Goal: Communication & Community: Answer question/provide support

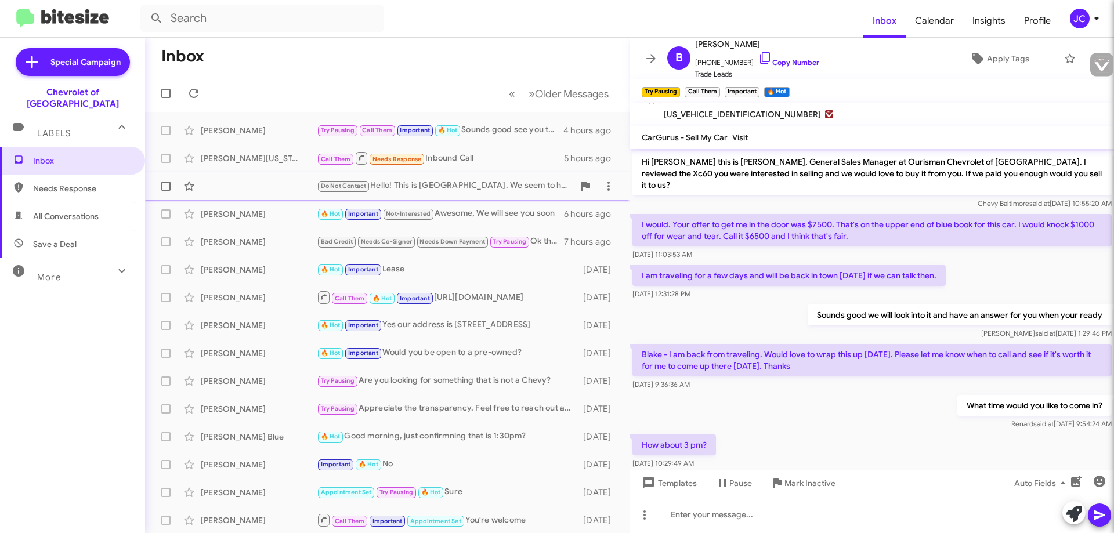
scroll to position [119, 0]
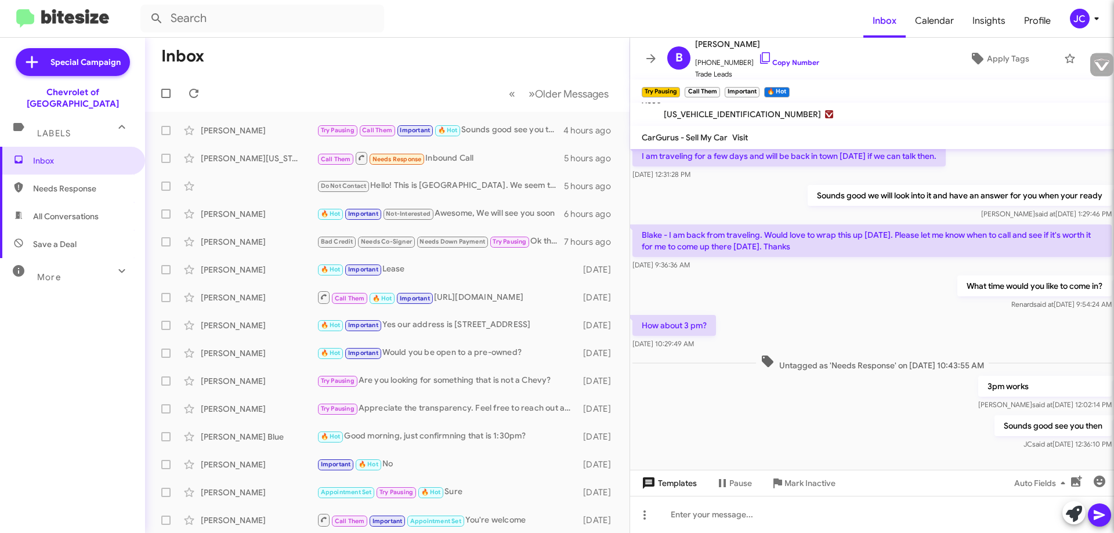
click at [666, 475] on span "Templates" at bounding box center [667, 483] width 57 height 21
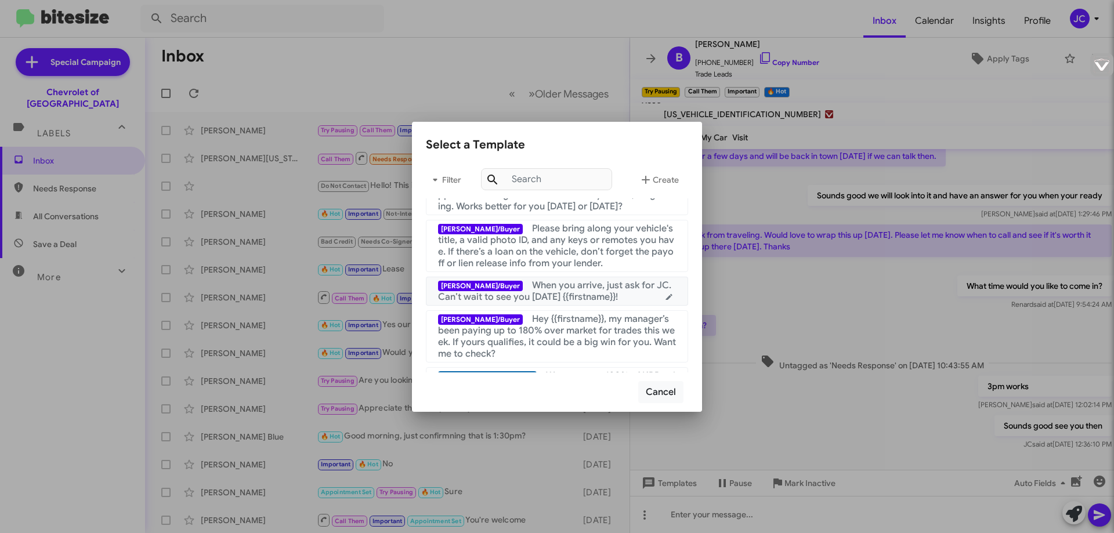
scroll to position [87, 0]
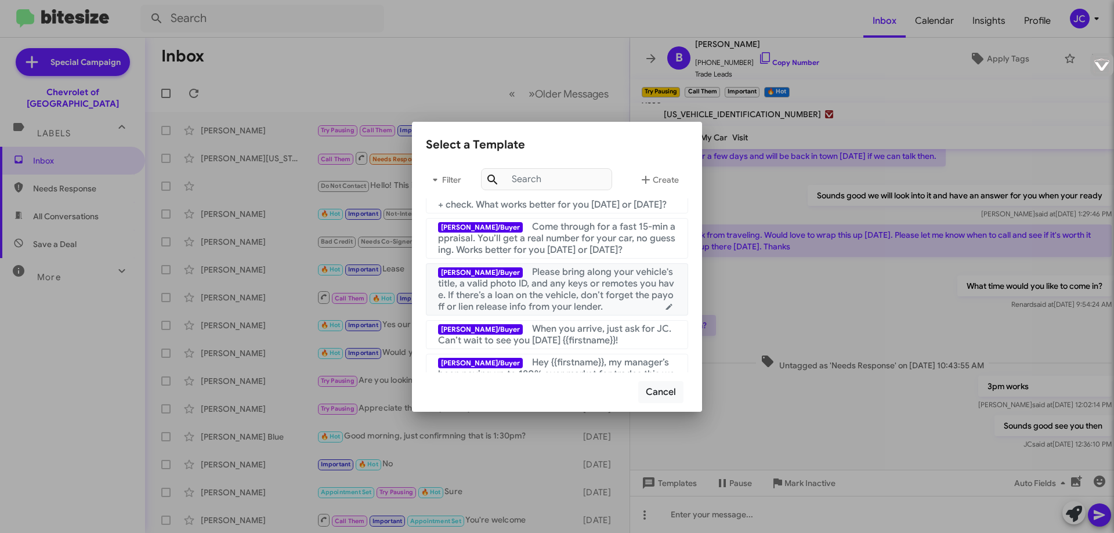
click at [589, 294] on span "Please bring along your vehicle's title, a valid photo ID, and any keys or remo…" at bounding box center [556, 289] width 236 height 46
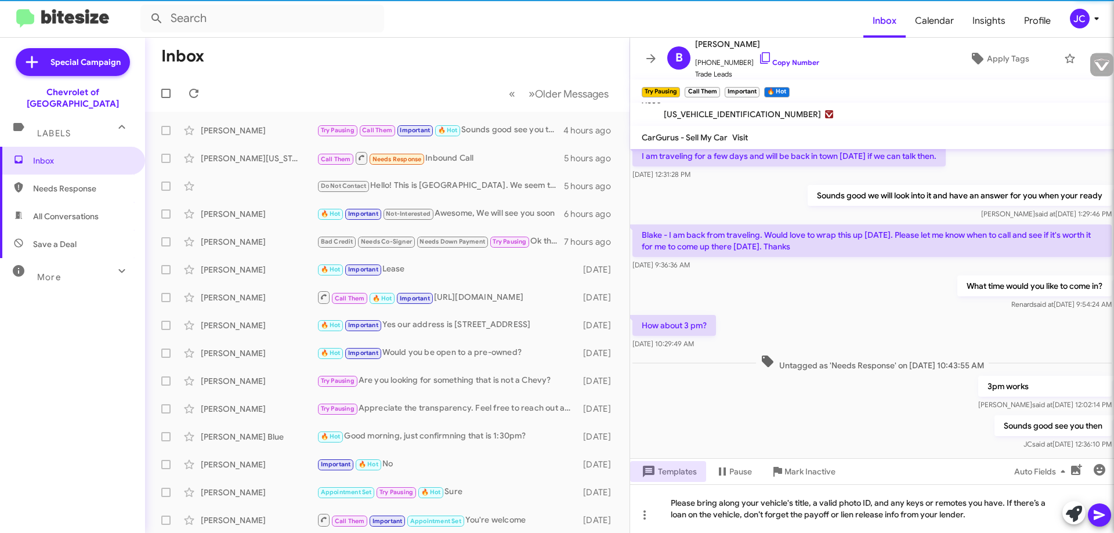
scroll to position [131, 0]
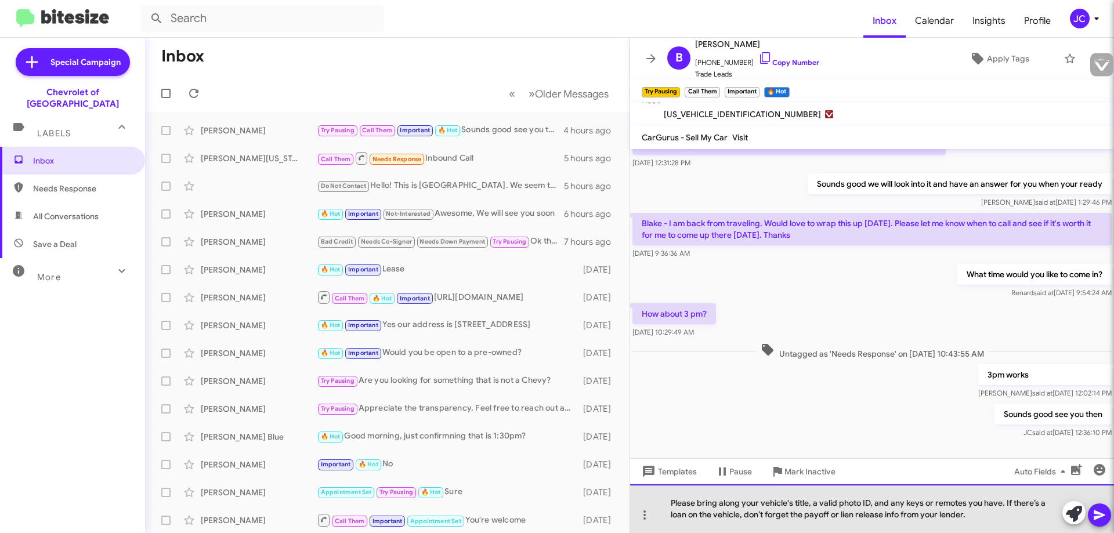
drag, startPoint x: 973, startPoint y: 515, endPoint x: 663, endPoint y: 504, distance: 310.0
click at [663, 504] on div "Please bring along your vehicle's title, a valid photo ID, and any keys or remo…" at bounding box center [872, 508] width 484 height 49
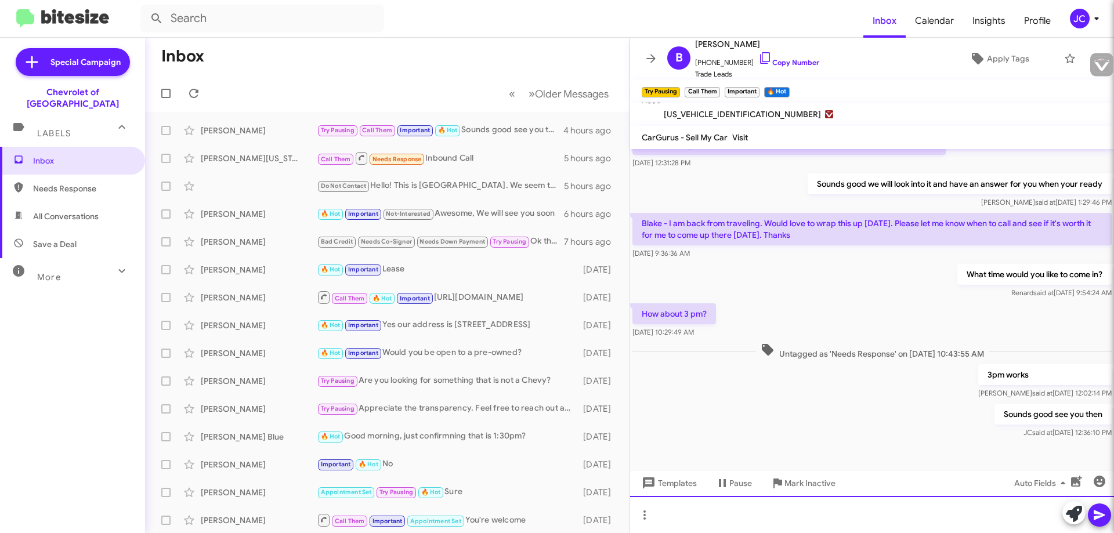
scroll to position [119, 0]
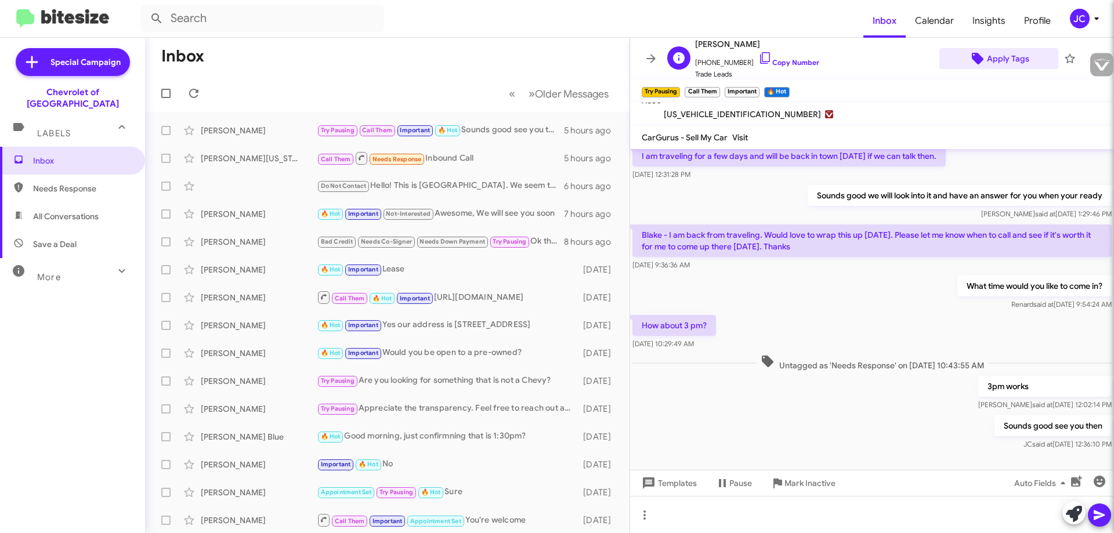
click at [1015, 61] on span "Apply Tags" at bounding box center [1008, 58] width 42 height 21
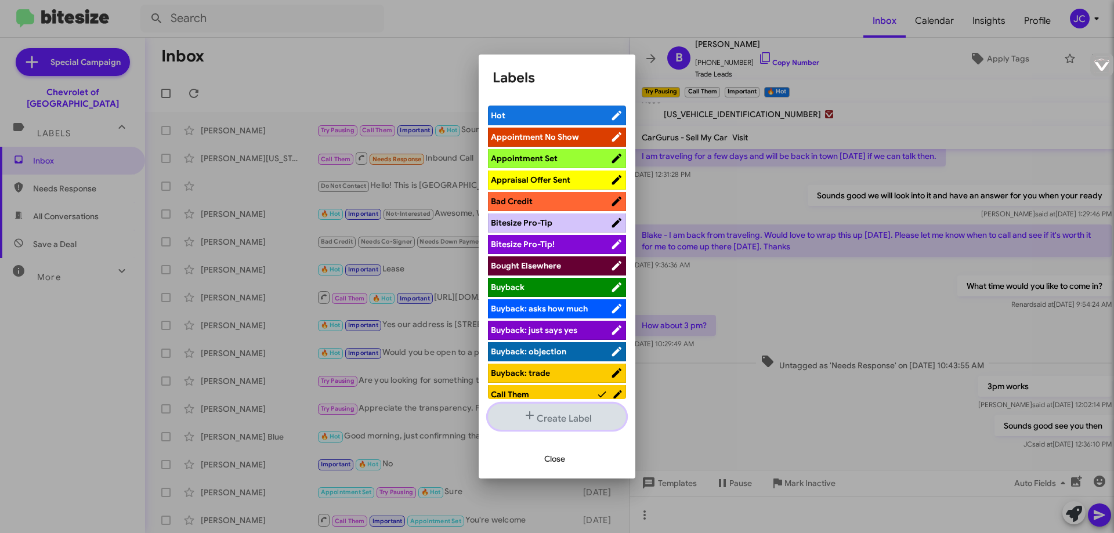
click at [533, 421] on icon "button" at bounding box center [530, 415] width 14 height 14
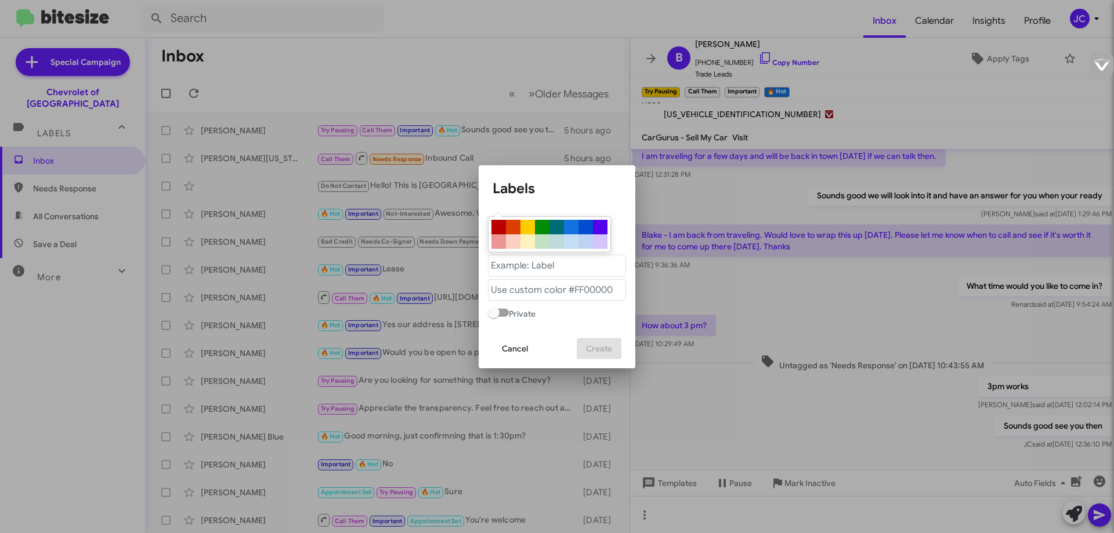
click at [571, 226] on div at bounding box center [571, 227] width 15 height 15
click at [580, 228] on div at bounding box center [585, 227] width 15 height 15
type "#004dcf"
click at [538, 291] on "text" at bounding box center [557, 290] width 138 height 22
drag, startPoint x: 538, startPoint y: 264, endPoint x: 613, endPoint y: 275, distance: 75.6
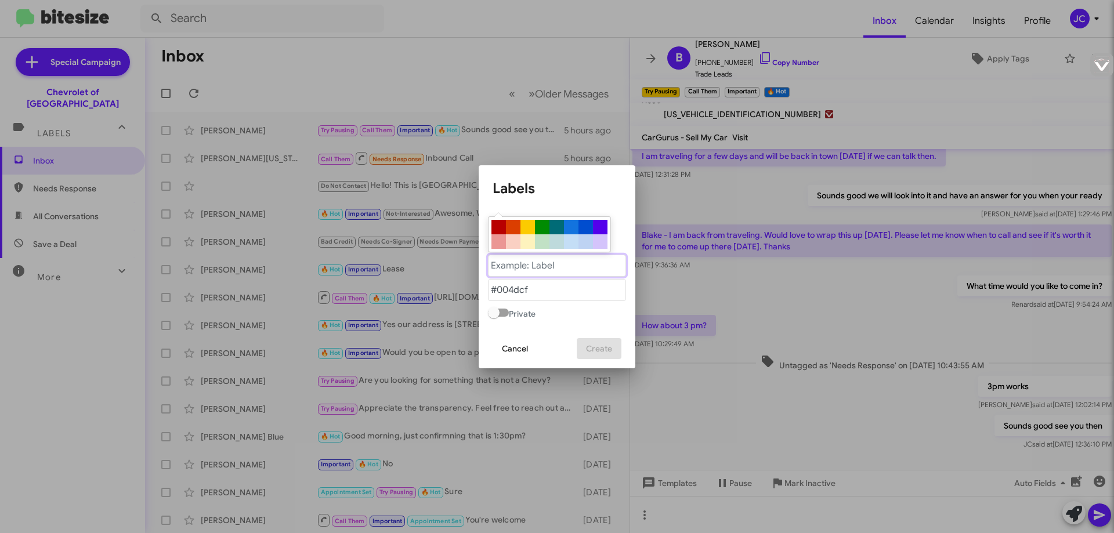
click at [539, 264] on "text" at bounding box center [557, 266] width 138 height 22
type "N"
type "Not"
click at [514, 352] on span "Cancel" at bounding box center [515, 348] width 26 height 21
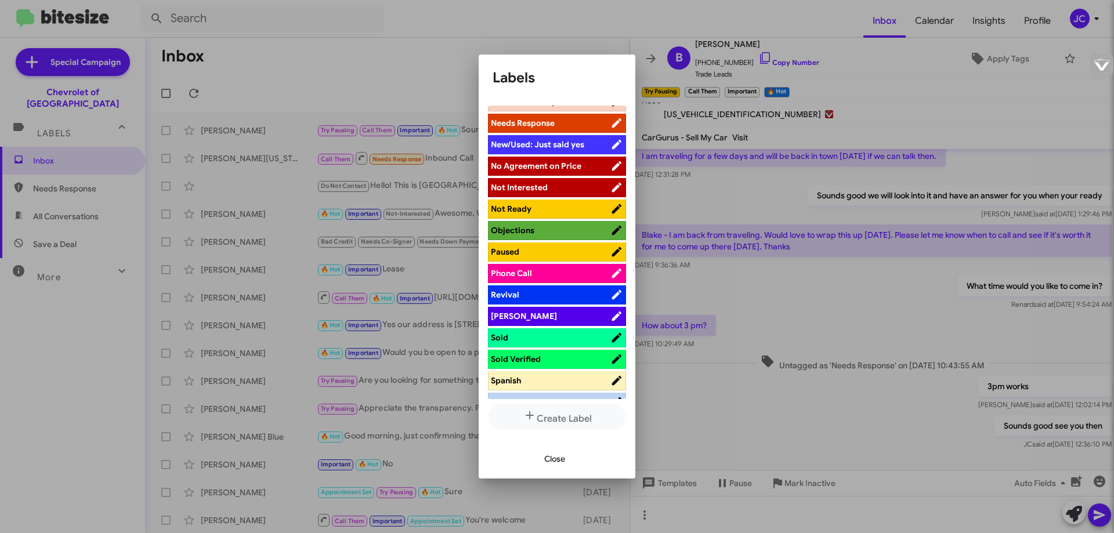
scroll to position [505, 0]
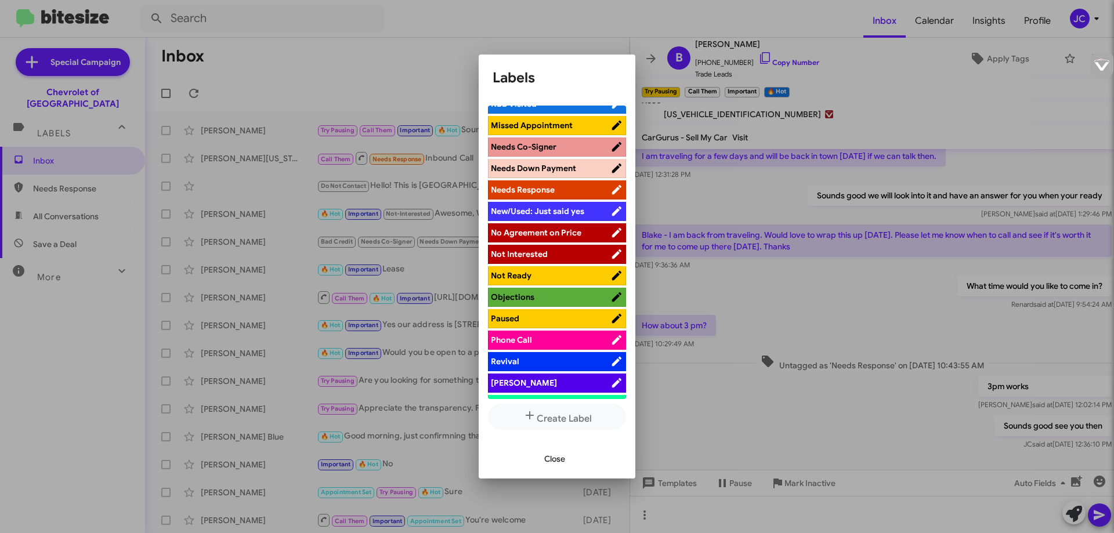
click at [526, 233] on span "No Agreement on Price" at bounding box center [536, 232] width 90 height 10
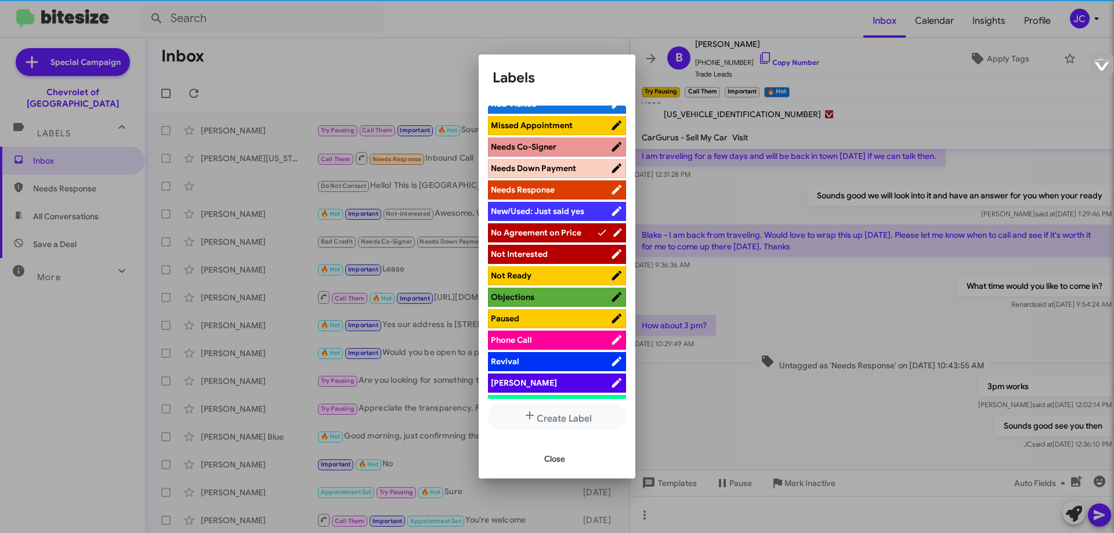
click at [543, 252] on span "Not Interested" at bounding box center [519, 254] width 57 height 10
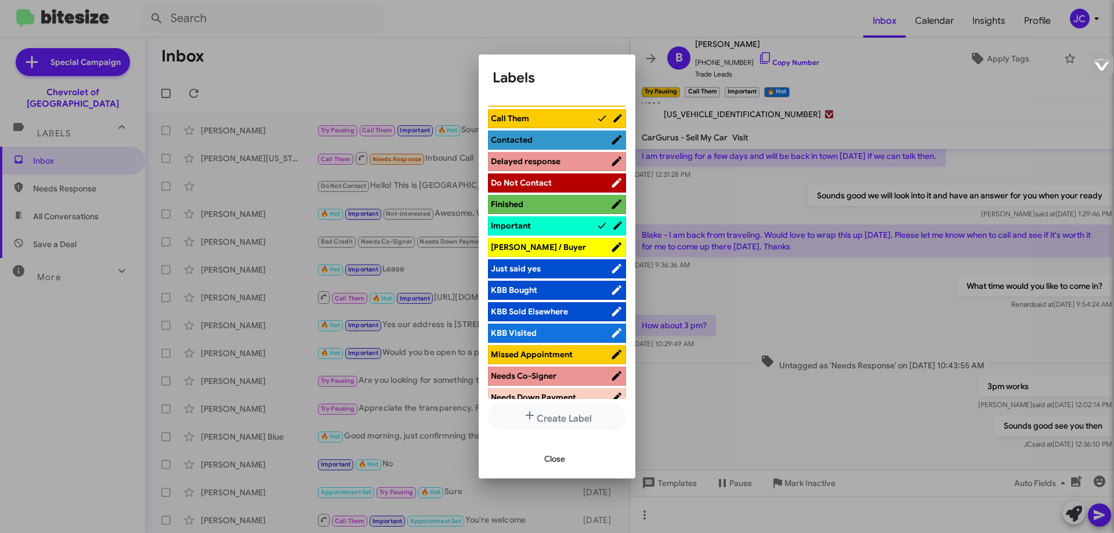
scroll to position [273, 0]
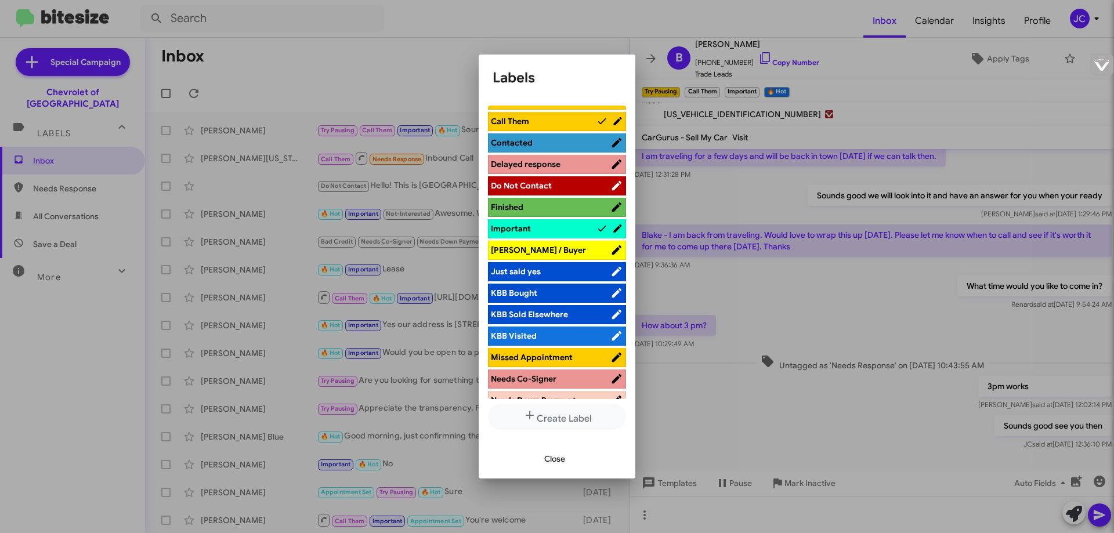
click at [562, 245] on span "[PERSON_NAME] / Buyer" at bounding box center [550, 250] width 119 height 12
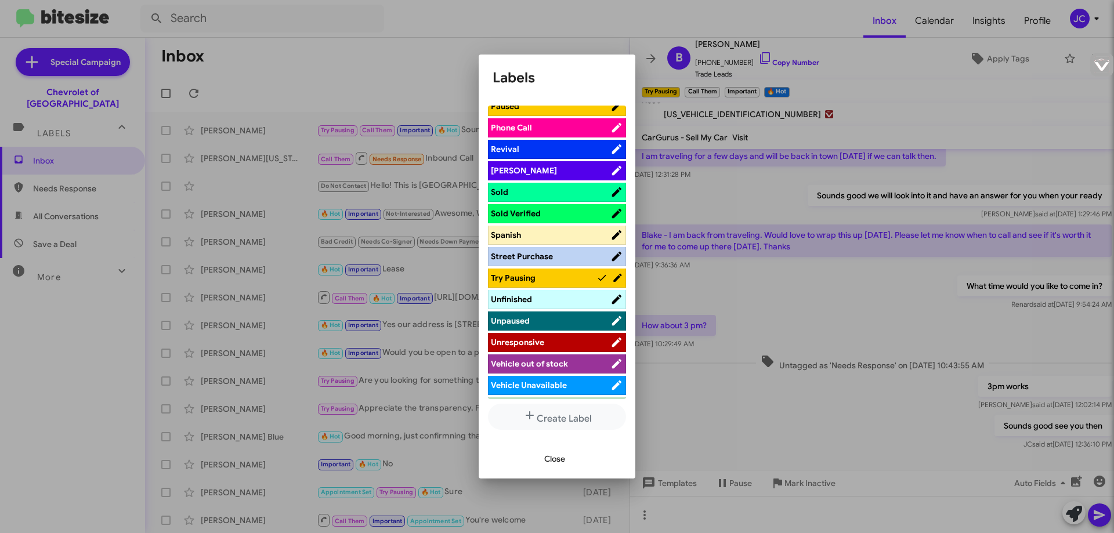
scroll to position [737, 0]
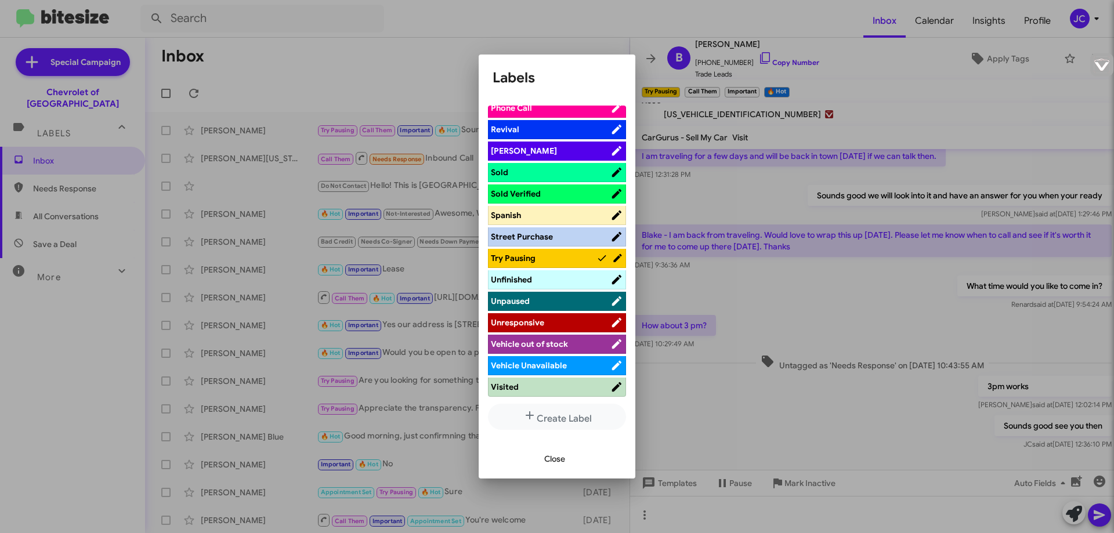
click at [551, 458] on span "Close" at bounding box center [554, 458] width 21 height 21
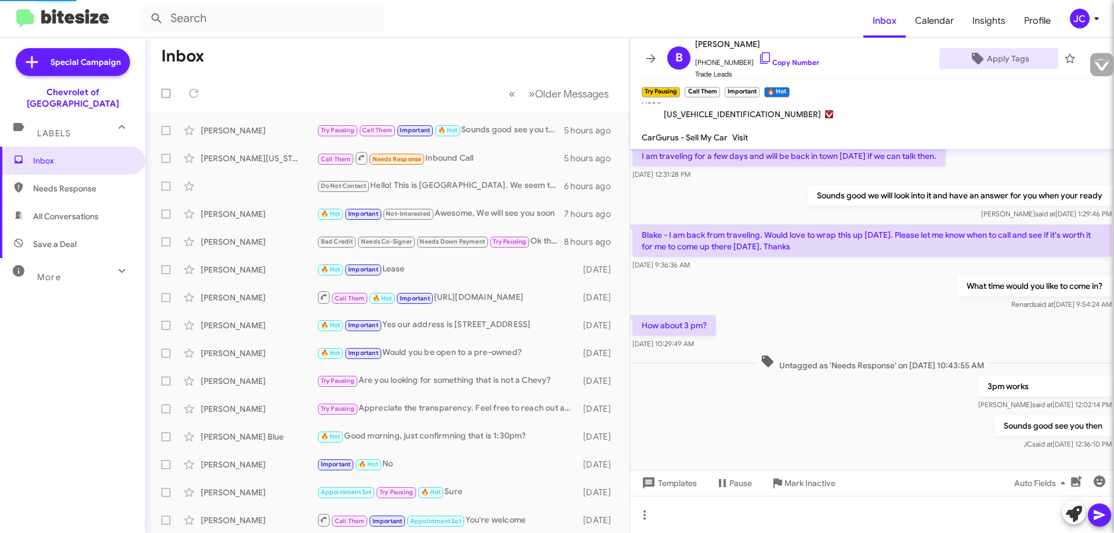
scroll to position [131, 0]
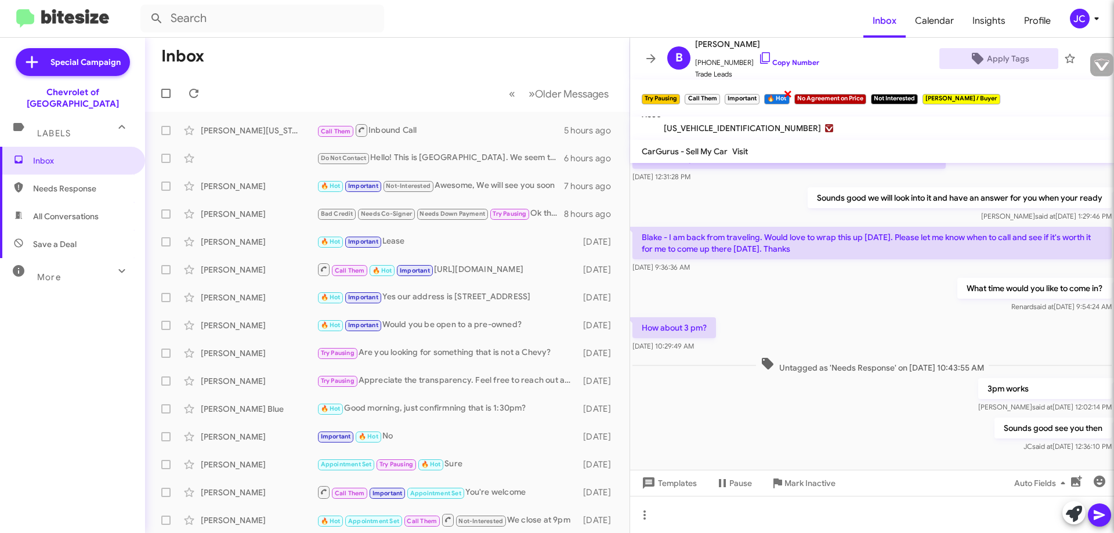
click at [787, 92] on span "×" at bounding box center [787, 93] width 9 height 14
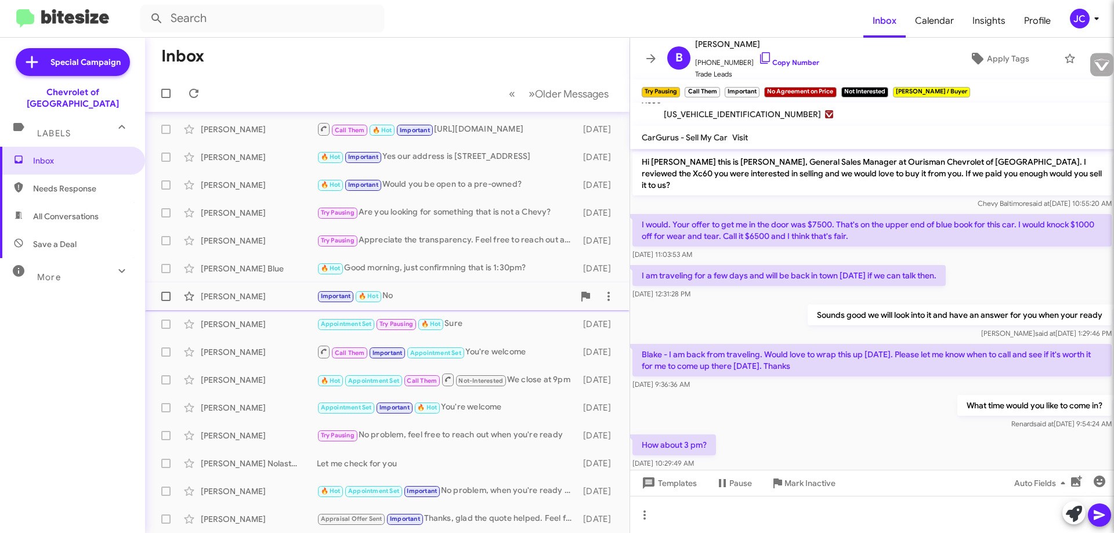
scroll to position [0, 0]
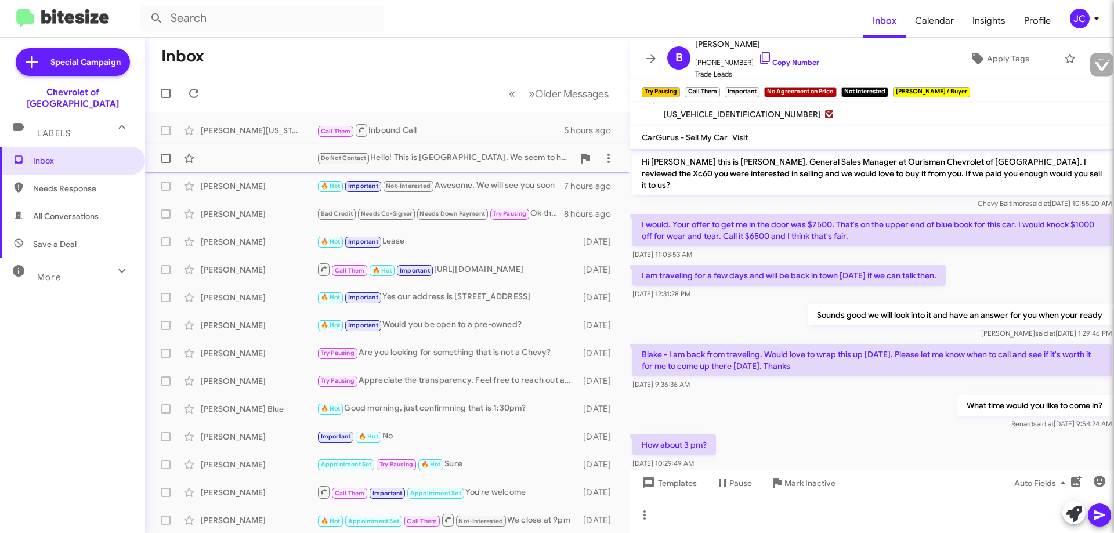
click at [461, 166] on div "Do Not Contact Hello! This is [GEOGRAPHIC_DATA]. We seem to have received this …" at bounding box center [387, 158] width 466 height 23
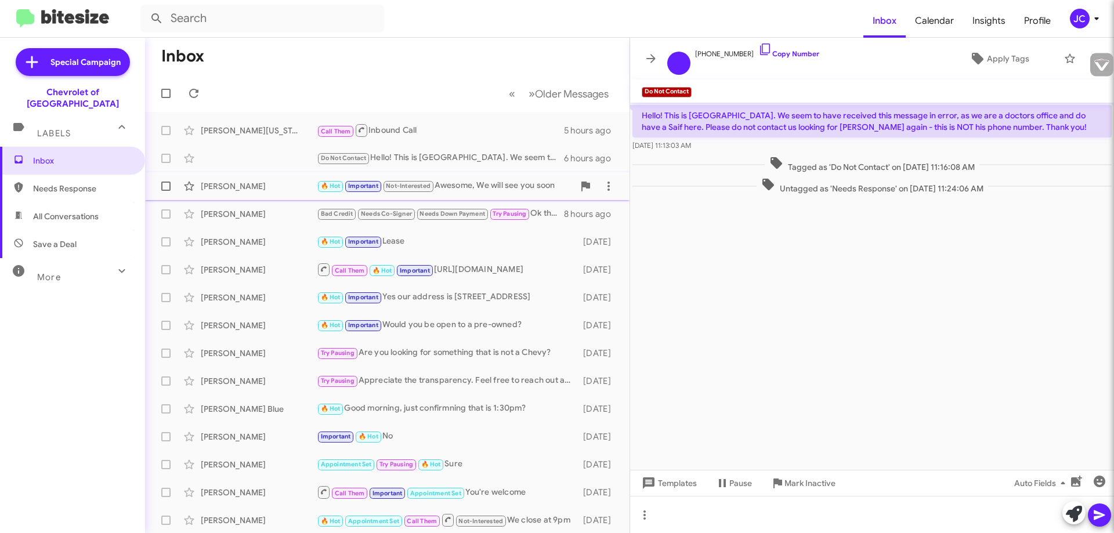
click at [512, 191] on div "🔥 Hot Important Not-Interested Awesome, We will see you soon" at bounding box center [445, 185] width 257 height 13
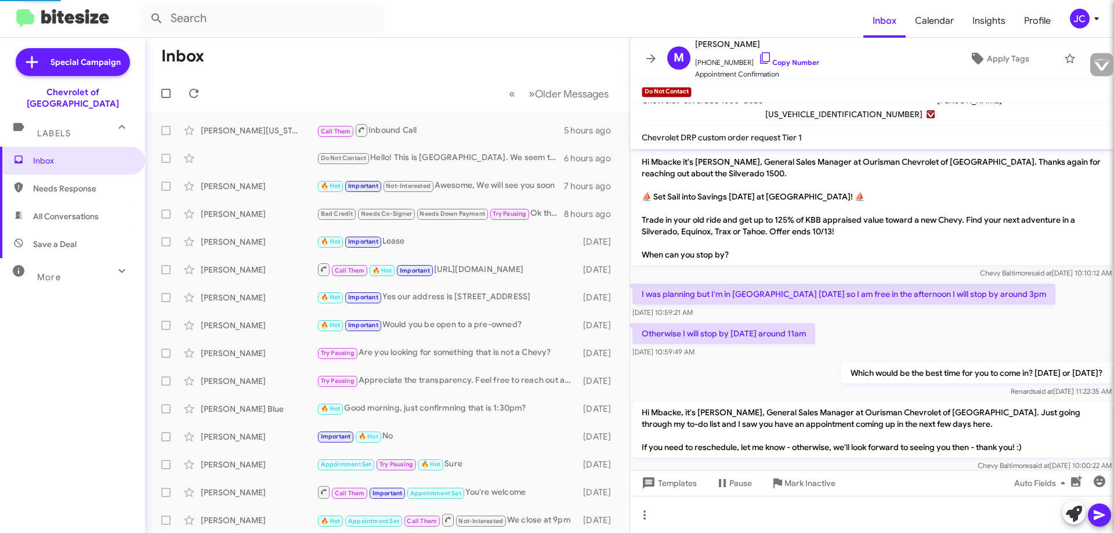
scroll to position [182, 0]
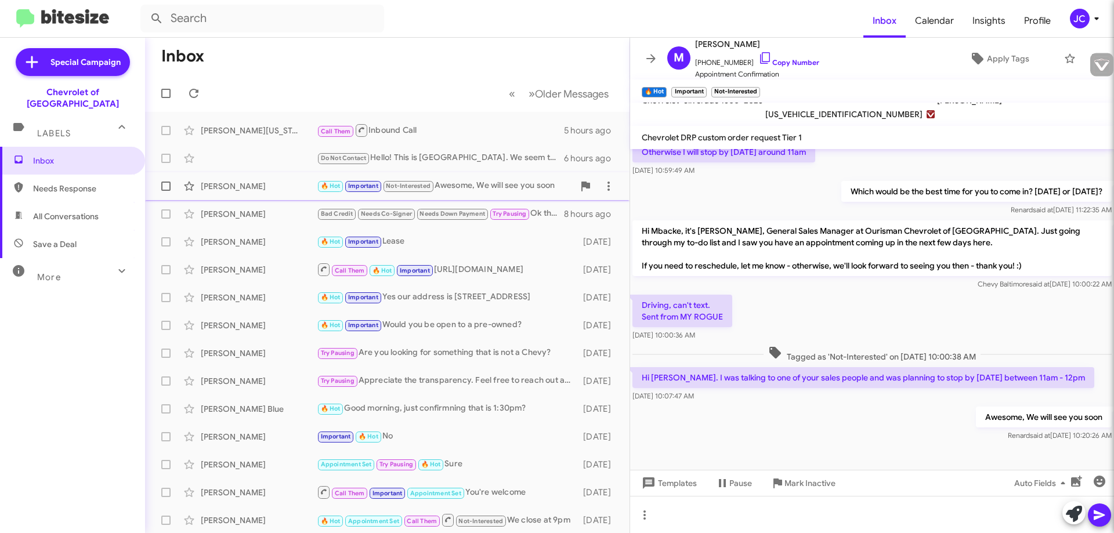
click at [480, 187] on div "🔥 Hot Important Not-Interested Awesome, We will see you soon" at bounding box center [445, 185] width 257 height 13
click at [465, 243] on div "🔥 Hot Important Lease" at bounding box center [445, 241] width 257 height 13
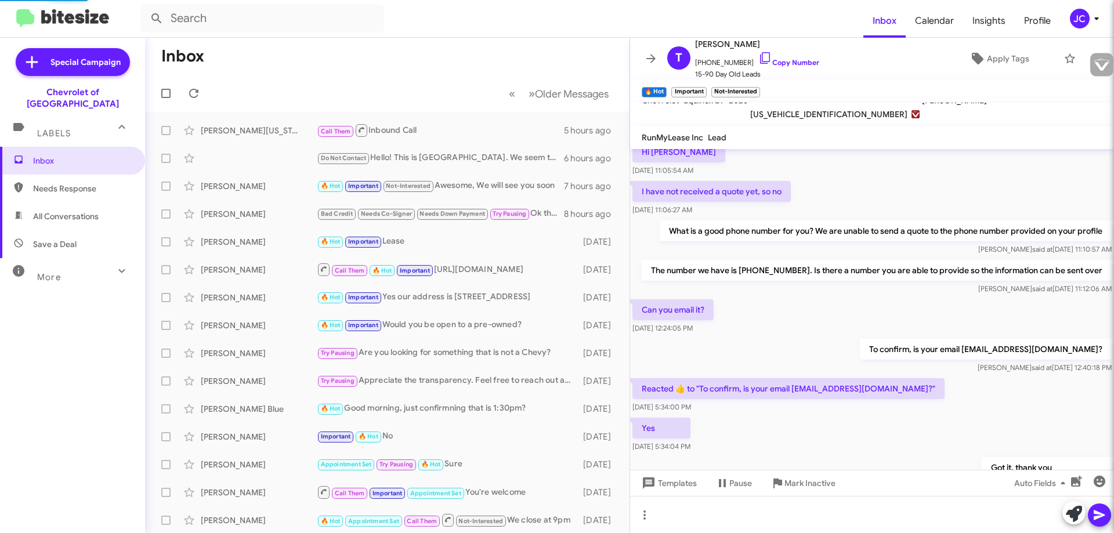
scroll to position [636, 0]
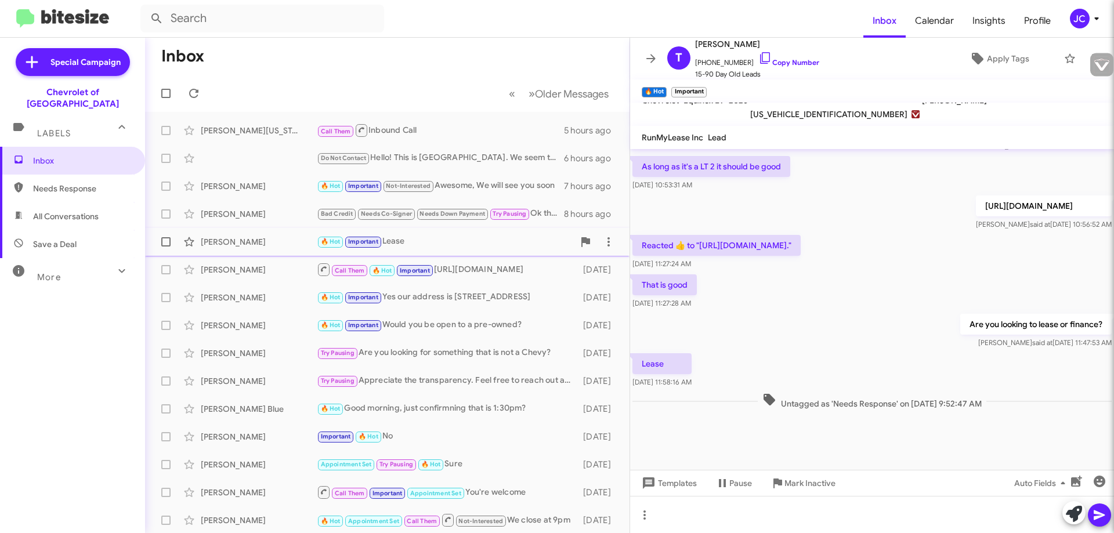
click at [460, 244] on div "🔥 Hot Important Lease" at bounding box center [445, 241] width 257 height 13
click at [514, 274] on div "Call Them 🔥 Hot Important [URL][DOMAIN_NAME]" at bounding box center [445, 269] width 257 height 15
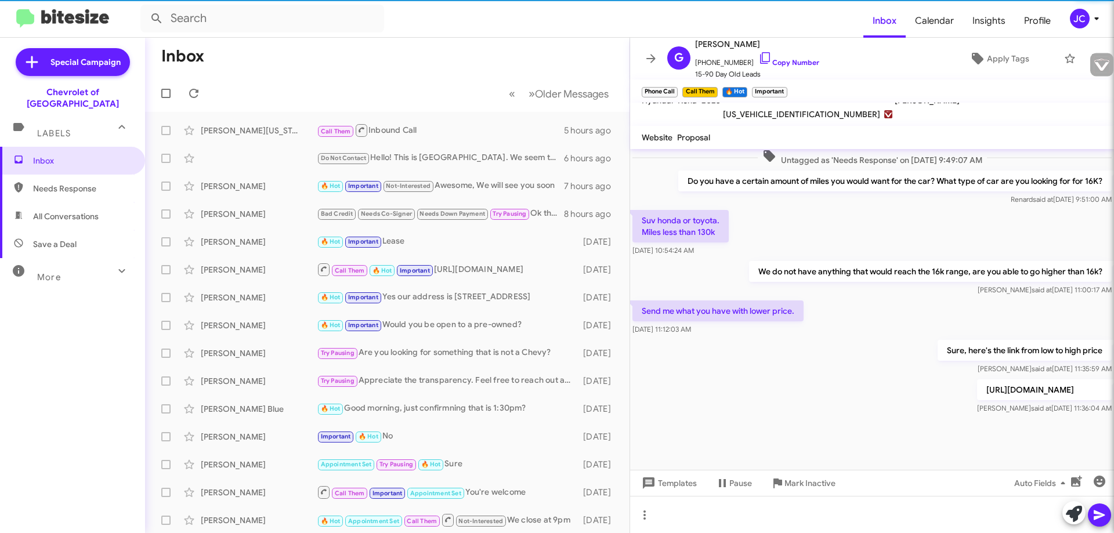
scroll to position [784, 0]
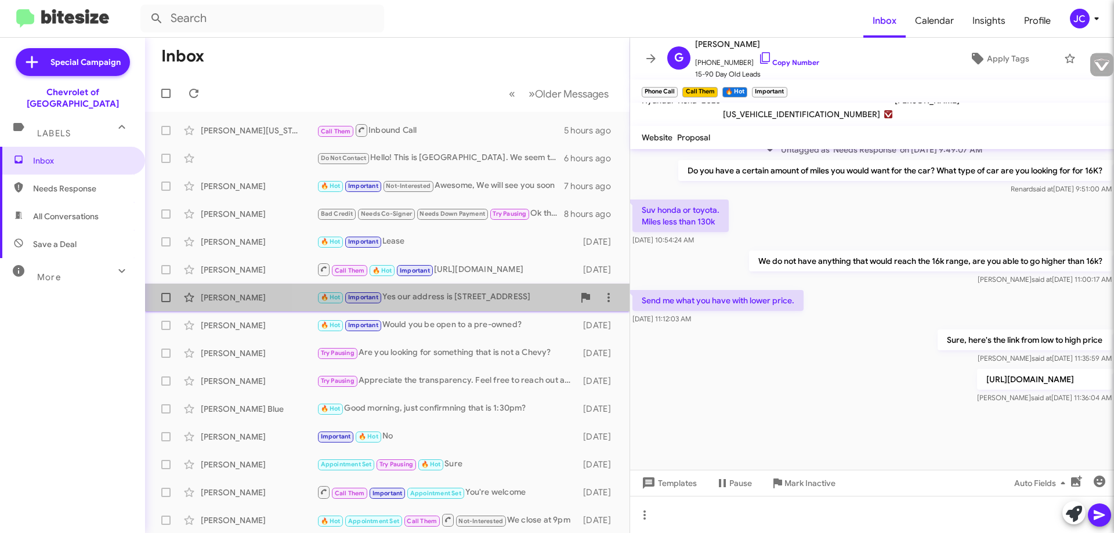
click at [475, 298] on div "🔥 Hot Important Yes our address is [STREET_ADDRESS]" at bounding box center [445, 297] width 257 height 13
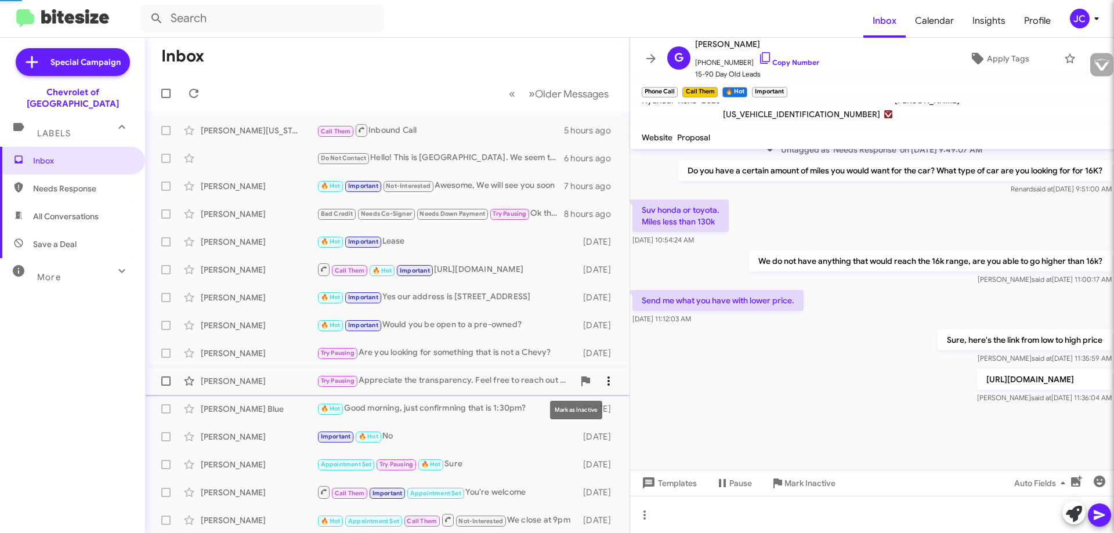
scroll to position [481, 0]
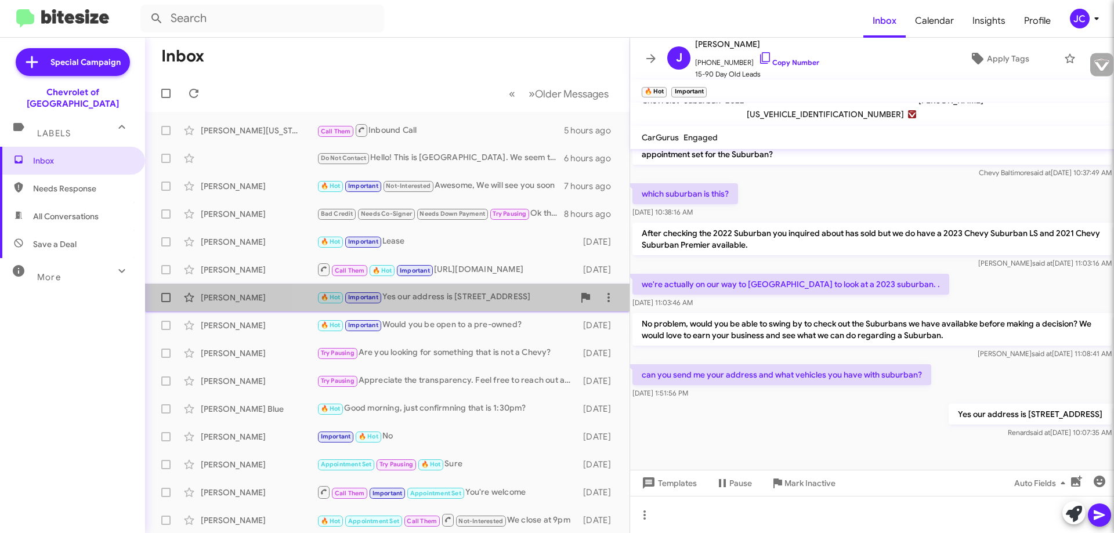
click at [466, 294] on div "🔥 Hot Important Yes our address is [STREET_ADDRESS]" at bounding box center [445, 297] width 257 height 13
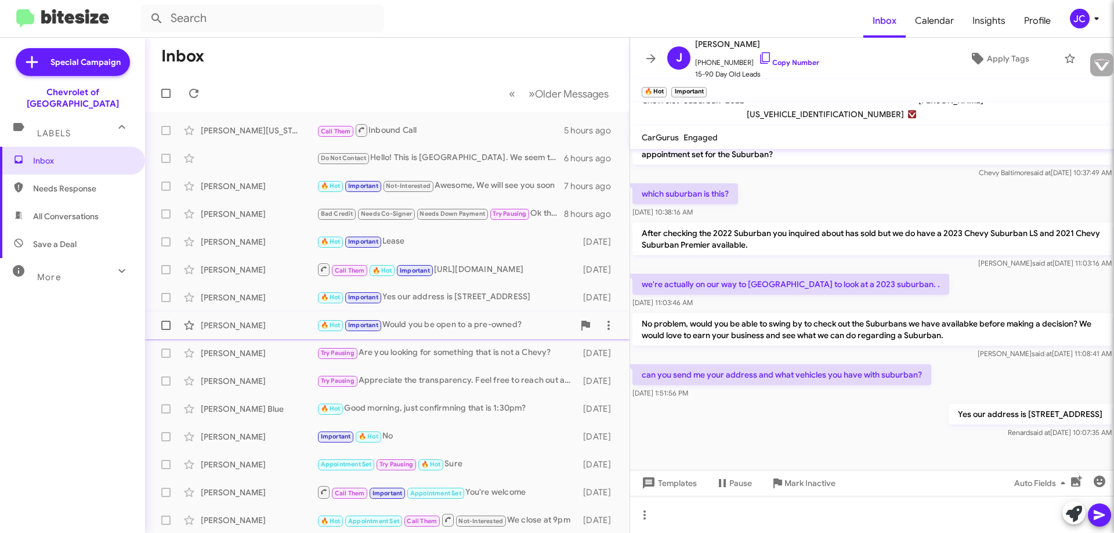
click at [440, 325] on div "🔥 Hot Important Would you be open to a pre-owned?" at bounding box center [445, 324] width 257 height 13
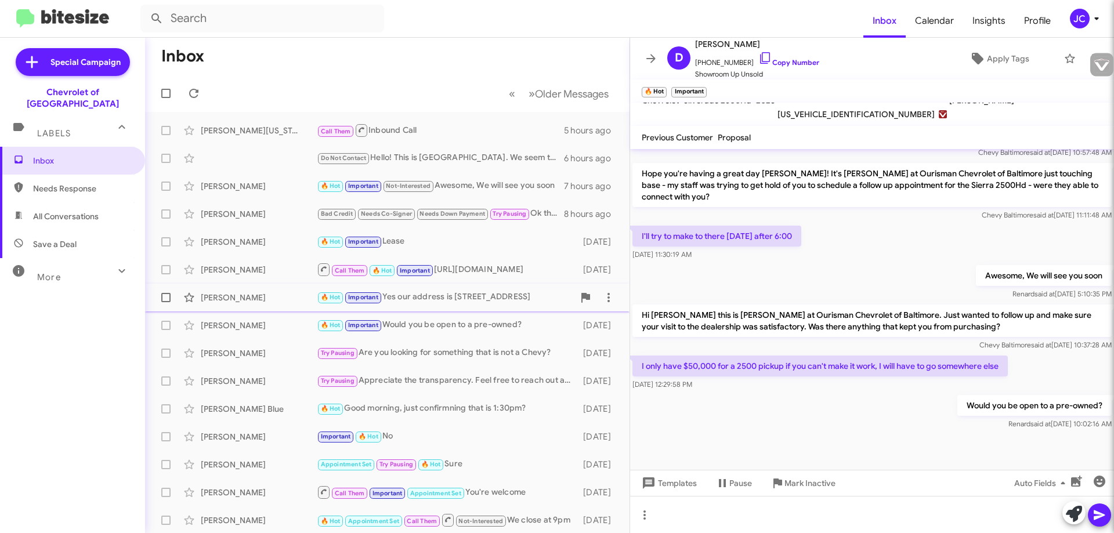
drag, startPoint x: 459, startPoint y: 298, endPoint x: 496, endPoint y: 312, distance: 38.9
click at [460, 298] on div "🔥 Hot Important Yes our address is [STREET_ADDRESS]" at bounding box center [447, 297] width 260 height 13
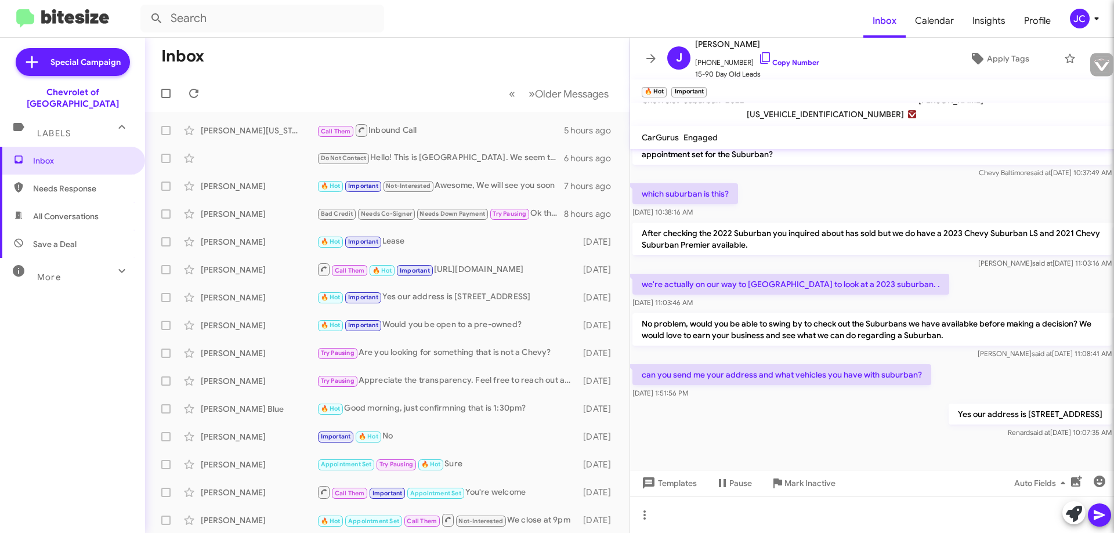
click at [60, 118] on div "Labels" at bounding box center [60, 128] width 103 height 21
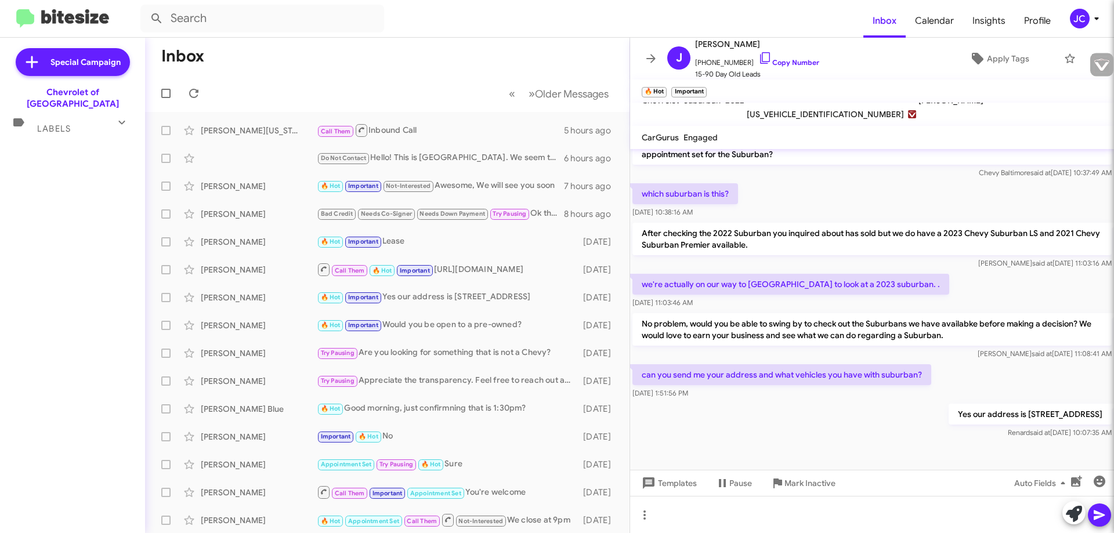
click at [61, 124] on span "Labels" at bounding box center [54, 129] width 34 height 10
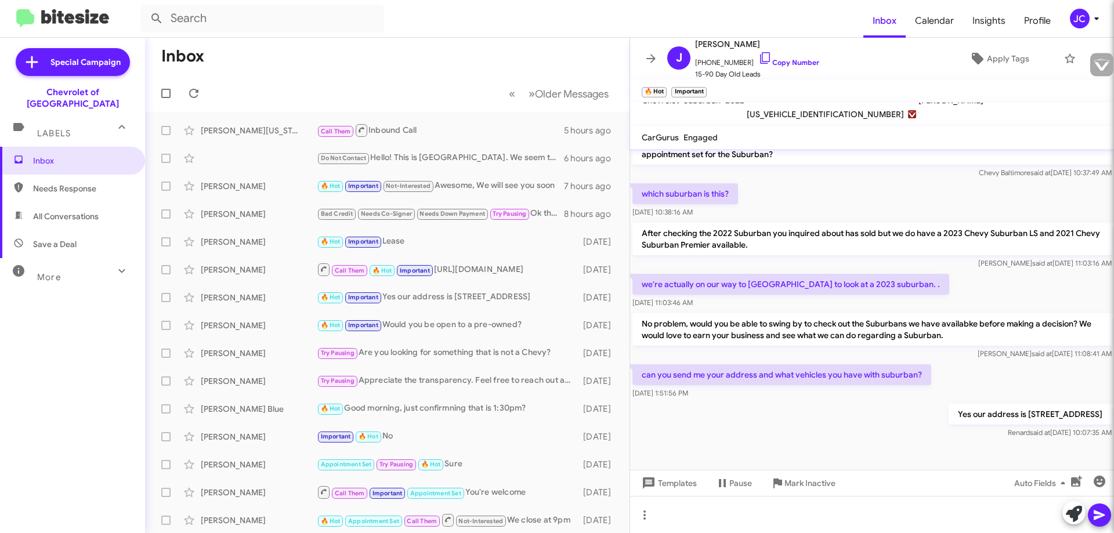
click at [95, 270] on div "More" at bounding box center [60, 272] width 103 height 21
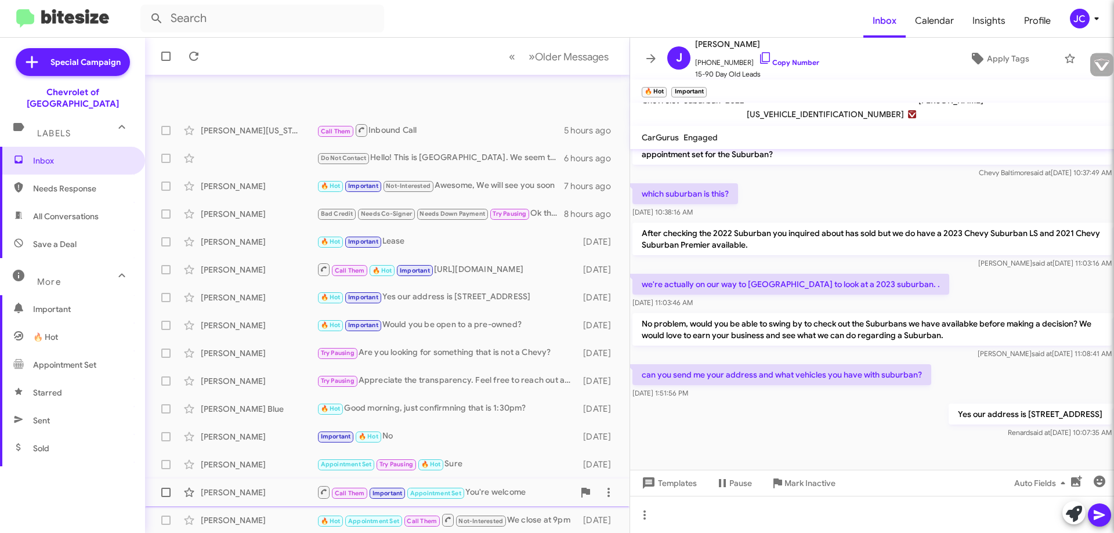
scroll to position [140, 0]
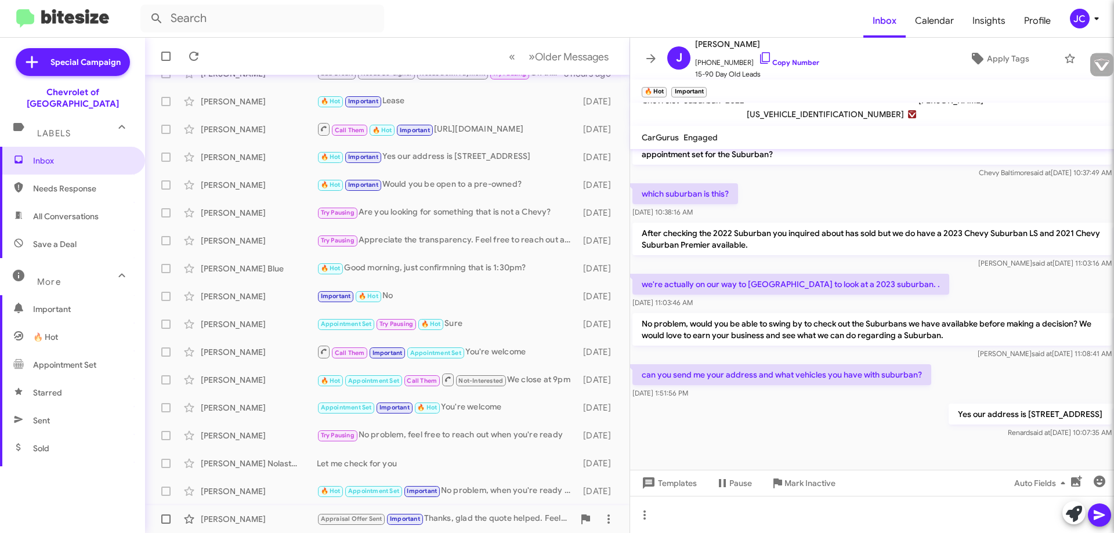
click at [455, 515] on div "Appraisal Offer Sent Important Thanks, glad the quote helped. Feel free to reac…" at bounding box center [445, 518] width 257 height 13
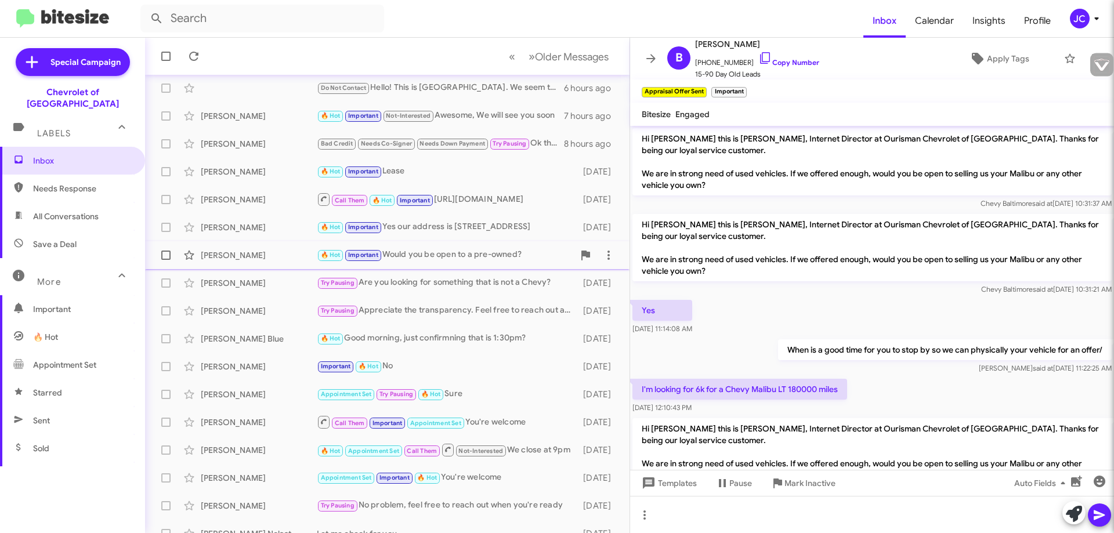
scroll to position [140, 0]
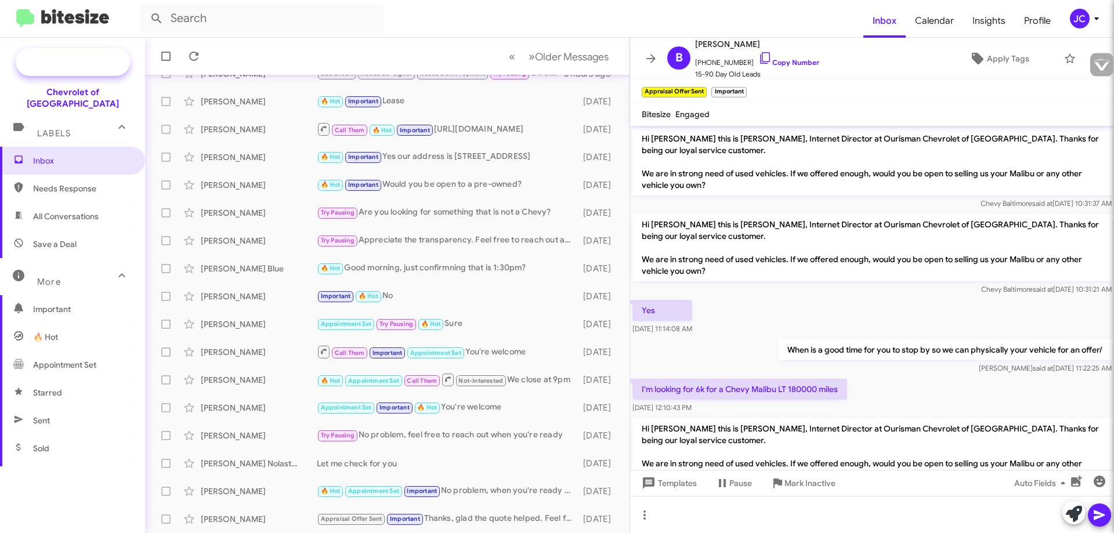
click at [31, 56] on icon at bounding box center [31, 62] width 21 height 21
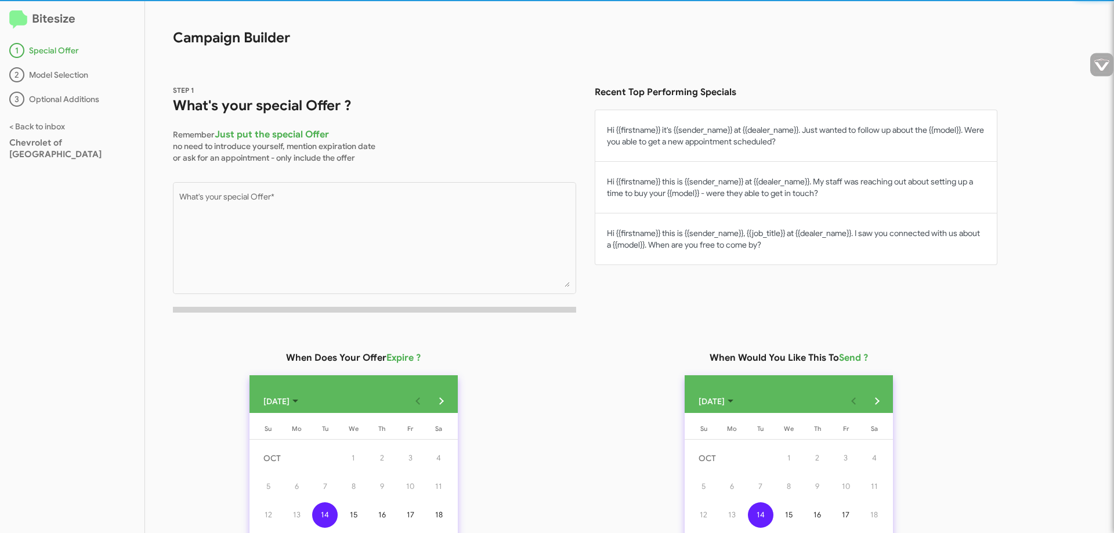
drag, startPoint x: 495, startPoint y: 36, endPoint x: 470, endPoint y: 50, distance: 28.1
click at [495, 37] on h1 "Campaign Builder" at bounding box center [571, 24] width 852 height 46
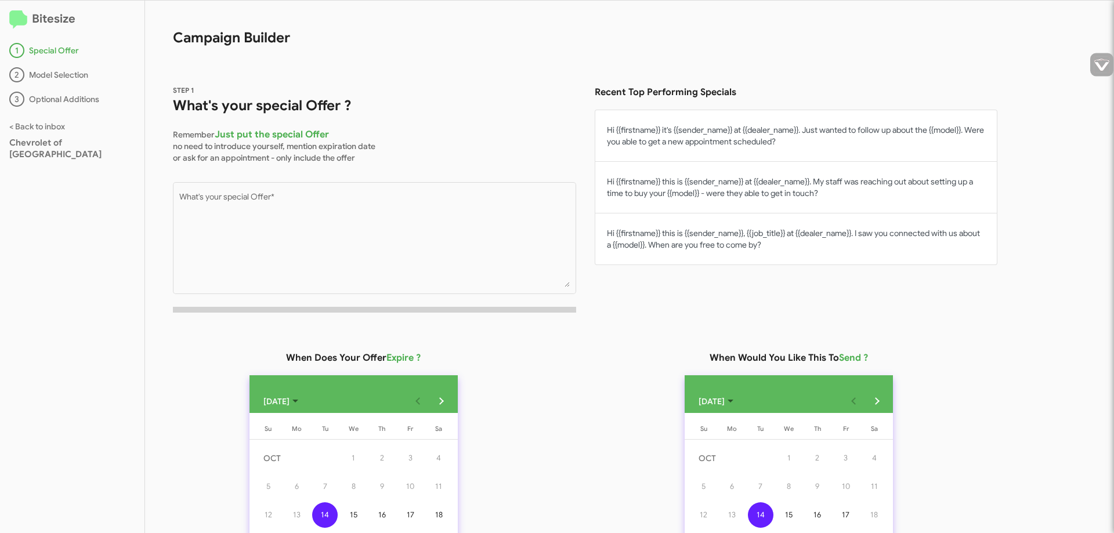
click at [53, 74] on div "2 Model Selection" at bounding box center [72, 74] width 126 height 15
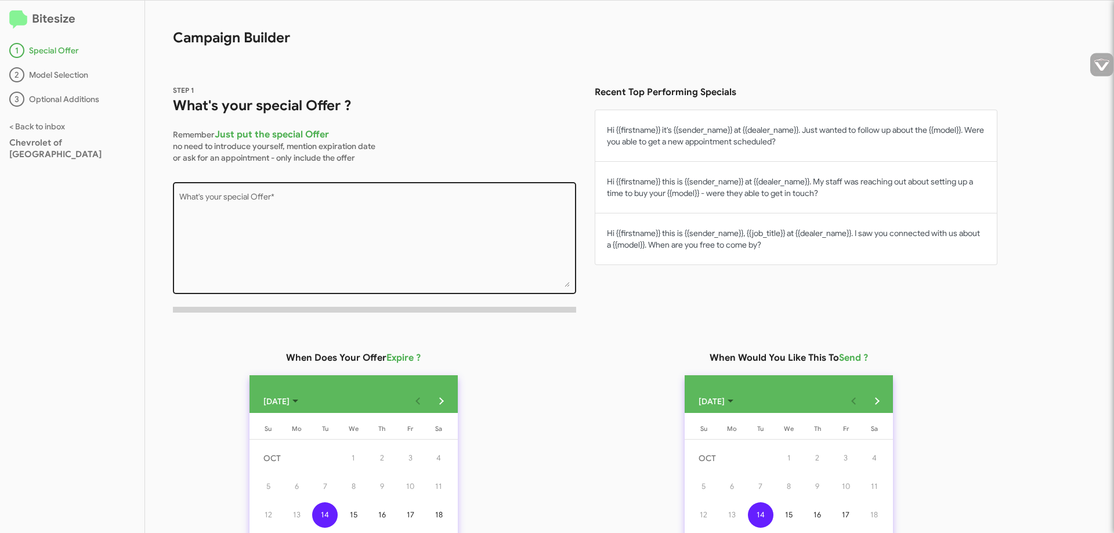
click at [234, 194] on textarea "What's your special Offer *" at bounding box center [374, 240] width 391 height 94
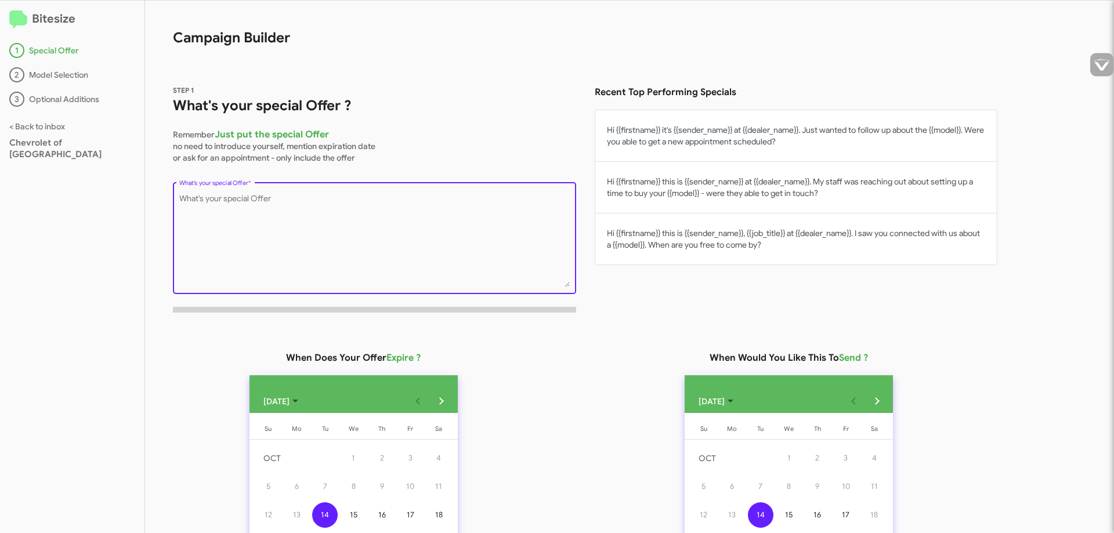
drag, startPoint x: 222, startPoint y: 213, endPoint x: 208, endPoint y: 199, distance: 20.1
click at [208, 199] on textarea "What's your special Offer *" at bounding box center [374, 240] width 391 height 94
click at [208, 200] on textarea "What's your special Offer *" at bounding box center [374, 240] width 391 height 94
click at [820, 180] on button "Hi {{firstname}} this is {{sender_name}} at {{dealer_name}}. My staff was reach…" at bounding box center [796, 188] width 403 height 52
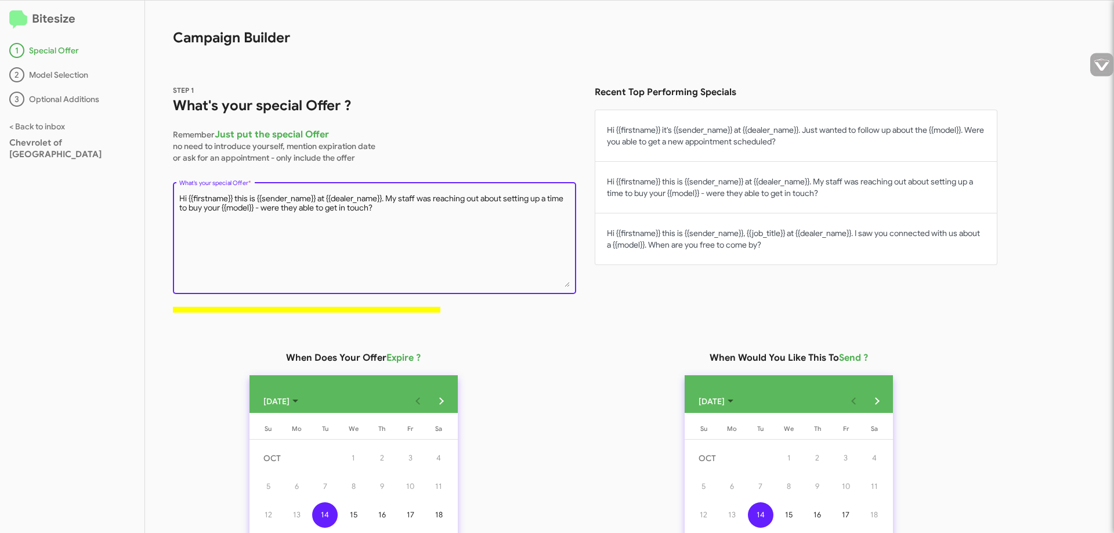
drag, startPoint x: 317, startPoint y: 198, endPoint x: 258, endPoint y: 195, distance: 59.2
click at [258, 195] on textarea "Hi {{firstname}} this is {{sender_name}} at {{dealer_name}}. My staff was reach…" at bounding box center [374, 240] width 391 height 94
drag, startPoint x: 368, startPoint y: 197, endPoint x: 339, endPoint y: 190, distance: 30.4
click at [339, 190] on div "Hi {{firstname}} this is JC at {{dealer_name}}. My staff was reaching out about…" at bounding box center [374, 237] width 391 height 114
drag, startPoint x: 352, startPoint y: 200, endPoint x: 334, endPoint y: 247, distance: 50.3
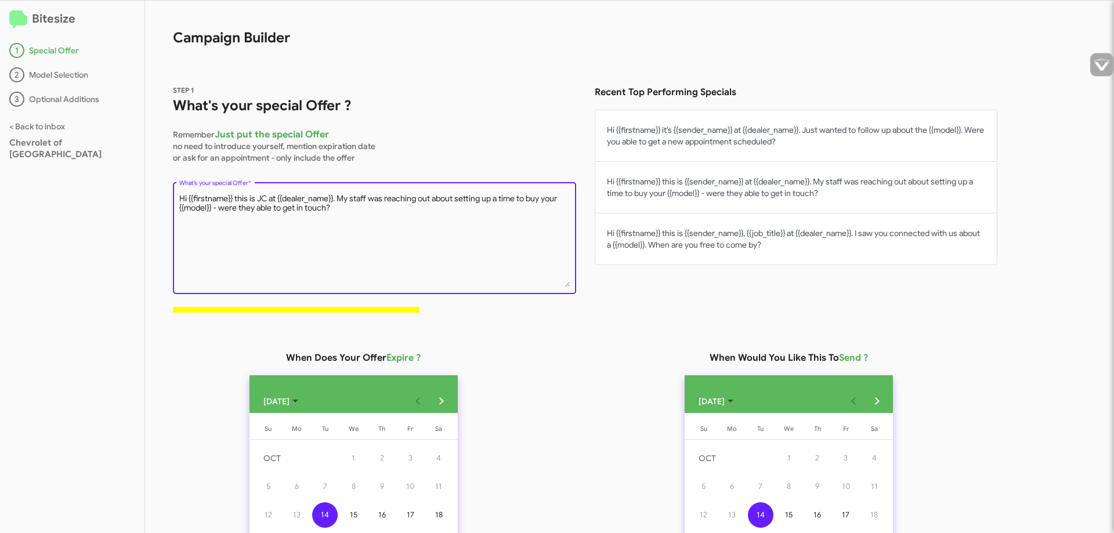
click at [334, 247] on textarea "Hi {{firstname}} this is JC at {{dealer_name}}. My staff was reaching out about…" at bounding box center [374, 240] width 391 height 94
drag, startPoint x: 338, startPoint y: 195, endPoint x: 368, endPoint y: 195, distance: 29.6
click at [368, 195] on textarea "Hi {{firstname}} this is JC at {{dealer_name}}. My staff was reaching out about…" at bounding box center [374, 240] width 391 height 94
drag, startPoint x: 356, startPoint y: 197, endPoint x: 328, endPoint y: 238, distance: 50.0
click at [326, 240] on textarea "Hi {{firstname}} this is JC at {{dealer_name}}. My staff was reaching out about…" at bounding box center [374, 240] width 391 height 94
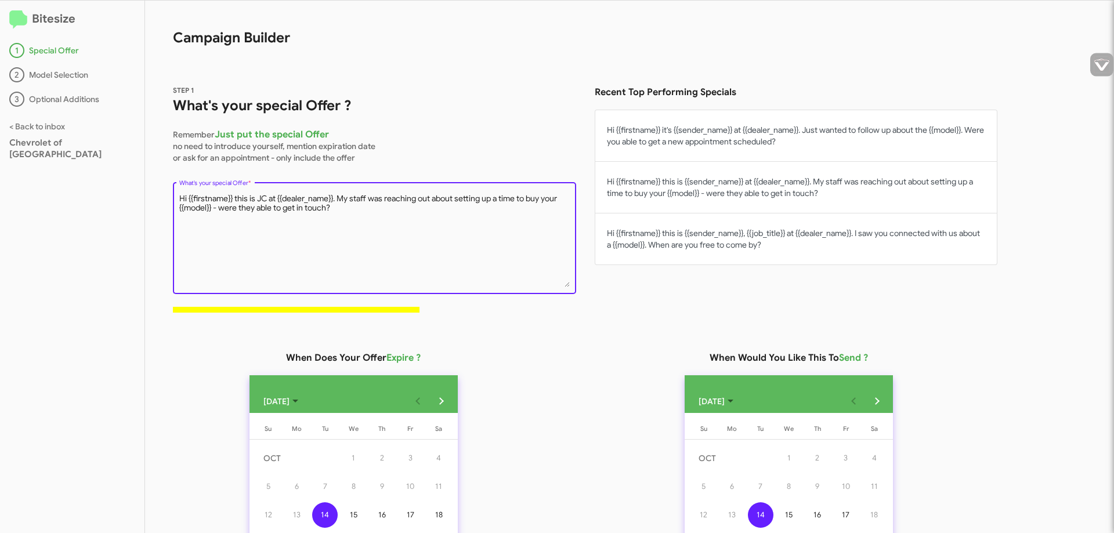
drag, startPoint x: 340, startPoint y: 196, endPoint x: 379, endPoint y: 225, distance: 48.5
click at [379, 225] on textarea "Hi {{firstname}} this is JC at {{dealer_name}}. My staff was reaching out about…" at bounding box center [374, 240] width 391 height 94
click at [361, 224] on textarea "Hi {{firstname}} this is JC at {{dealer_name}}. My staff was reaching out about…" at bounding box center [374, 240] width 391 height 94
drag, startPoint x: 356, startPoint y: 213, endPoint x: 169, endPoint y: 189, distance: 188.4
click at [169, 189] on div "STEP 1 What's your special Offer ? Remember Just put the special Offer no need …" at bounding box center [571, 189] width 852 height 266
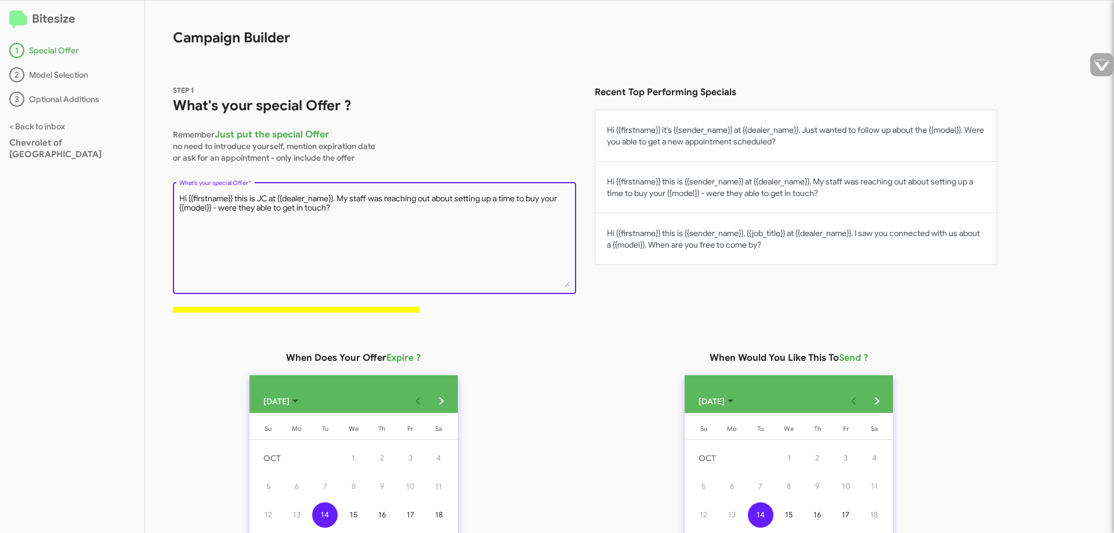
type textarea "Hi {{firstname}} this is JC at {{dealer_name}}. My staff was reaching out about…"
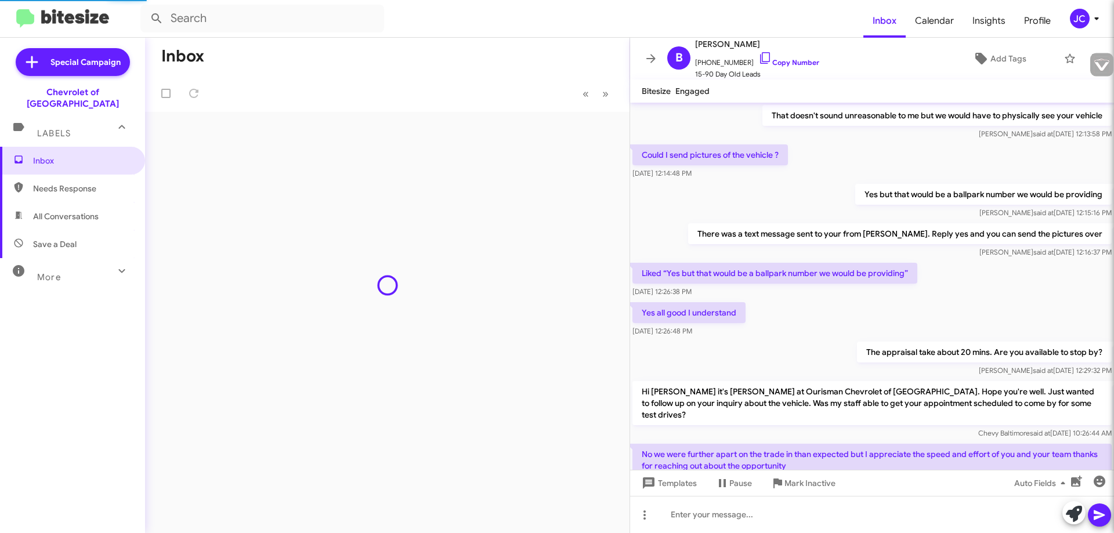
scroll to position [653, 0]
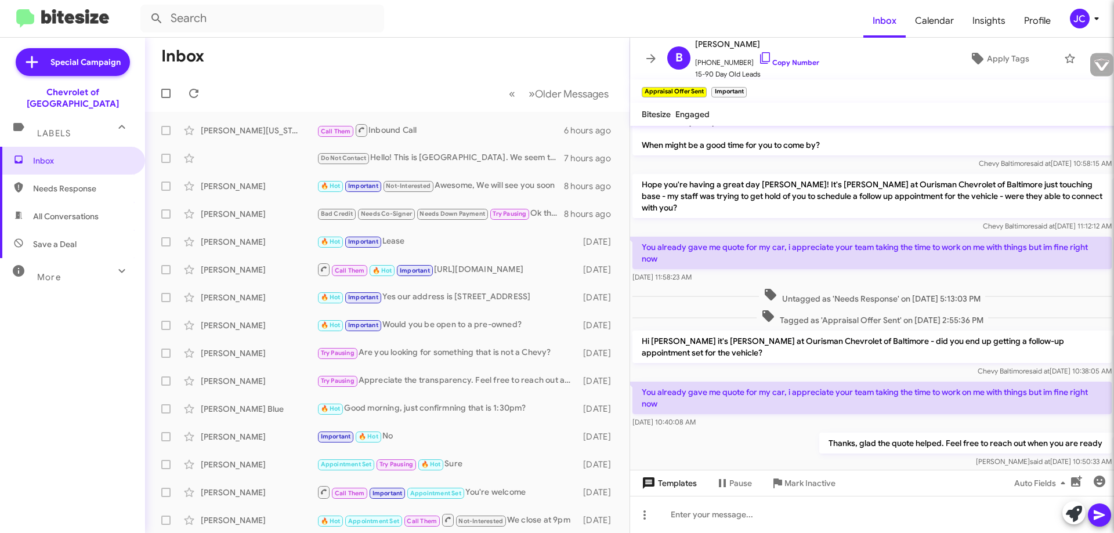
click at [679, 491] on span "Templates" at bounding box center [667, 483] width 57 height 21
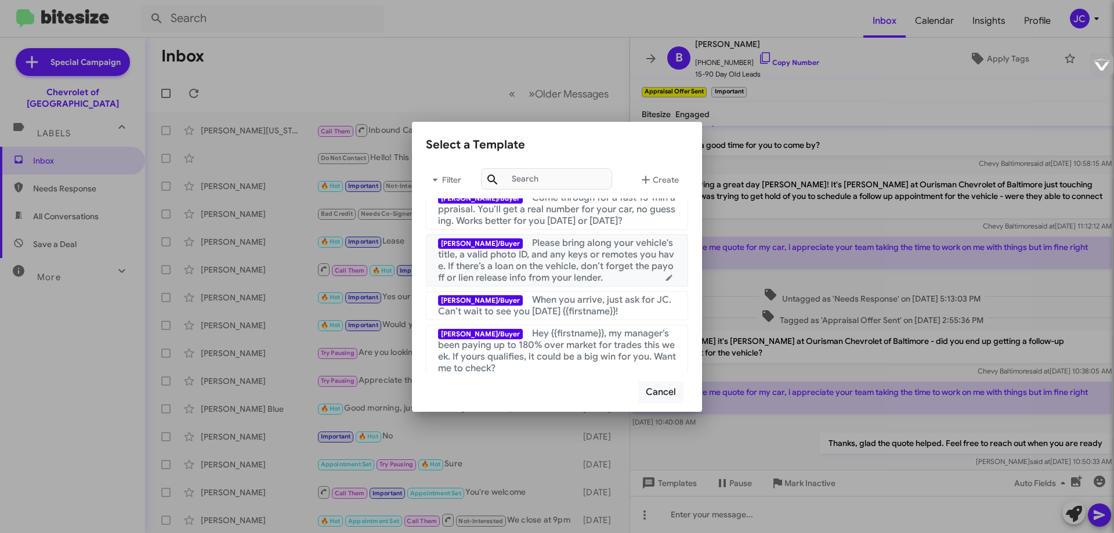
scroll to position [174, 0]
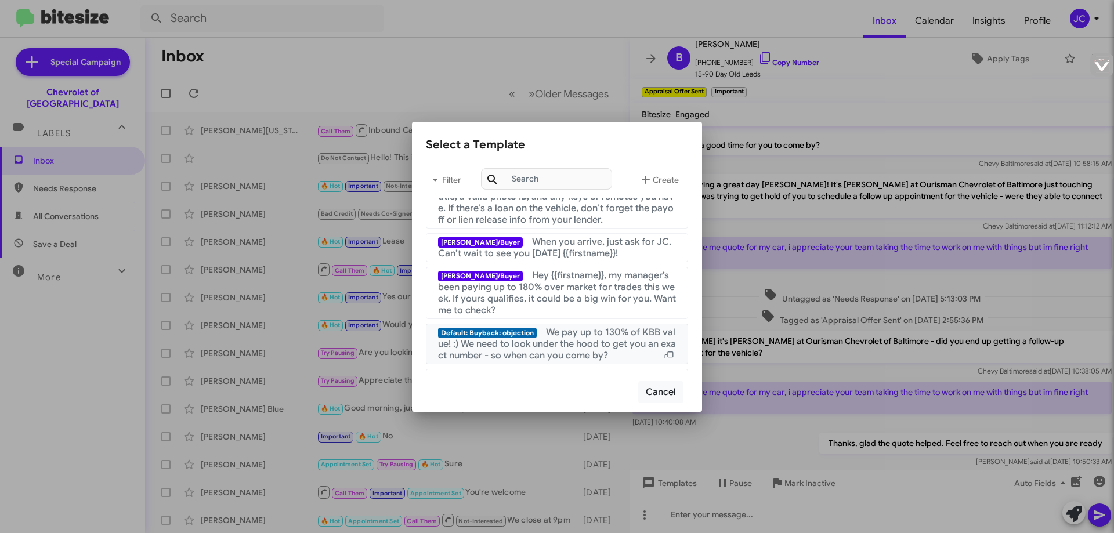
click at [577, 340] on span "We pay up to 130% of KBB value! :) We need to look under the hood to get you an…" at bounding box center [557, 344] width 238 height 35
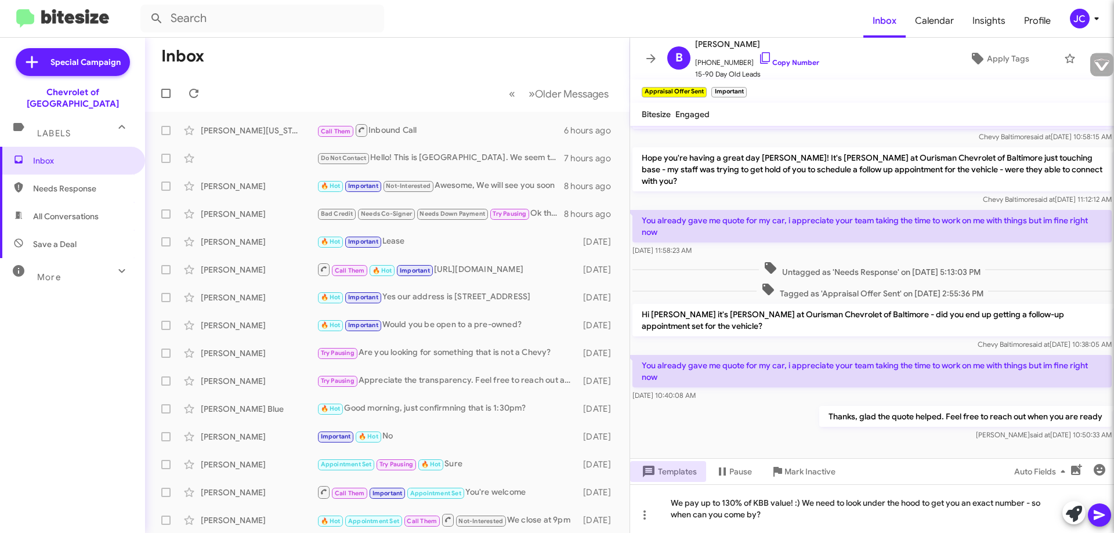
scroll to position [687, 0]
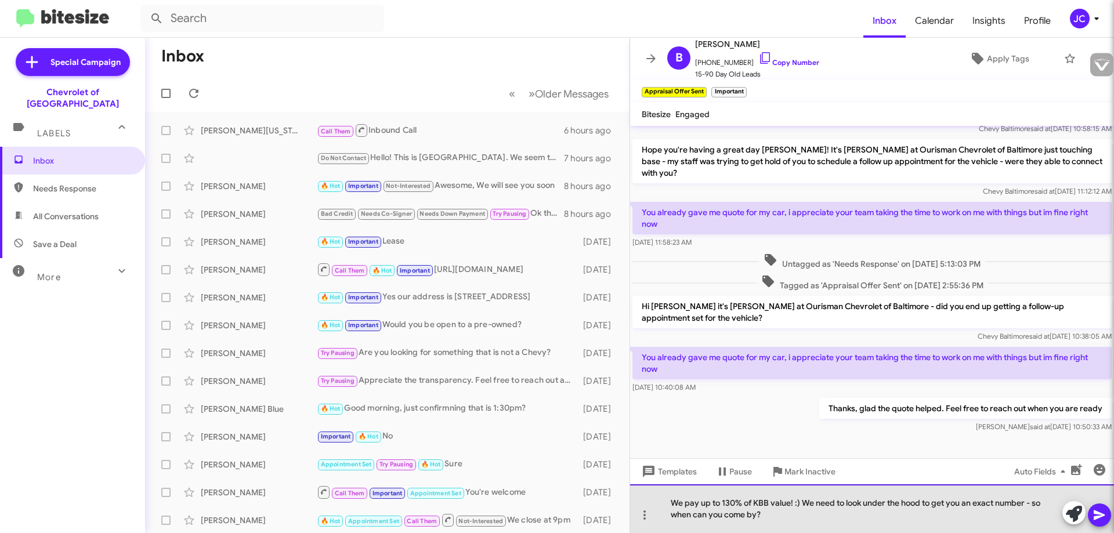
drag, startPoint x: 765, startPoint y: 515, endPoint x: 667, endPoint y: 494, distance: 100.8
click at [667, 494] on div "We pay up to 130% of KBB value! :) We need to look under the hood to get you an…" at bounding box center [872, 508] width 484 height 49
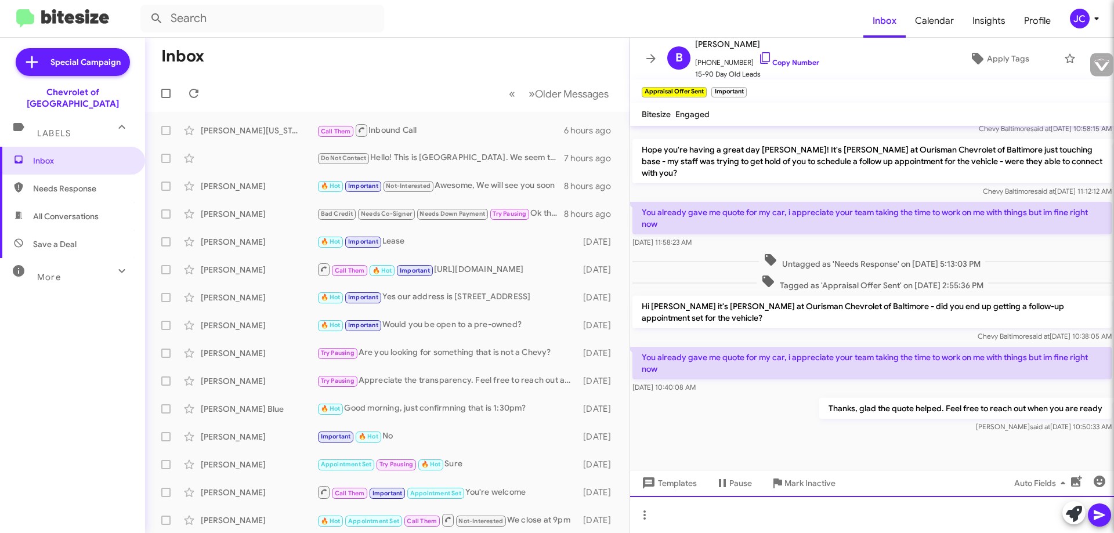
scroll to position [676, 0]
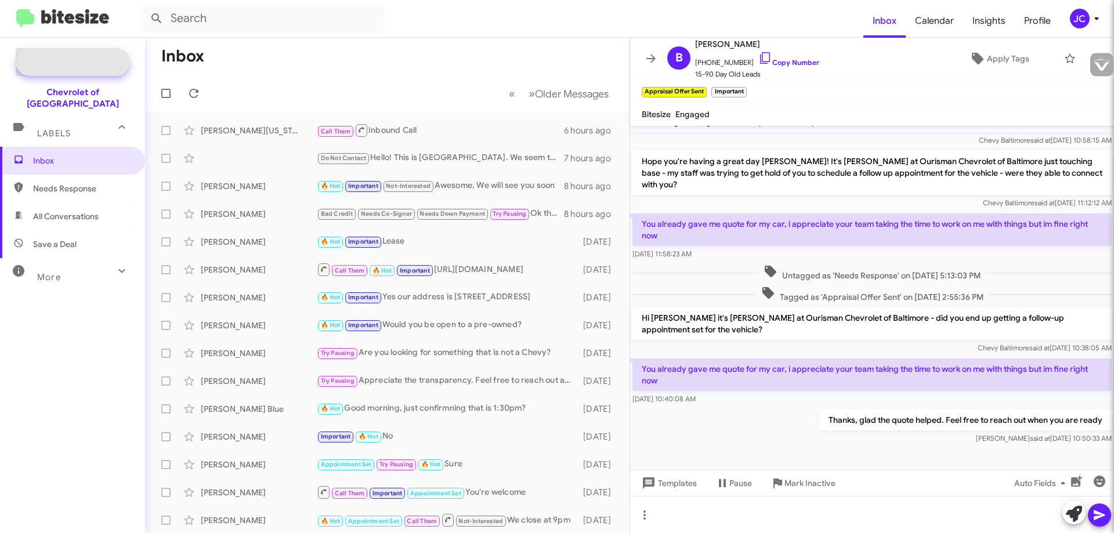
click at [85, 64] on span "Special Campaign" at bounding box center [85, 62] width 70 height 12
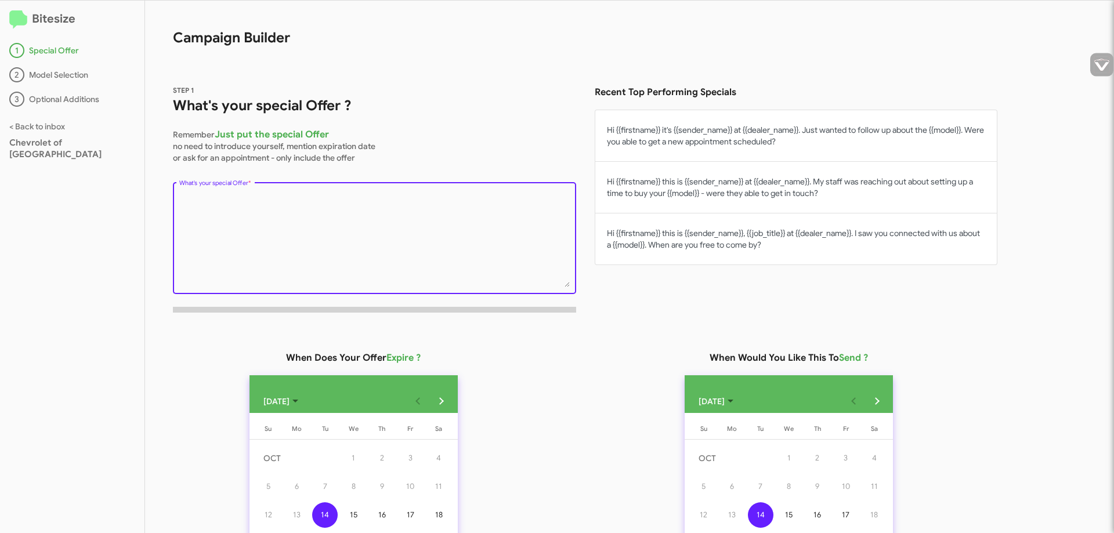
drag, startPoint x: 360, startPoint y: 204, endPoint x: 150, endPoint y: 204, distance: 210.6
click at [150, 204] on div "STEP 1 What's your special Offer ? Remember Just put the special Offer no need …" at bounding box center [571, 189] width 852 height 266
paste textarea "“Hi {{firstname}}, JC at {{dealer_name}}. We’re offering up to 130% of KBB for …"
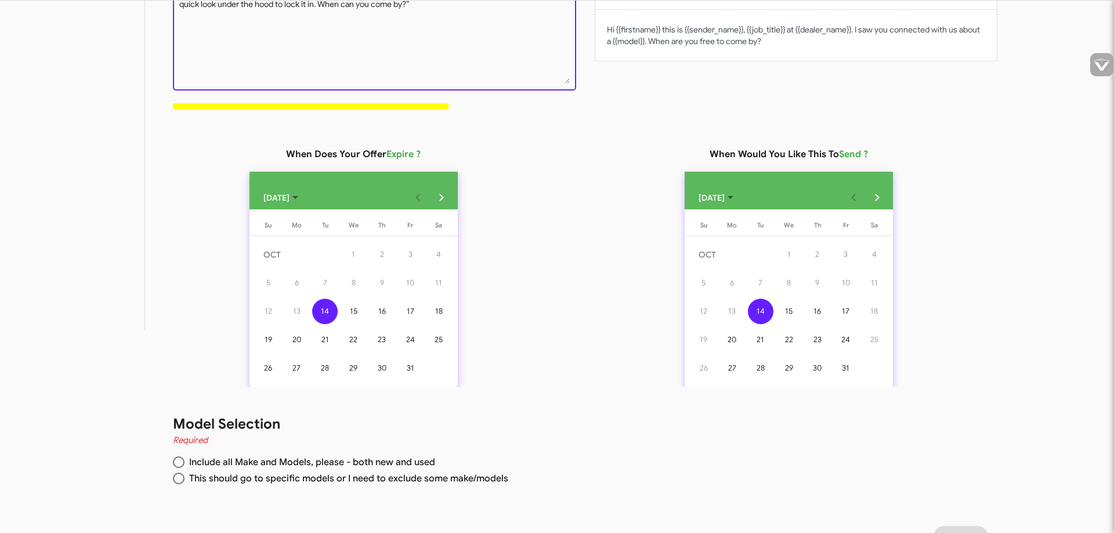
scroll to position [229, 0]
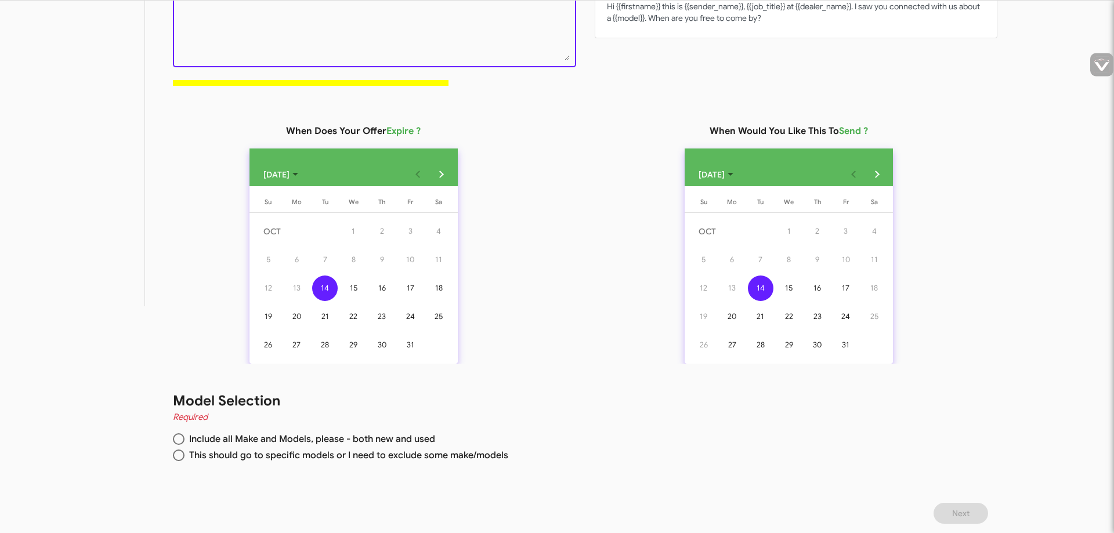
type textarea "“Hi {{firstname}}, JC at {{dealer_name}}. We’re offering up to 130% of KBB for …"
click at [327, 281] on div "14" at bounding box center [325, 289] width 26 height 26
click at [846, 348] on div "31" at bounding box center [846, 345] width 26 height 26
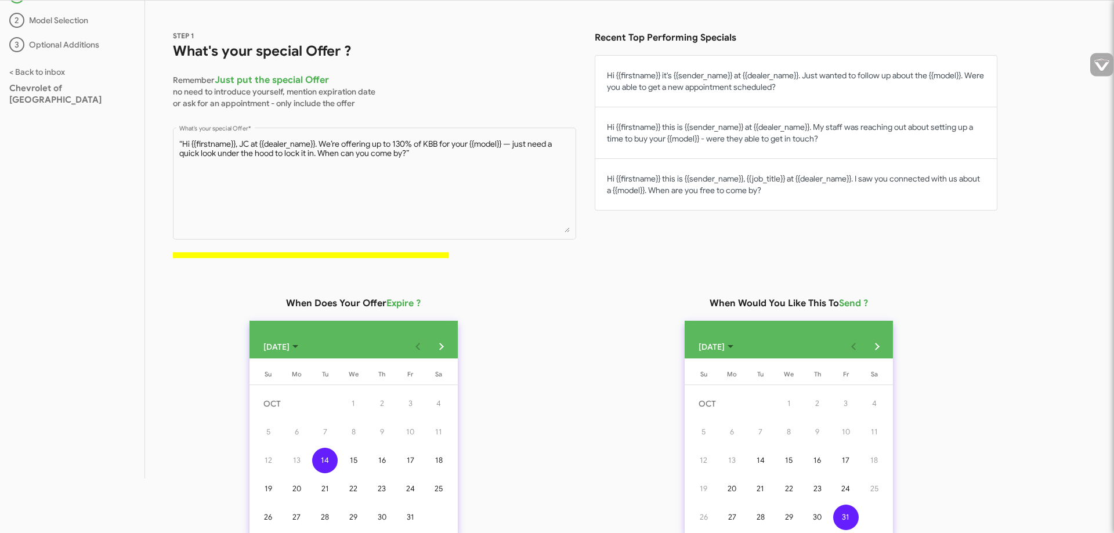
scroll to position [0, 0]
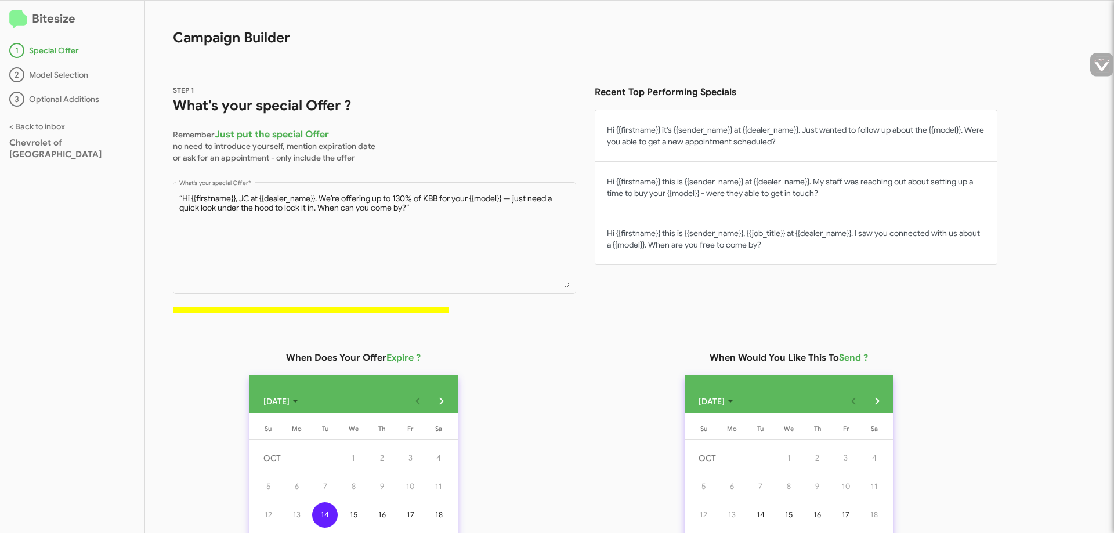
drag, startPoint x: 430, startPoint y: 314, endPoint x: 533, endPoint y: 323, distance: 103.0
click at [533, 323] on div "STEP 1 What's your special Offer ? Remember Just put the special Offer no need …" at bounding box center [571, 408] width 852 height 704
click at [490, 310] on div "STEP 1 What's your special Offer ? Remember Just put the special Offer no need …" at bounding box center [379, 203] width 412 height 238
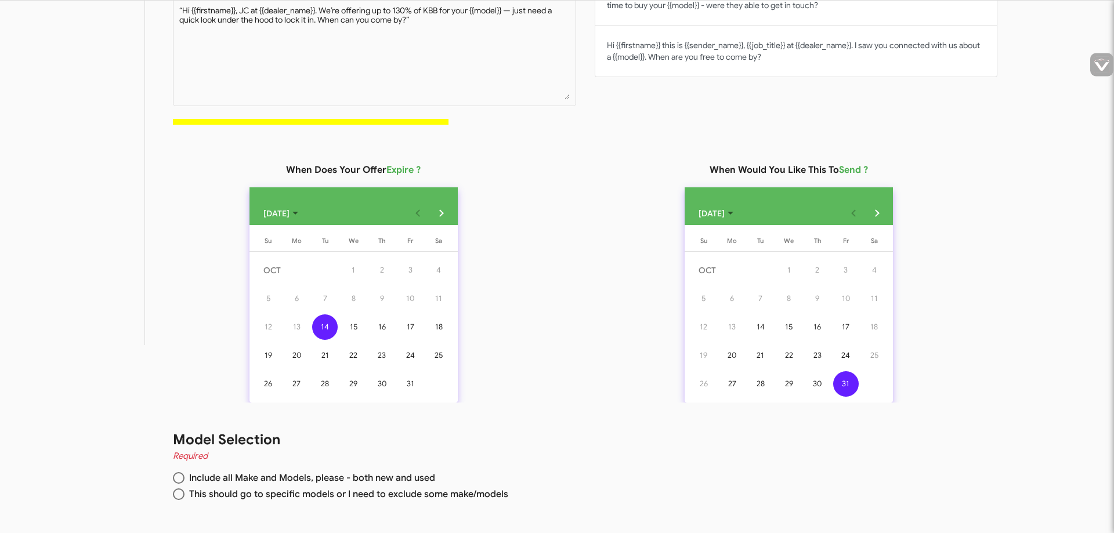
scroll to position [229, 0]
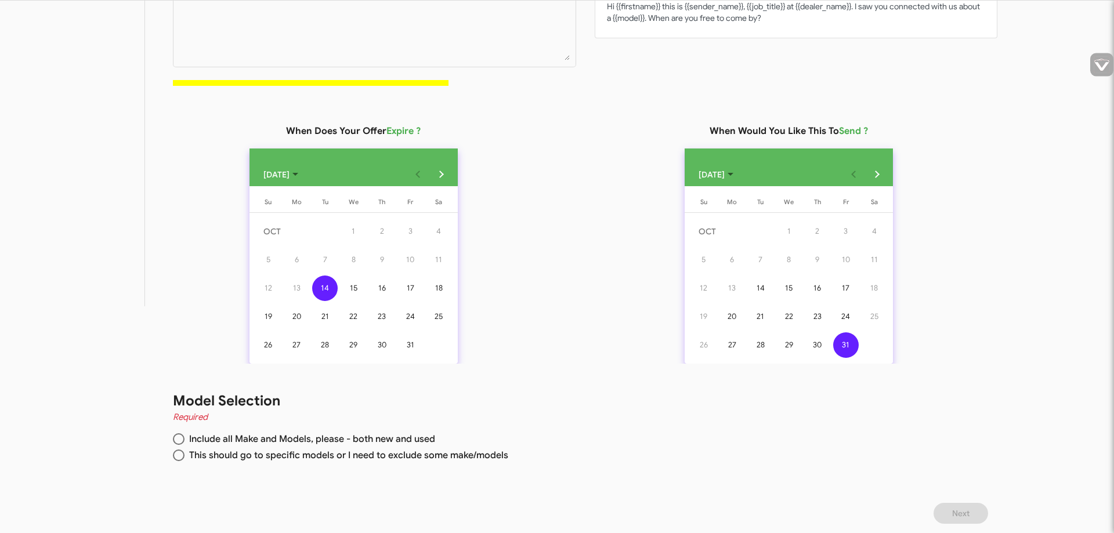
click at [178, 439] on span at bounding box center [179, 439] width 12 height 12
click at [178, 439] on input "Include all Make and Models, please - both new and used" at bounding box center [179, 439] width 12 height 12
radio input "true"
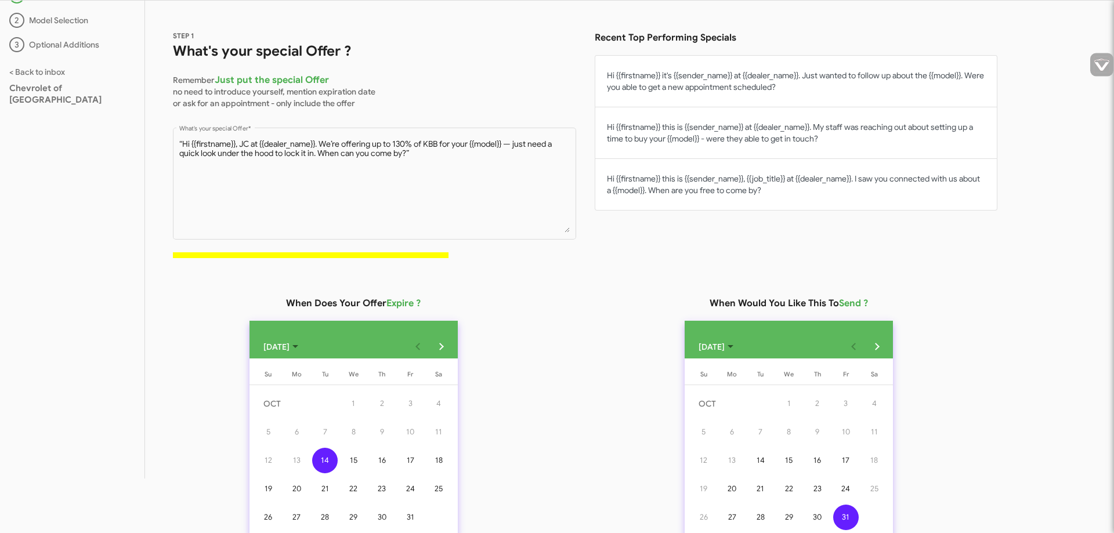
scroll to position [0, 0]
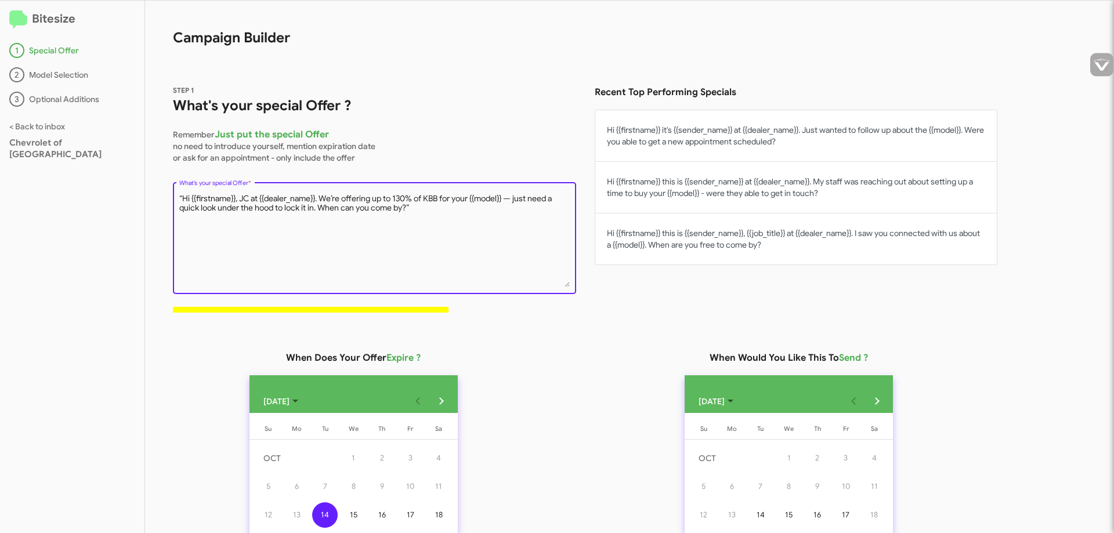
click at [240, 197] on textarea "“Hi {{firstname}}, JC at {{dealer_name}}. We’re offering up to 130% of KBB for …" at bounding box center [374, 240] width 391 height 94
click at [271, 197] on textarea "“Hi {{firstname}}, I'm JC at {{dealer_name}}. We’re offering up to 130% of KBB …" at bounding box center [374, 240] width 391 height 94
click at [254, 200] on textarea "“Hi {{firstname}}, I'm JC at {{dealer_name}}. We’re offering up to 130% of KBB …" at bounding box center [374, 240] width 391 height 94
click at [270, 198] on textarea "“Hi {{firstname}}, I'm JC at {{dealer_name}}. We’re offering up to 130% of KBB …" at bounding box center [374, 240] width 391 height 94
click at [264, 201] on textarea "“Hi {{firstname}}, I'm JC at {{dealer_name}}. We’re offering up to 130% of KBB …" at bounding box center [374, 240] width 391 height 94
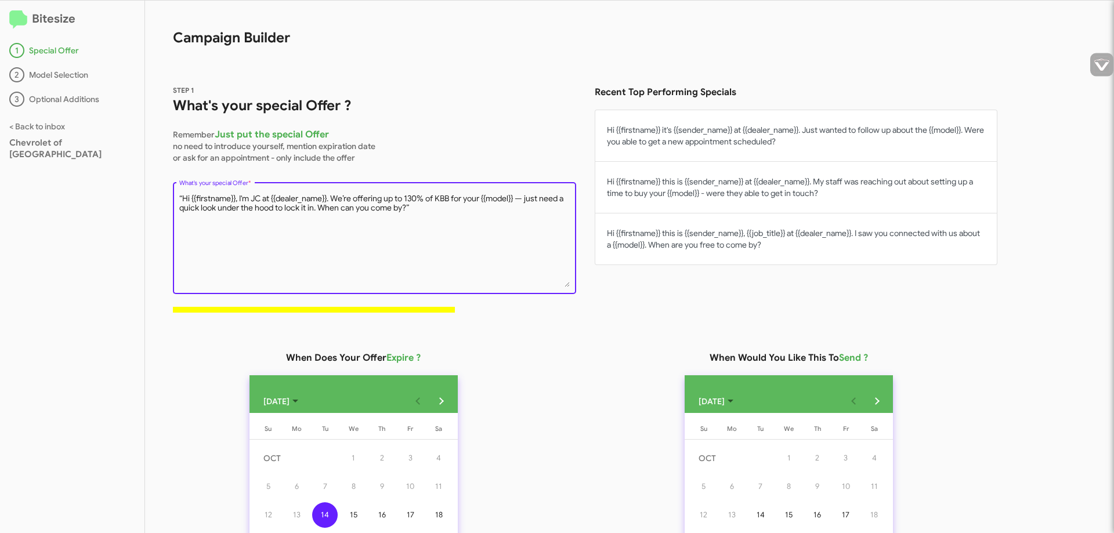
paste textarea "cquisitiona"
click at [267, 197] on textarea "“Hi {{firstname}}, I'm JC acquisitionat {{dealer_name}}. We’re offering up to 1…" at bounding box center [374, 240] width 391 height 94
click at [302, 200] on textarea "“Hi {{firstname}}, I'm JC Acquisitionat {{dealer_name}}. We’re offering up to 1…" at bounding box center [374, 240] width 391 height 94
click at [256, 198] on textarea "“Hi {{firstname}}, I'm JC Acquisitions Manager at {{dealer_name}}. We’re offeri…" at bounding box center [374, 240] width 391 height 94
click at [262, 201] on textarea "“Hi {{firstname}}, I'm [PERSON_NAME] Acquisitions Manager at {{dealer_name}}. W…" at bounding box center [374, 240] width 391 height 94
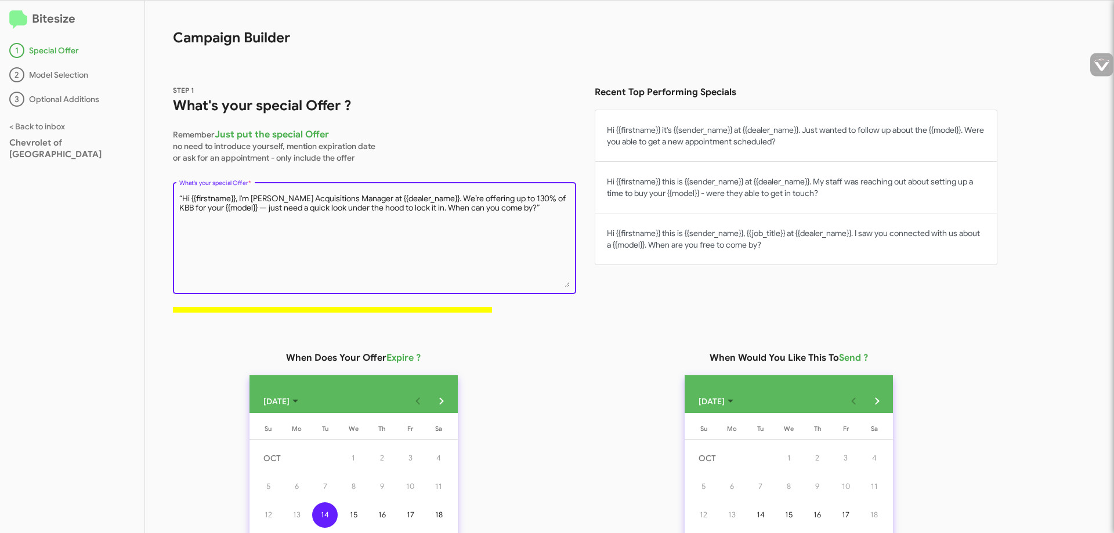
click at [501, 198] on textarea "“Hi {{firstname}}, I'm [PERSON_NAME] Acquisitions Manager at {{dealer_name}}. W…" at bounding box center [374, 240] width 391 height 94
click at [521, 197] on textarea "“Hi {{firstname}}, I'm [PERSON_NAME] Acquisitions Manager at {{dealer_name}}. W…" at bounding box center [374, 240] width 391 height 94
click at [552, 198] on textarea "“Hi {{firstname}}, I'm [PERSON_NAME] Acquisitions Manager at {{dealer_name}}. W…" at bounding box center [374, 240] width 391 height 94
click at [251, 211] on textarea "“Hi {{firstname}}, I'm [PERSON_NAME] Acquisitions Manager at {{dealer_name}}. W…" at bounding box center [374, 240] width 391 height 94
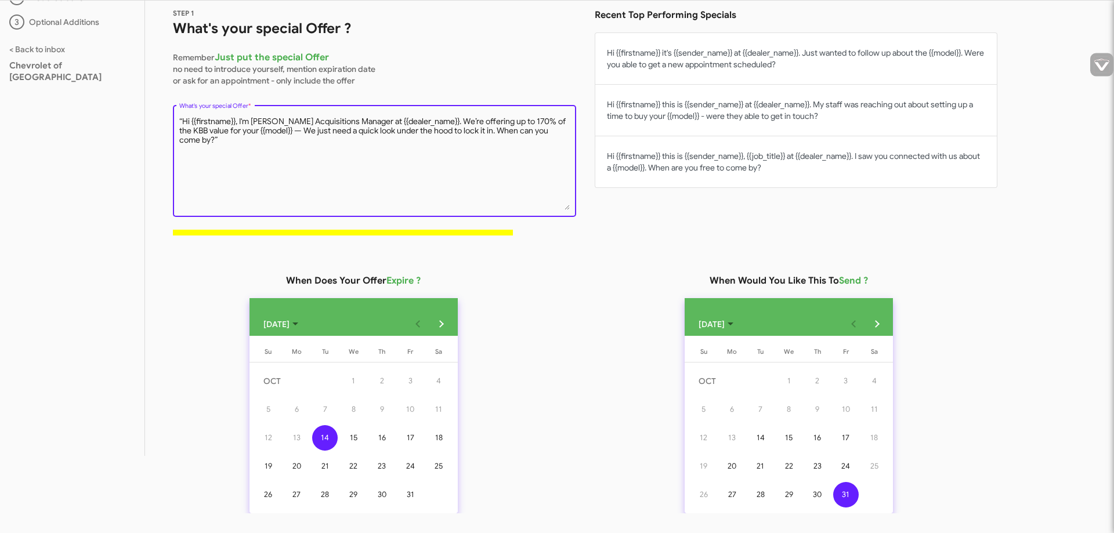
scroll to position [229, 0]
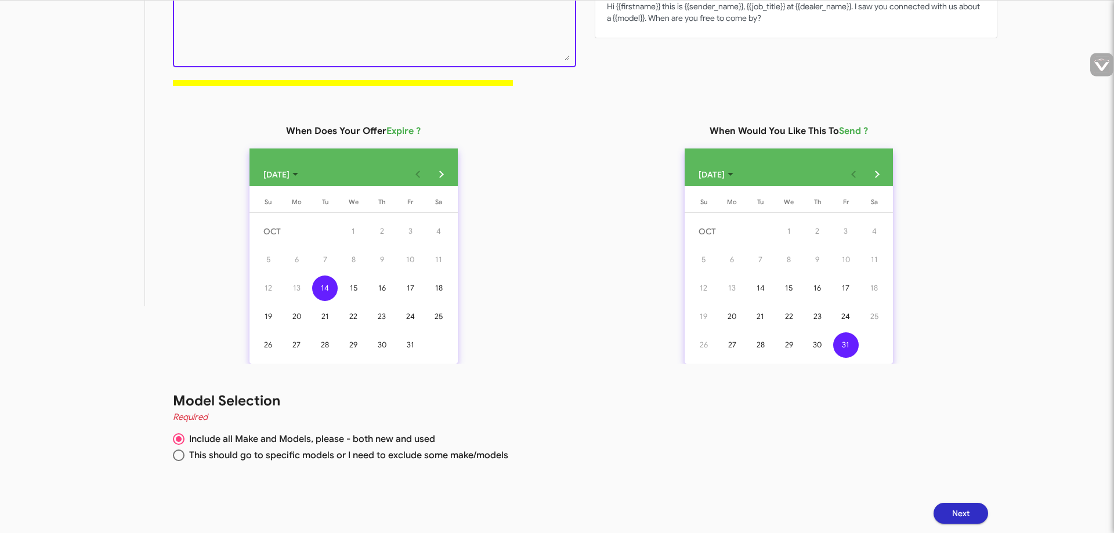
type textarea "“Hi {{firstname}}, I'm [PERSON_NAME] Acquisitions Manager at {{dealer_name}}. W…"
click at [178, 458] on span at bounding box center [179, 456] width 12 height 12
click at [178, 458] on input "This should go to specific models or I need to exclude some make/models" at bounding box center [179, 456] width 12 height 12
radio input "true"
click at [184, 436] on span "Include all Make and Models, please - both new and used" at bounding box center [309, 439] width 251 height 12
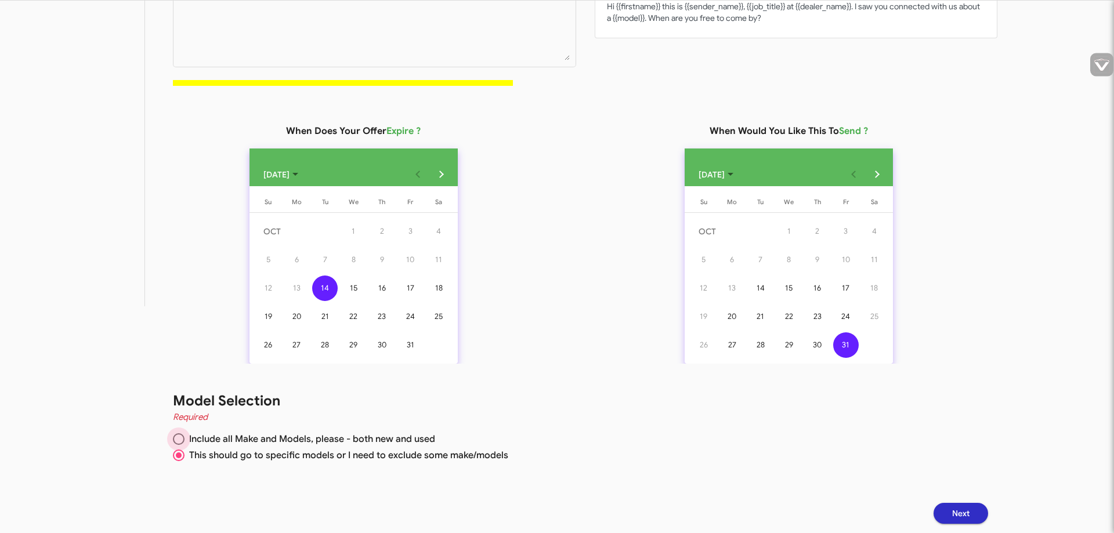
click at [184, 436] on input "Include all Make and Models, please - both new and used" at bounding box center [179, 439] width 12 height 12
radio input "true"
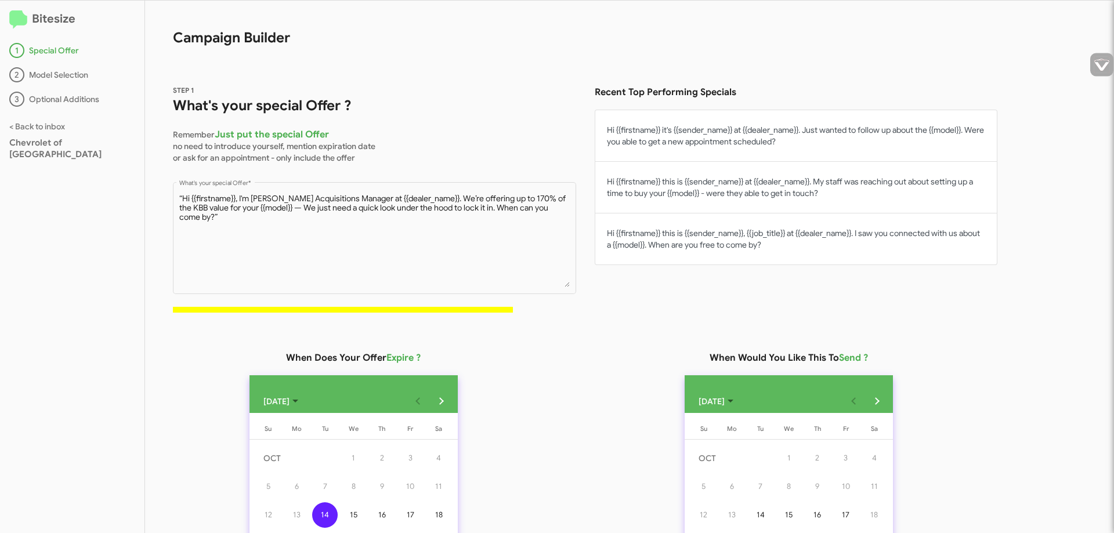
drag, startPoint x: 510, startPoint y: 310, endPoint x: 571, endPoint y: 314, distance: 61.0
click at [571, 314] on div "STEP 1 What's your special Offer ? Remember Just put the special Offer no need …" at bounding box center [379, 203] width 412 height 238
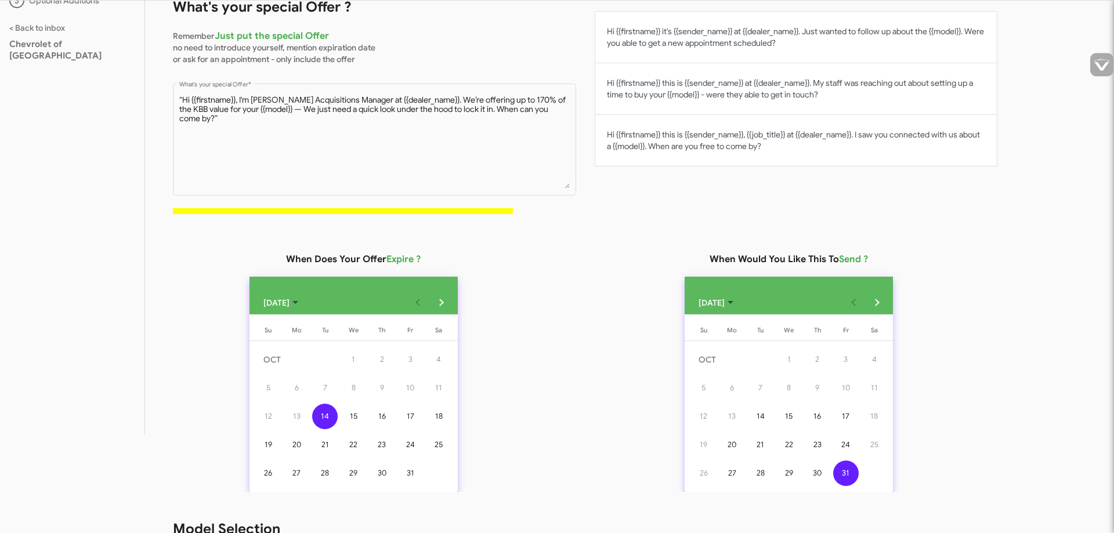
scroll to position [229, 0]
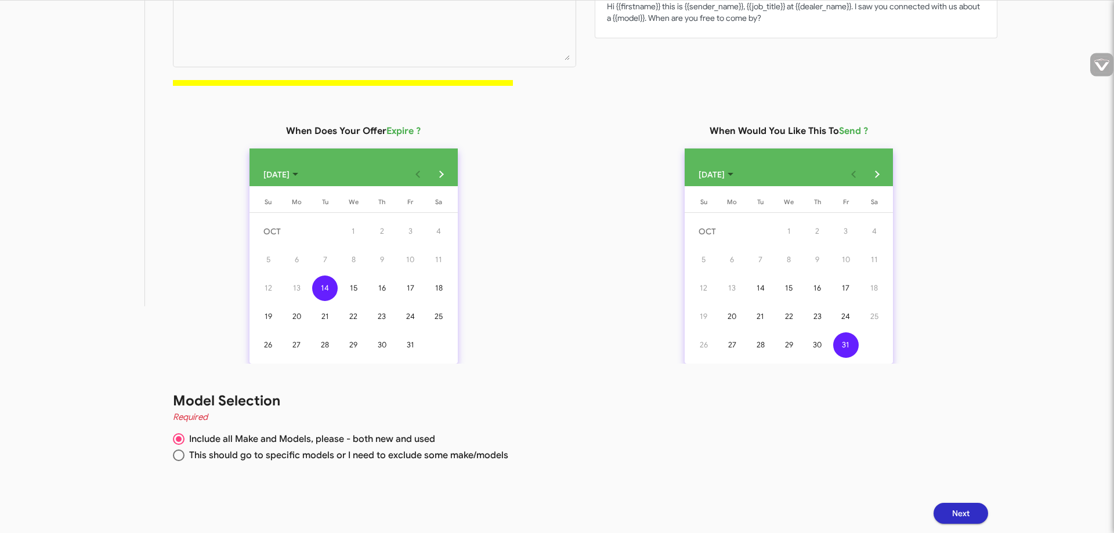
click at [969, 516] on span "Next" at bounding box center [960, 513] width 17 height 21
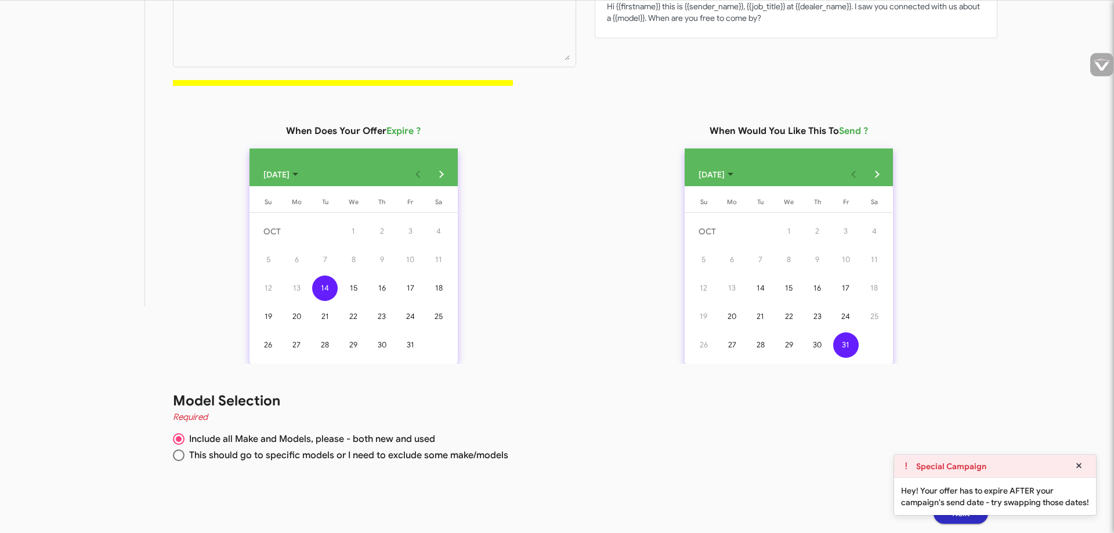
click at [580, 342] on div "When Would You Like This To Send ? [DATE] [DATE] Su [DATE] Mo [DATE] Tu [DATE] …" at bounding box center [784, 243] width 426 height 241
click at [418, 345] on div "31" at bounding box center [410, 345] width 26 height 26
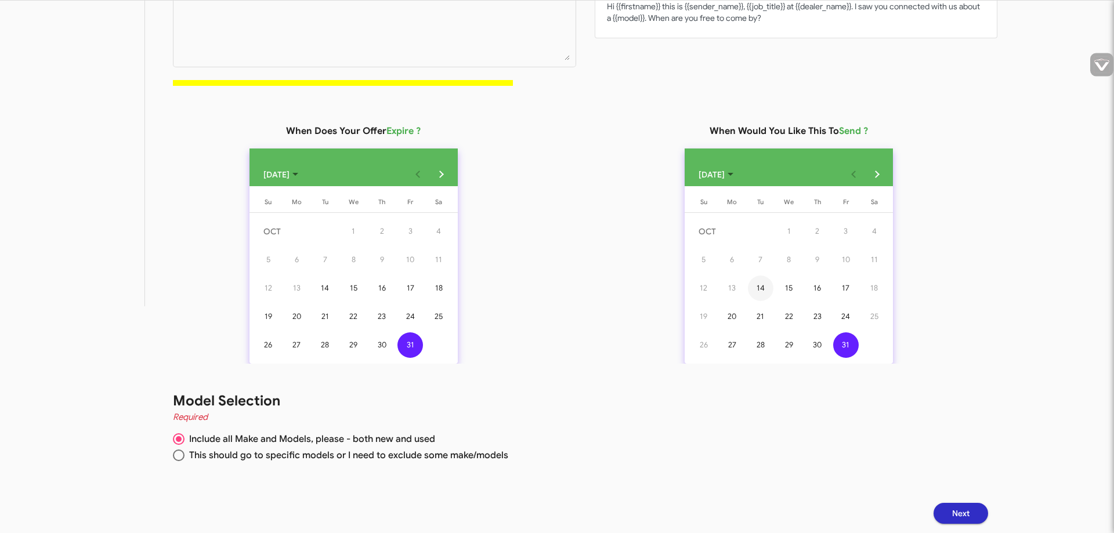
click at [765, 289] on div "14" at bounding box center [761, 289] width 26 height 26
click at [959, 512] on button "Next" at bounding box center [960, 513] width 55 height 21
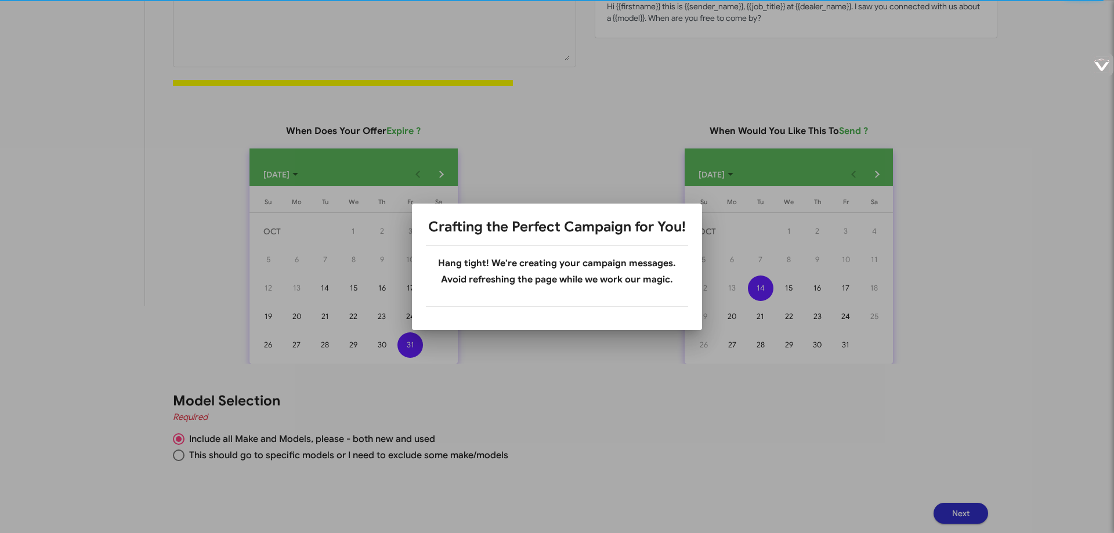
scroll to position [0, 0]
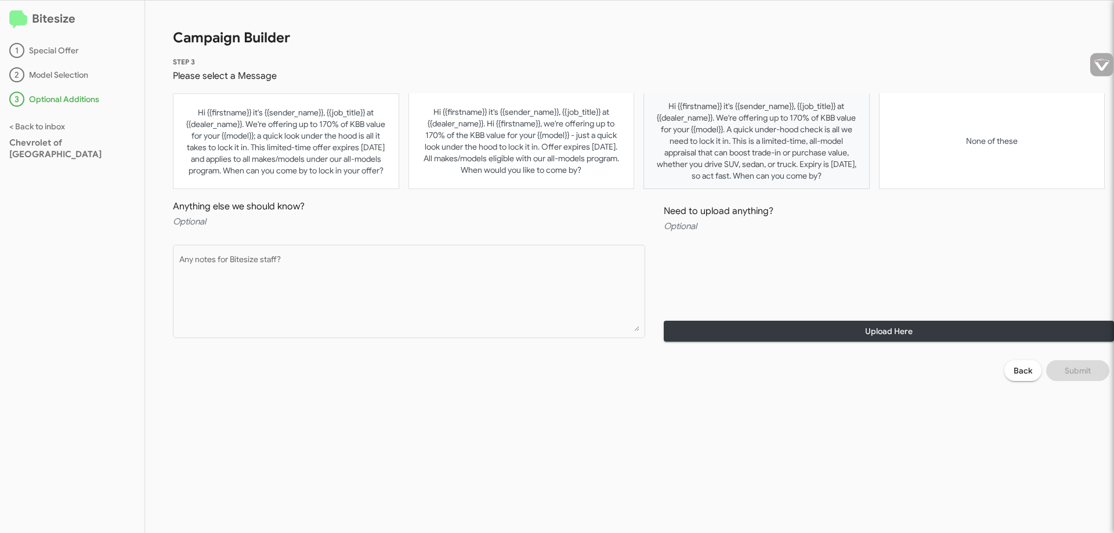
click at [747, 163] on button "Hi {{firstname}} it's {{sender_name}}, {{job_title}} at {{dealer_name}}. We're …" at bounding box center [756, 141] width 226 height 96
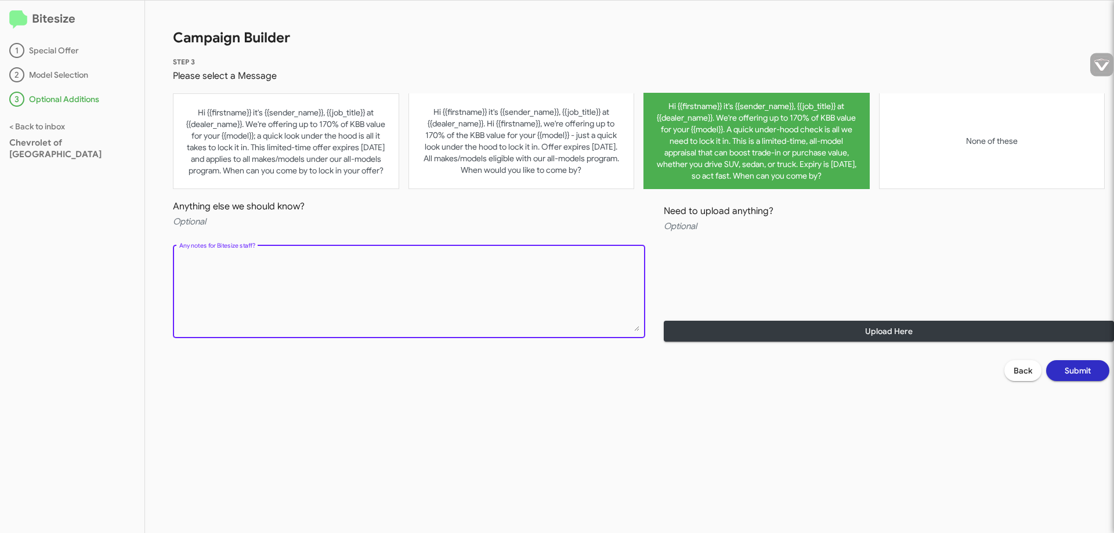
click at [413, 277] on textarea "Any notes for Bitesize staff?" at bounding box center [409, 293] width 460 height 75
paste textarea "acquisition"
click at [426, 261] on textarea "Any notes for Bitesize staff?" at bounding box center [409, 293] width 460 height 75
click at [475, 266] on textarea "Any notes for Bitesize staff?" at bounding box center [409, 293] width 460 height 75
click at [519, 270] on textarea "Any notes for Bitesize staff?" at bounding box center [409, 293] width 460 height 75
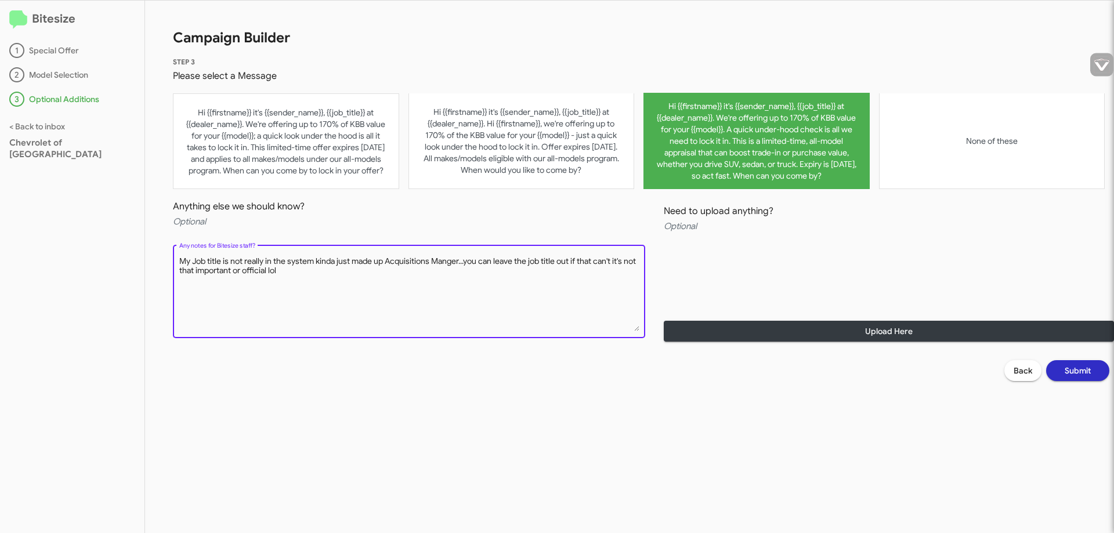
click at [288, 270] on textarea "Any notes for Bitesize staff?" at bounding box center [409, 293] width 460 height 75
click at [295, 271] on textarea "Any notes for Bitesize staff?" at bounding box center [409, 293] width 460 height 75
click at [825, 166] on button "Hi {{firstname}} it's {{sender_name}}, {{job_title}} at {{dealer_name}}. We're …" at bounding box center [756, 141] width 226 height 96
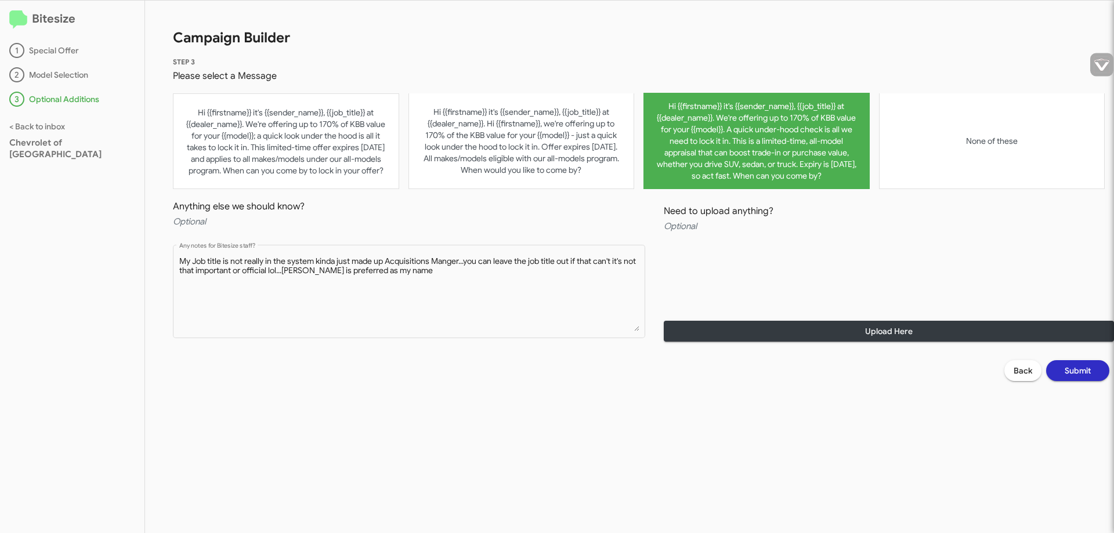
click at [825, 166] on button "Hi {{firstname}} it's {{sender_name}}, {{job_title}} at {{dealer_name}}. We're …" at bounding box center [756, 141] width 226 height 96
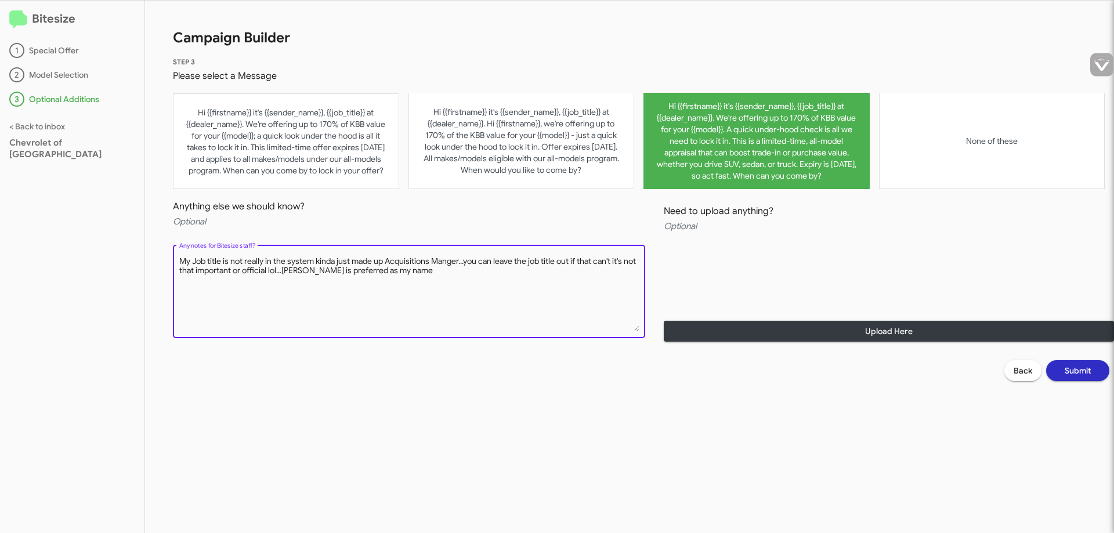
click at [454, 273] on textarea "Any notes for Bitesize staff?" at bounding box center [409, 293] width 460 height 75
click at [579, 287] on textarea "Any notes for Bitesize staff?" at bounding box center [409, 293] width 460 height 75
drag, startPoint x: 242, startPoint y: 276, endPoint x: 180, endPoint y: 261, distance: 63.2
click at [180, 261] on textarea "Any notes for Bitesize staff?" at bounding box center [409, 293] width 460 height 75
paste textarea "official job title isn’t in the system since “Acquisitions Manager” is somethin…"
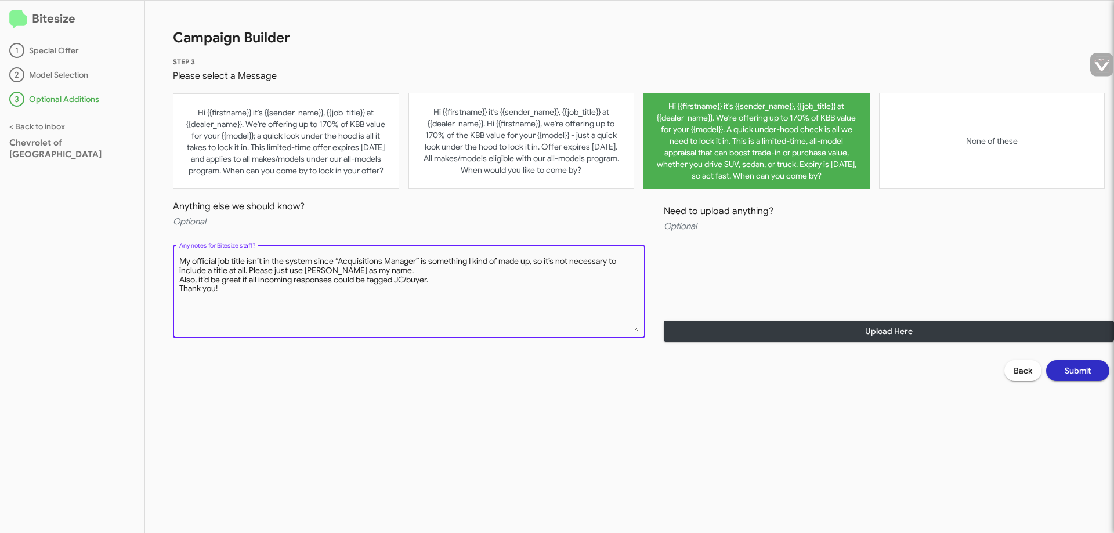
drag, startPoint x: 216, startPoint y: 288, endPoint x: 136, endPoint y: 258, distance: 85.8
click at [136, 258] on div "Bitesize 1 Special Offer 2 Model Selection 3 Optional Additions < Back to inbox…" at bounding box center [557, 267] width 1114 height 533
paste textarea "Since my job title isn’t an official one (I’ve been using “Acquisitions Manager…"
drag, startPoint x: 309, startPoint y: 263, endPoint x: 180, endPoint y: 259, distance: 128.8
click at [180, 259] on textarea "Any notes for Bitesize staff?" at bounding box center [409, 293] width 460 height 75
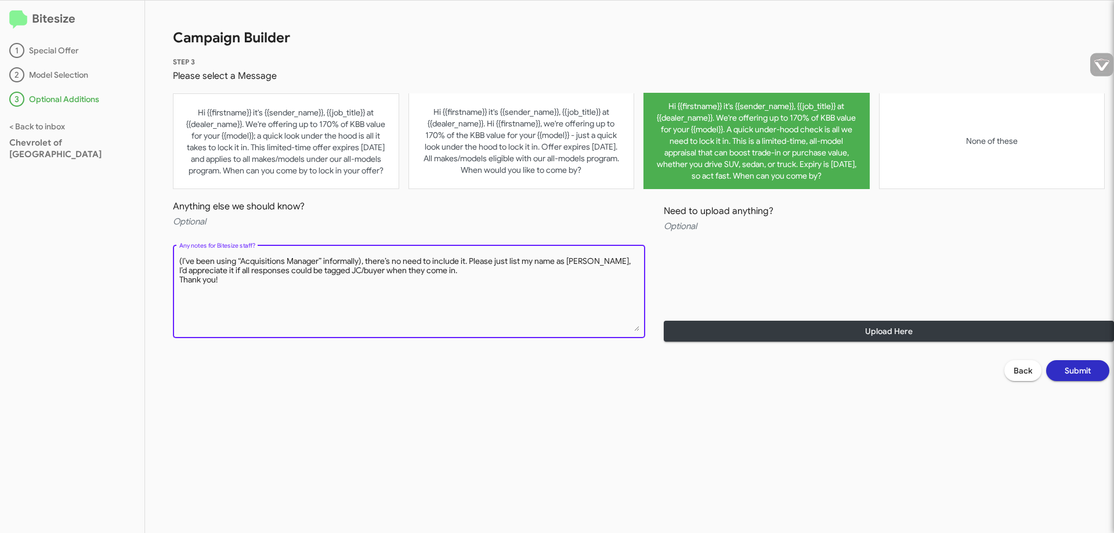
click at [183, 259] on textarea "Any notes for Bitesize staff?" at bounding box center [409, 293] width 460 height 75
click at [361, 262] on textarea "Any notes for Bitesize staff?" at bounding box center [409, 293] width 460 height 75
click at [461, 260] on textarea "Any notes for Bitesize staff?" at bounding box center [409, 293] width 460 height 75
paste textarea "Since my job title isn’t an official one"
drag, startPoint x: 610, startPoint y: 262, endPoint x: 219, endPoint y: 271, distance: 390.5
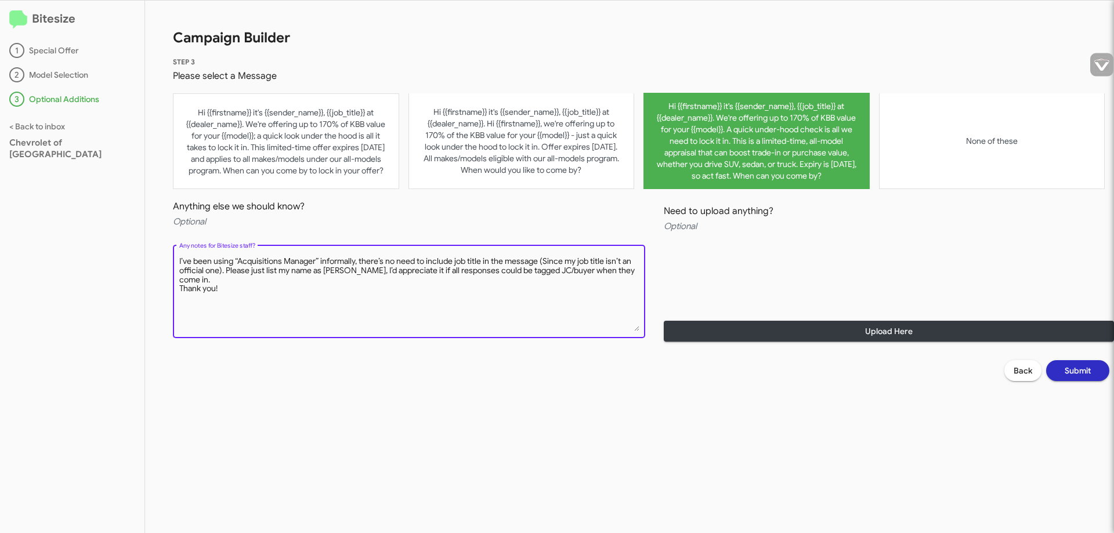
click at [219, 271] on textarea "Any notes for Bitesize staff?" at bounding box center [409, 293] width 460 height 75
click at [357, 262] on textarea "Any notes for Bitesize staff?" at bounding box center [409, 293] width 460 height 75
click at [180, 259] on textarea "Any notes for Bitesize staff?" at bounding box center [409, 293] width 460 height 75
click at [180, 260] on textarea "Any notes for Bitesize staff?" at bounding box center [409, 293] width 460 height 75
paste textarea "Acquisitions Manager” is something I kind of made up, so it’s not necessary to …"
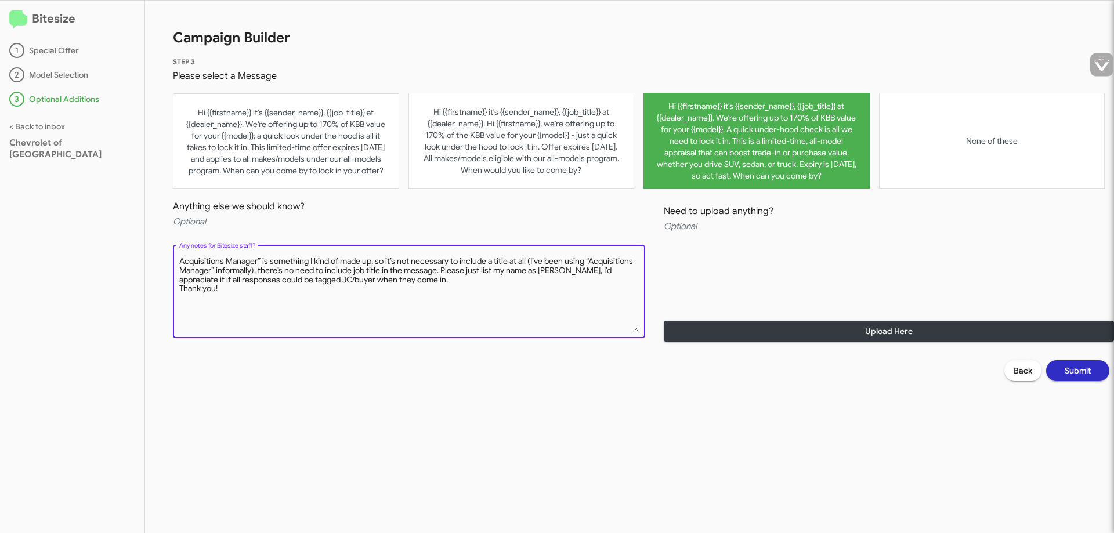
drag, startPoint x: 260, startPoint y: 271, endPoint x: 439, endPoint y: 268, distance: 179.3
click at [439, 268] on textarea "Any notes for Bitesize staff?" at bounding box center [409, 293] width 460 height 75
click at [179, 281] on textarea "Any notes for Bitesize staff?" at bounding box center [409, 293] width 460 height 75
click at [499, 271] on textarea "Any notes for Bitesize staff?" at bounding box center [409, 293] width 460 height 75
click at [180, 261] on textarea "Any notes for Bitesize staff?" at bounding box center [409, 293] width 460 height 75
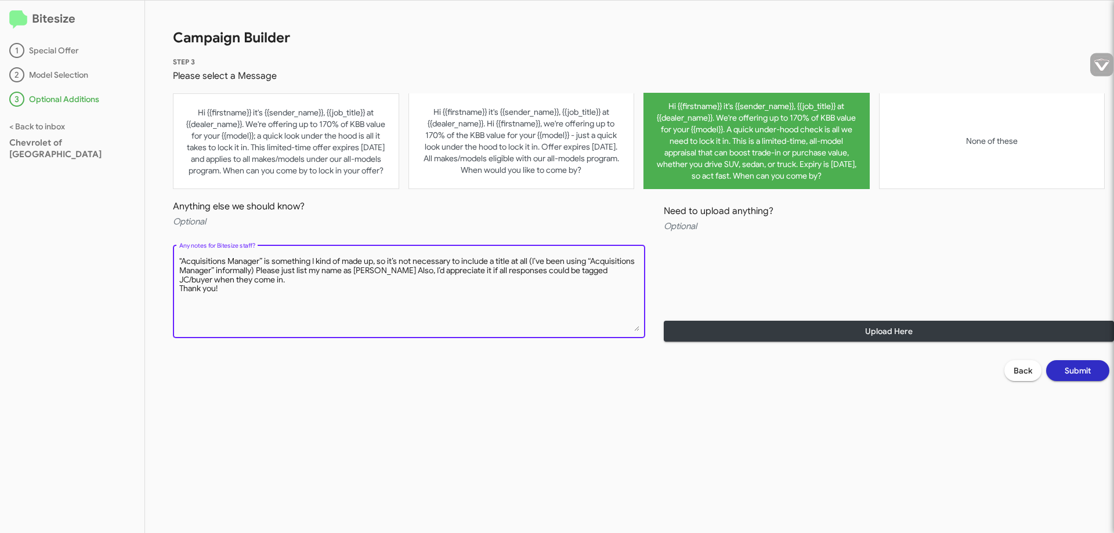
type textarea ""Acquisitions Manager” is something I kind of made up, so it’s not necessary to…"
click at [1088, 370] on span "Submit" at bounding box center [1077, 370] width 26 height 21
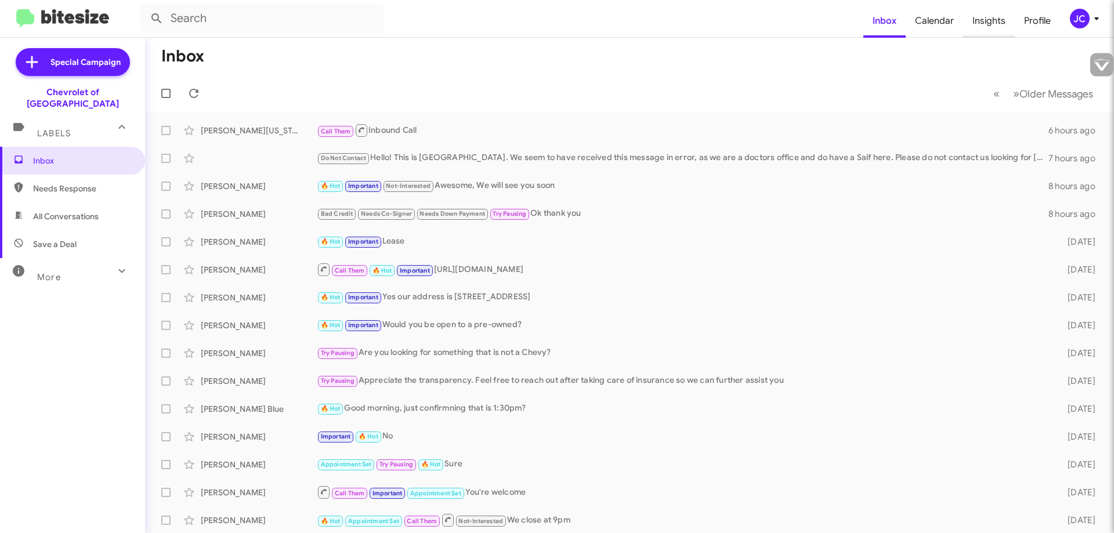
click at [983, 23] on span "Insights" at bounding box center [989, 21] width 52 height 34
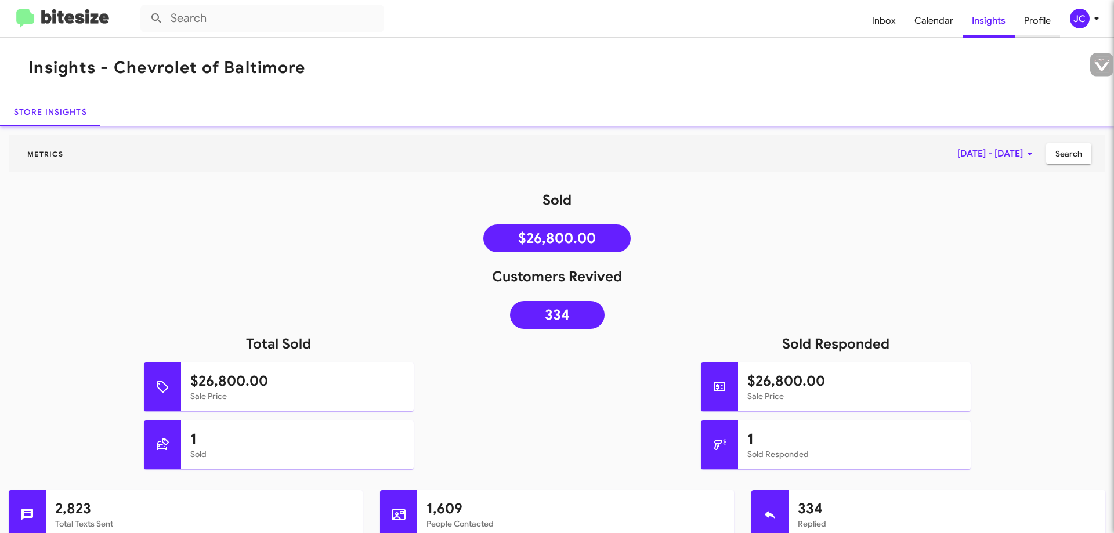
click at [1034, 24] on span "Profile" at bounding box center [1037, 21] width 45 height 34
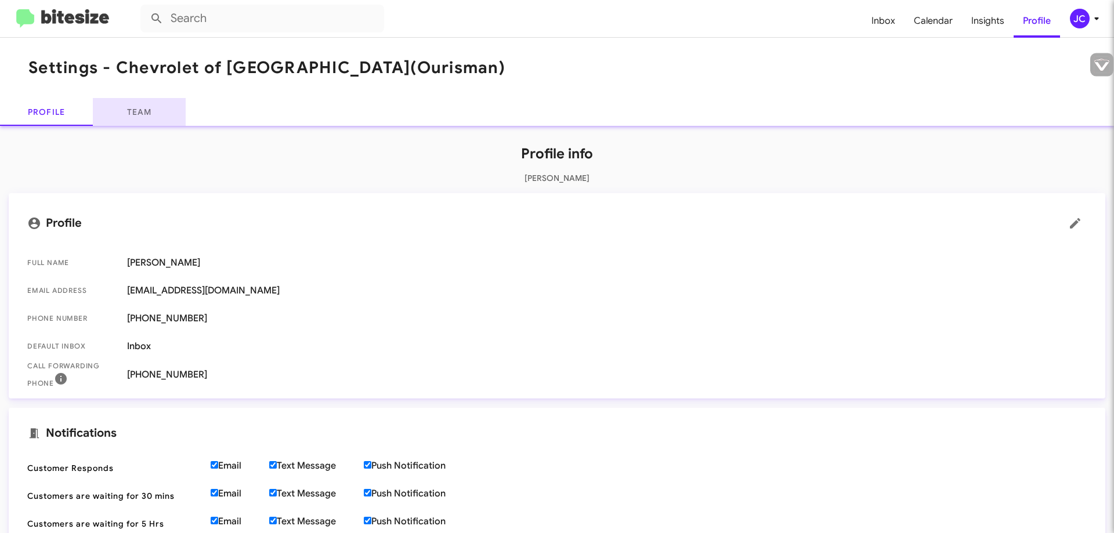
click at [173, 115] on link "Team" at bounding box center [139, 112] width 93 height 28
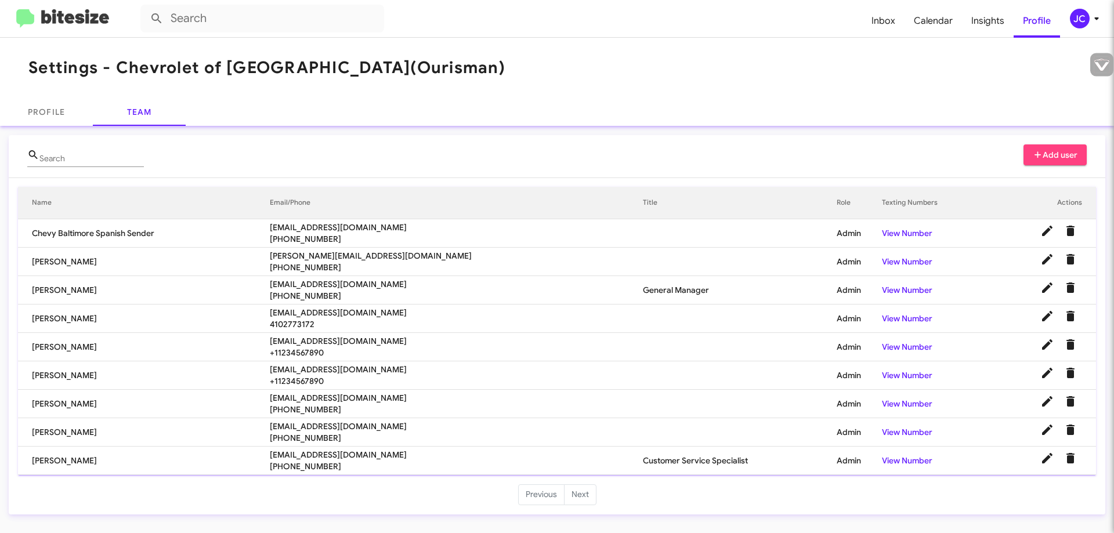
click at [541, 499] on li "Previous" at bounding box center [541, 494] width 46 height 21
click at [596, 509] on mat-card "Search Add user Name Email/Phone Title Role Texting Numbers Actions Chevy Balti…" at bounding box center [557, 324] width 1096 height 379
click at [871, 19] on span "Inbox" at bounding box center [883, 21] width 42 height 34
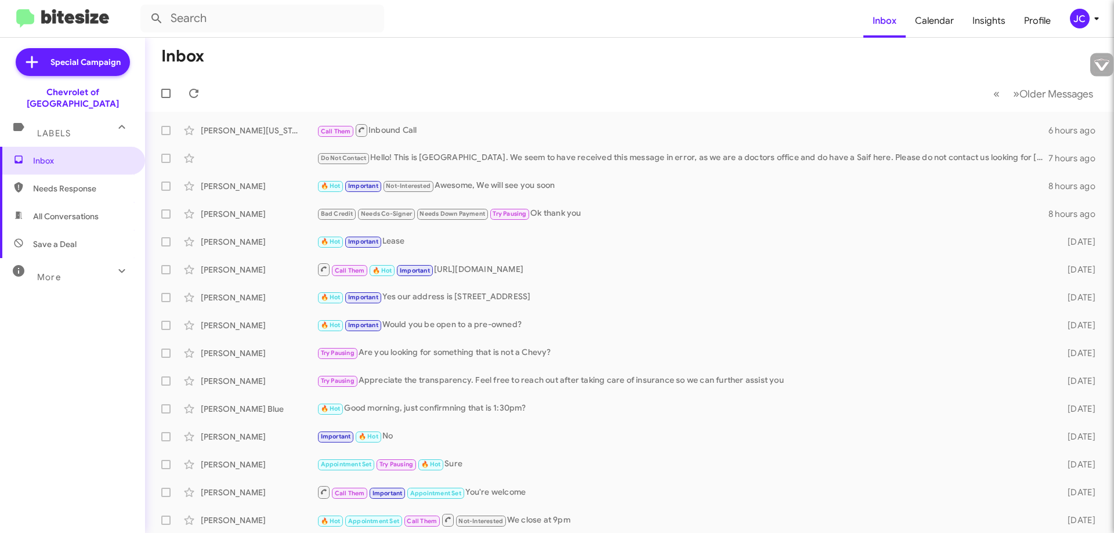
click at [118, 268] on mat-icon at bounding box center [122, 271] width 19 height 19
click at [928, 29] on span "Calendar" at bounding box center [934, 21] width 57 height 34
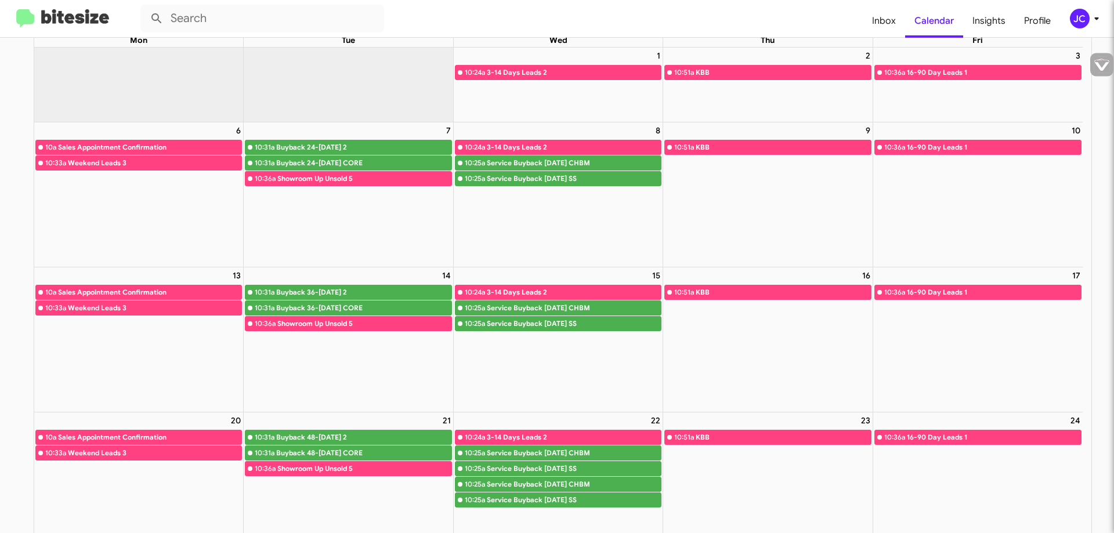
scroll to position [116, 0]
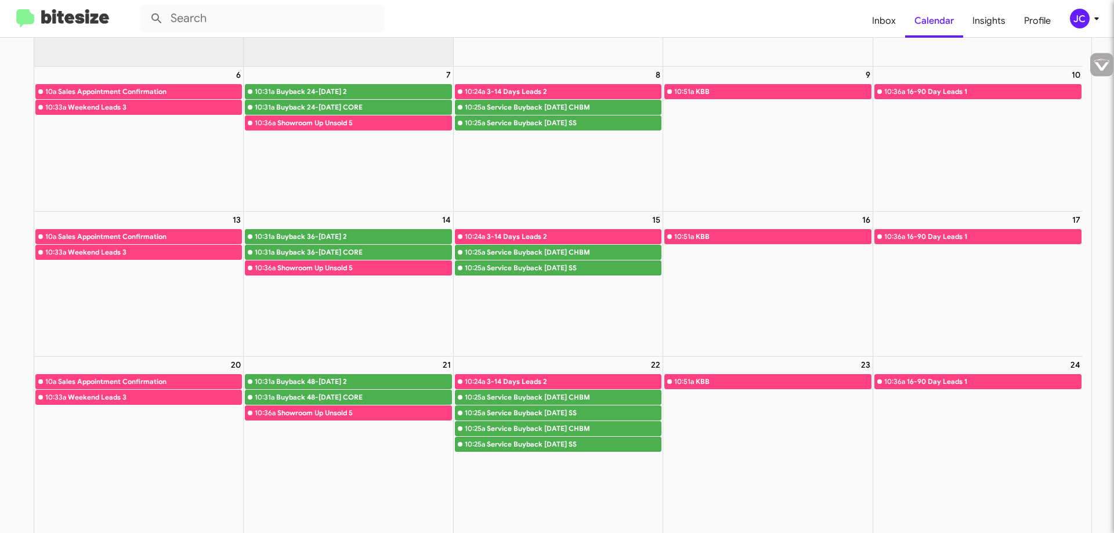
click at [285, 238] on div "Buyback 36-[DATE] 2" at bounding box center [363, 237] width 175 height 12
click at [542, 248] on div "Service Buyback [DATE] CHBM" at bounding box center [574, 253] width 174 height 12
click at [534, 237] on div "3-14 Days Leads 2" at bounding box center [574, 237] width 174 height 12
click at [527, 276] on div at bounding box center [558, 276] width 209 height 1
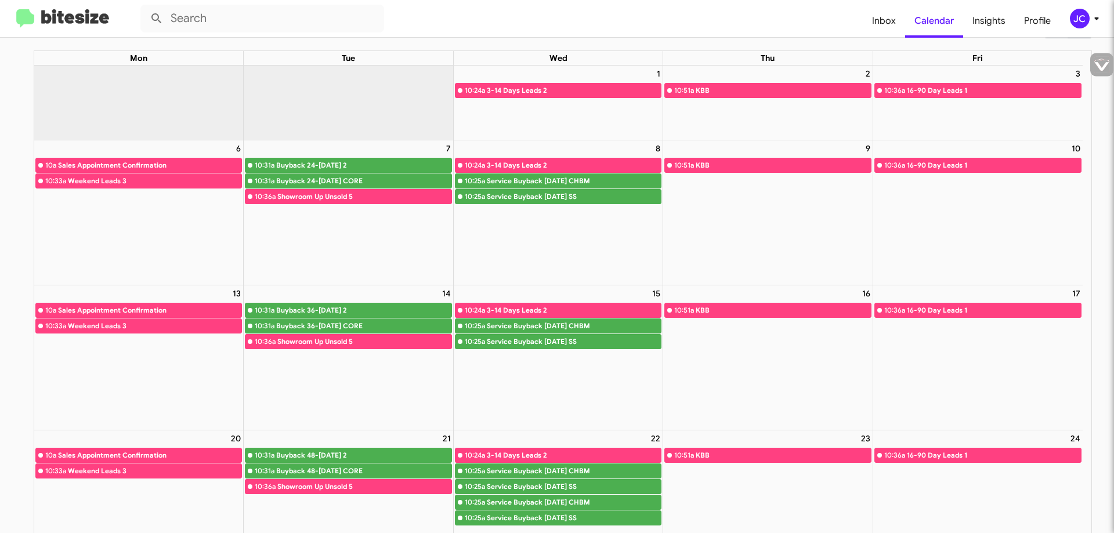
scroll to position [0, 0]
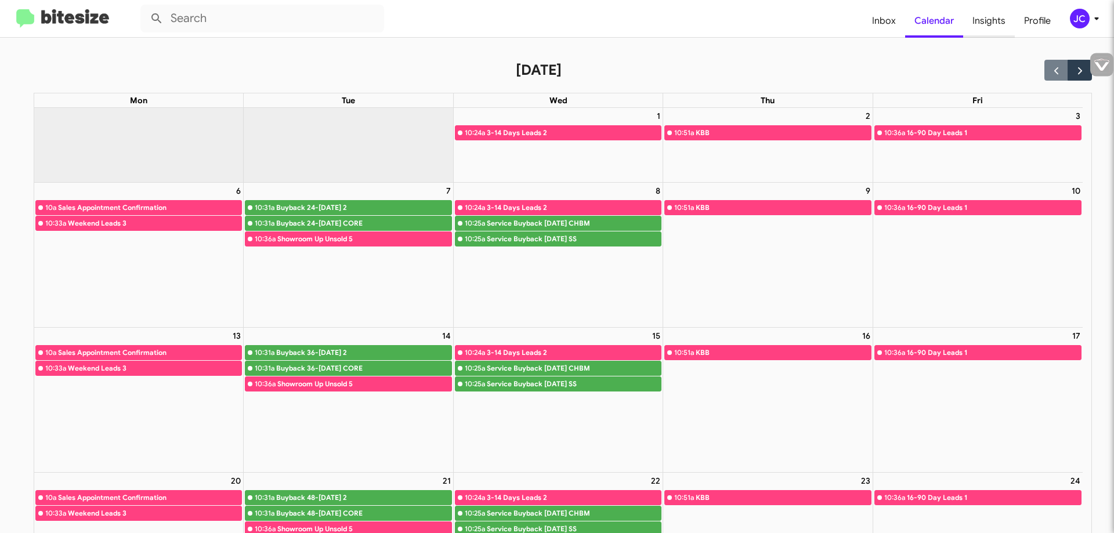
click at [983, 28] on span "Insights" at bounding box center [989, 21] width 52 height 34
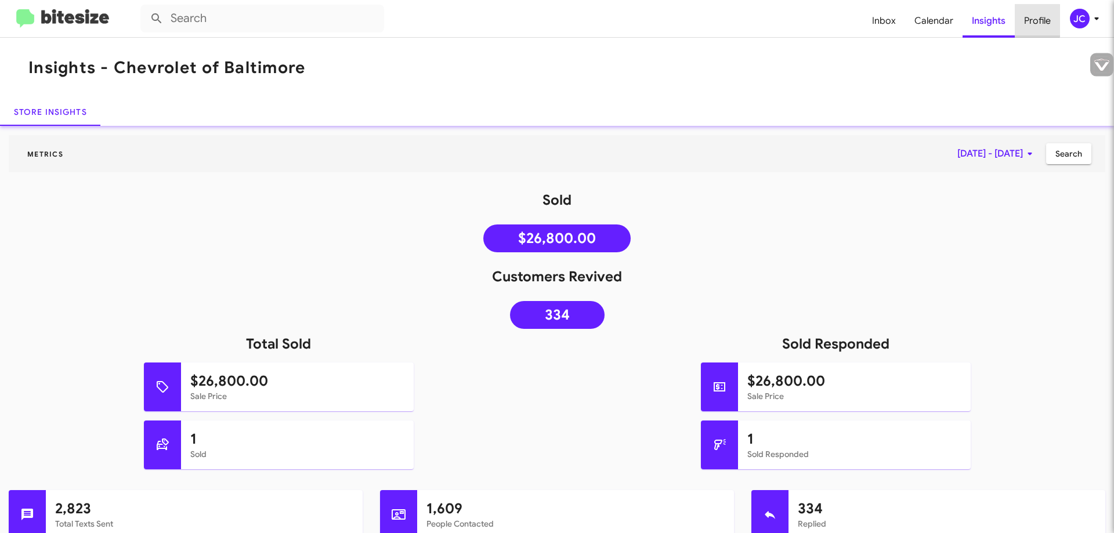
click at [1024, 20] on span "Profile" at bounding box center [1037, 21] width 45 height 34
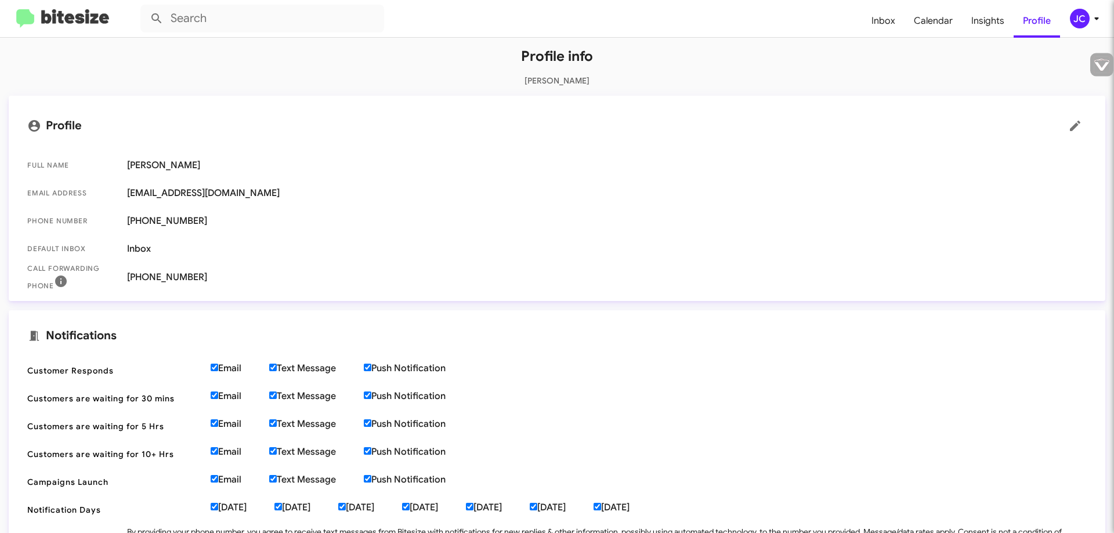
scroll to position [35, 0]
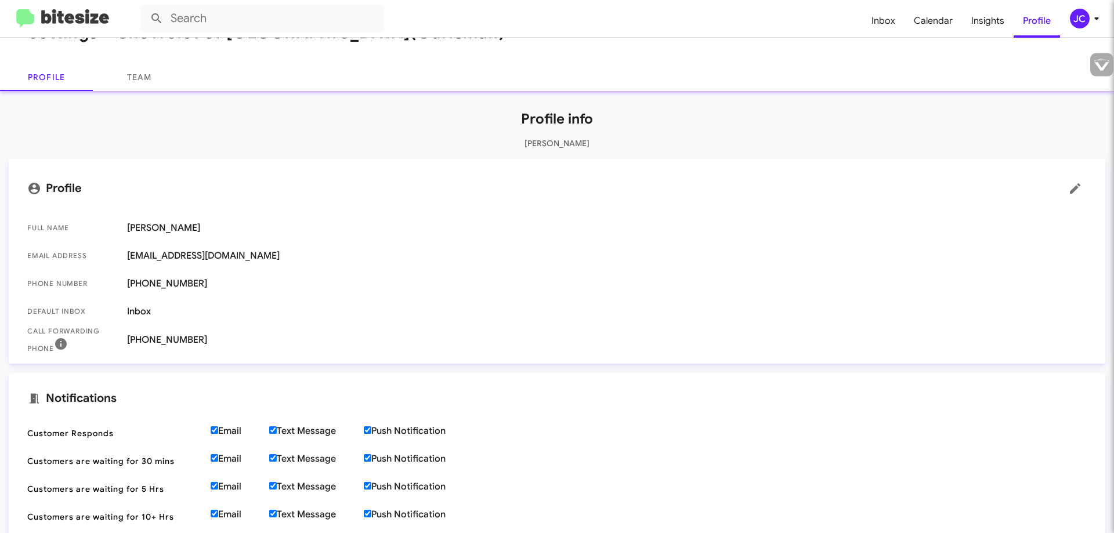
click at [157, 288] on span "[PHONE_NUMBER]" at bounding box center [606, 284] width 959 height 12
drag, startPoint x: 157, startPoint y: 288, endPoint x: 157, endPoint y: 301, distance: 12.8
click at [157, 289] on span "[PHONE_NUMBER]" at bounding box center [606, 284] width 959 height 12
click at [138, 342] on span "[PHONE_NUMBER]" at bounding box center [606, 340] width 959 height 12
drag, startPoint x: 138, startPoint y: 342, endPoint x: 145, endPoint y: 343, distance: 7.0
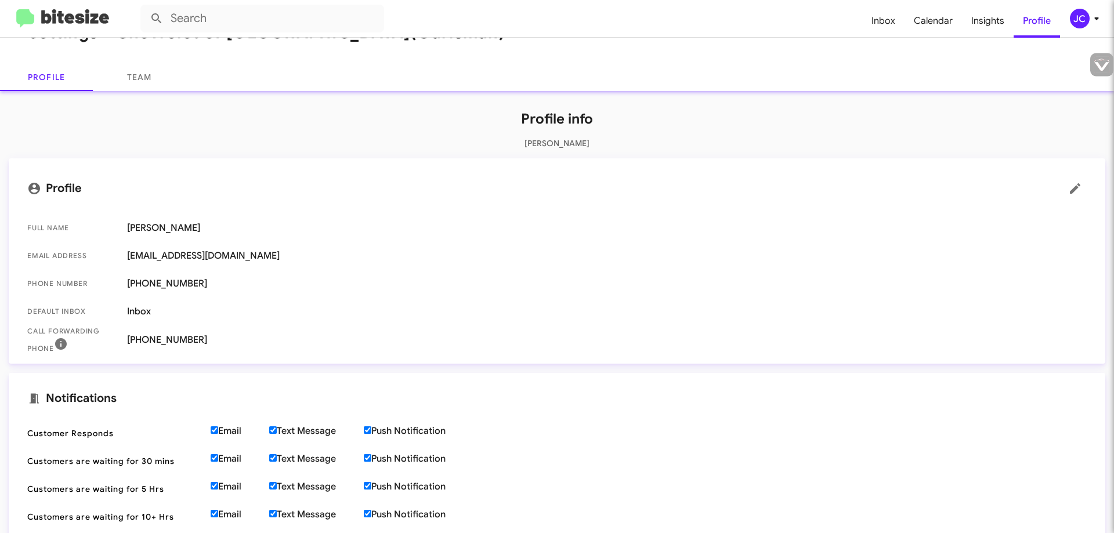
click at [140, 343] on span "[PHONE_NUMBER]" at bounding box center [606, 340] width 959 height 12
click at [184, 341] on span "[PHONE_NUMBER]" at bounding box center [606, 340] width 959 height 12
drag, startPoint x: 193, startPoint y: 341, endPoint x: 199, endPoint y: 334, distance: 9.4
click at [193, 341] on span "[PHONE_NUMBER]" at bounding box center [606, 340] width 959 height 12
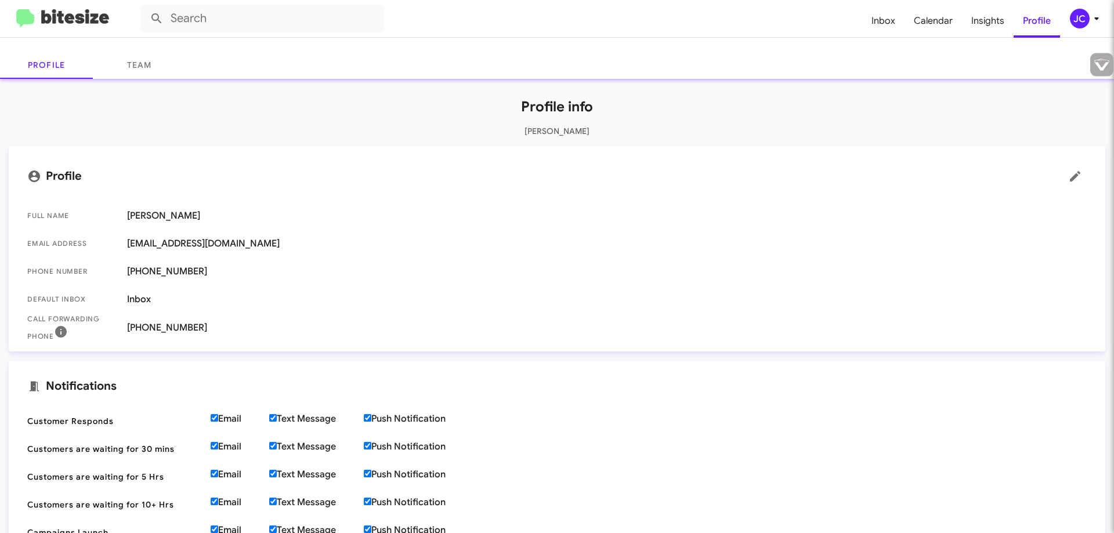
scroll to position [0, 0]
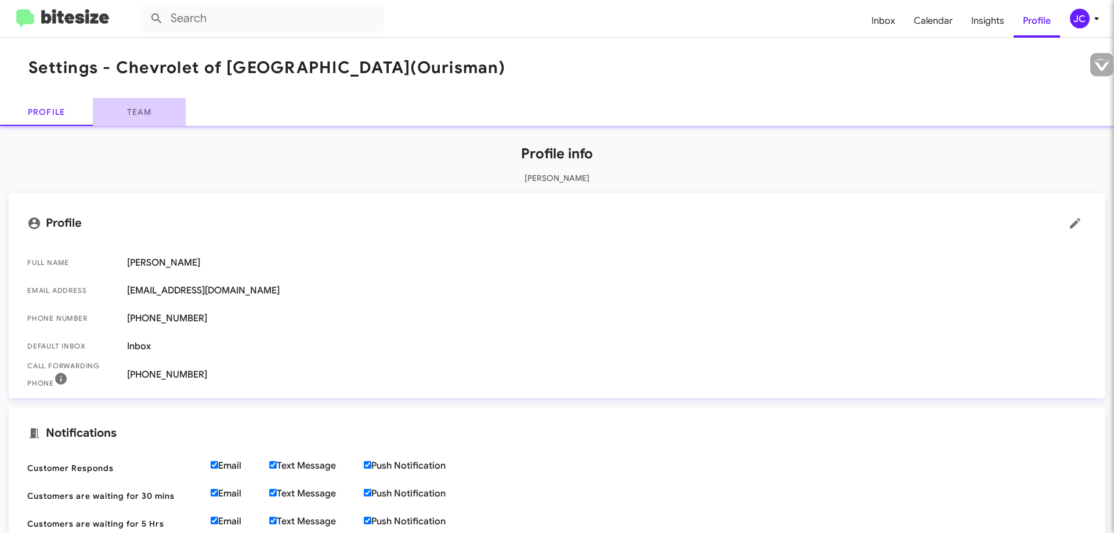
drag, startPoint x: 135, startPoint y: 110, endPoint x: 161, endPoint y: 119, distance: 27.9
click at [135, 111] on link "Team" at bounding box center [139, 112] width 93 height 28
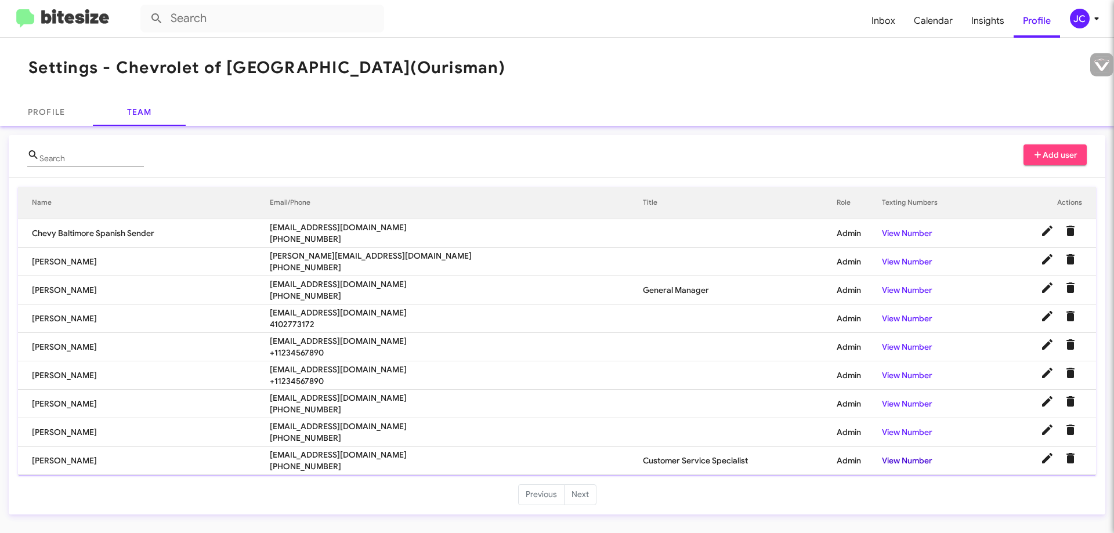
click at [882, 462] on link "View Number" at bounding box center [907, 460] width 50 height 10
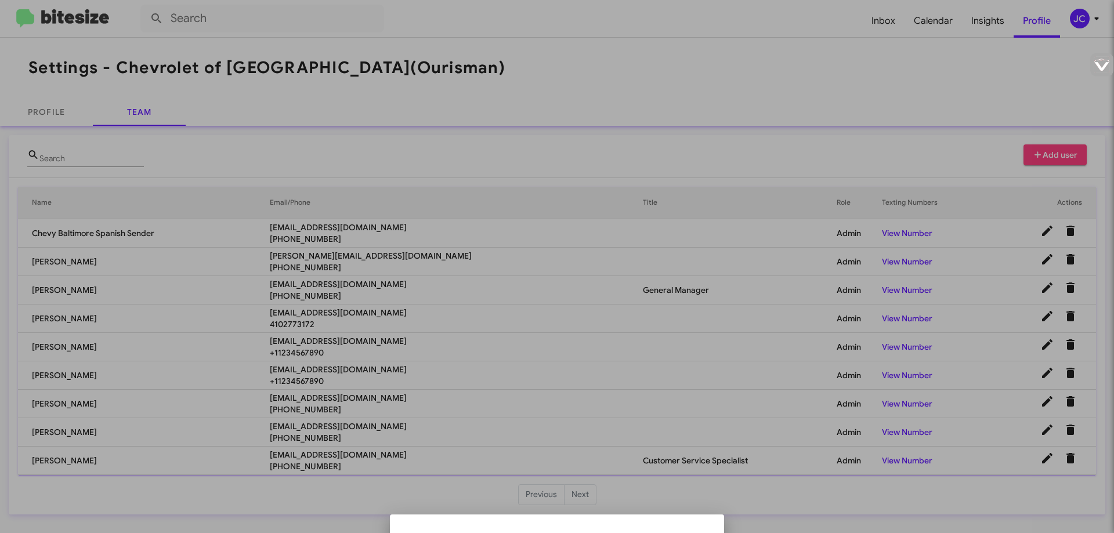
drag, startPoint x: 632, startPoint y: 521, endPoint x: 658, endPoint y: 450, distance: 75.4
click at [622, 401] on div at bounding box center [557, 266] width 1114 height 533
click at [883, 455] on div at bounding box center [557, 266] width 1114 height 533
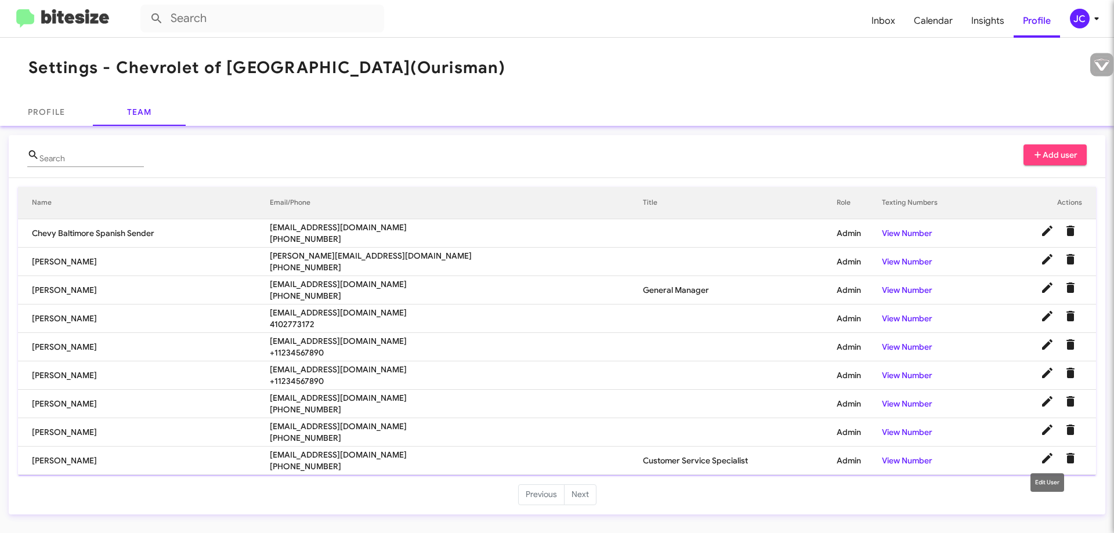
click at [1045, 458] on icon at bounding box center [1047, 458] width 14 height 14
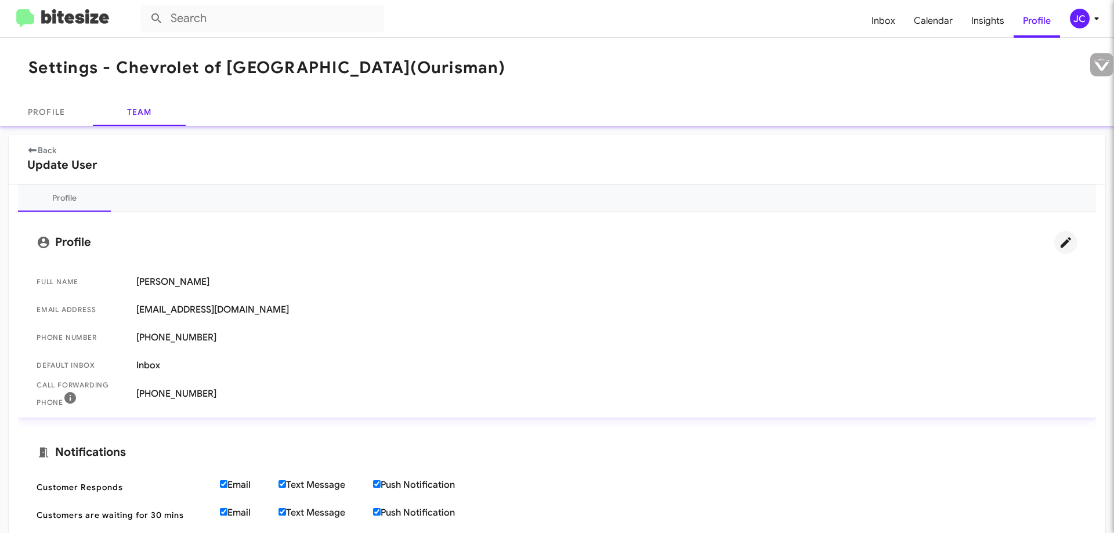
click at [1059, 242] on icon at bounding box center [1066, 243] width 14 height 14
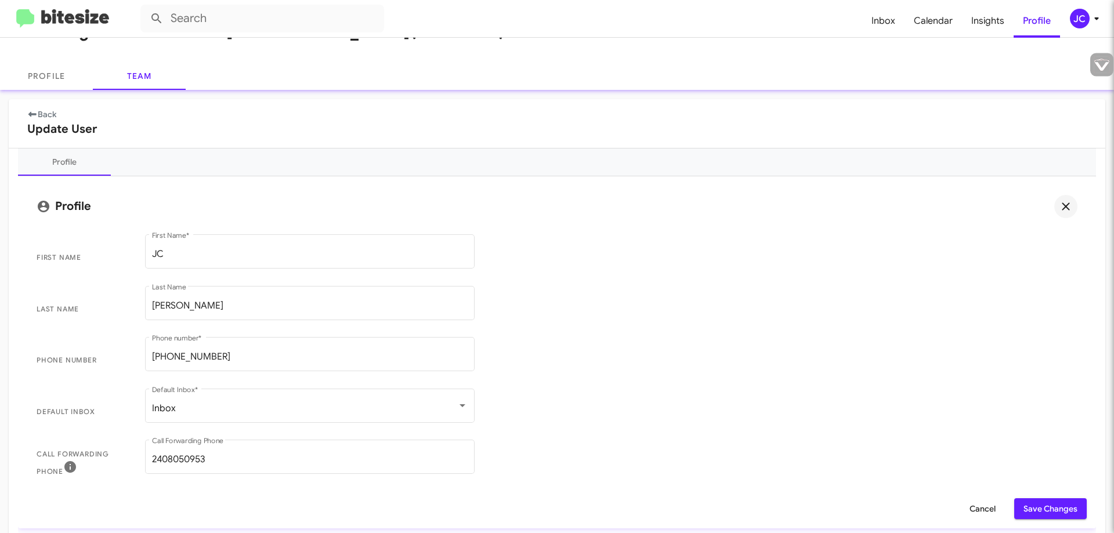
scroll to position [232, 0]
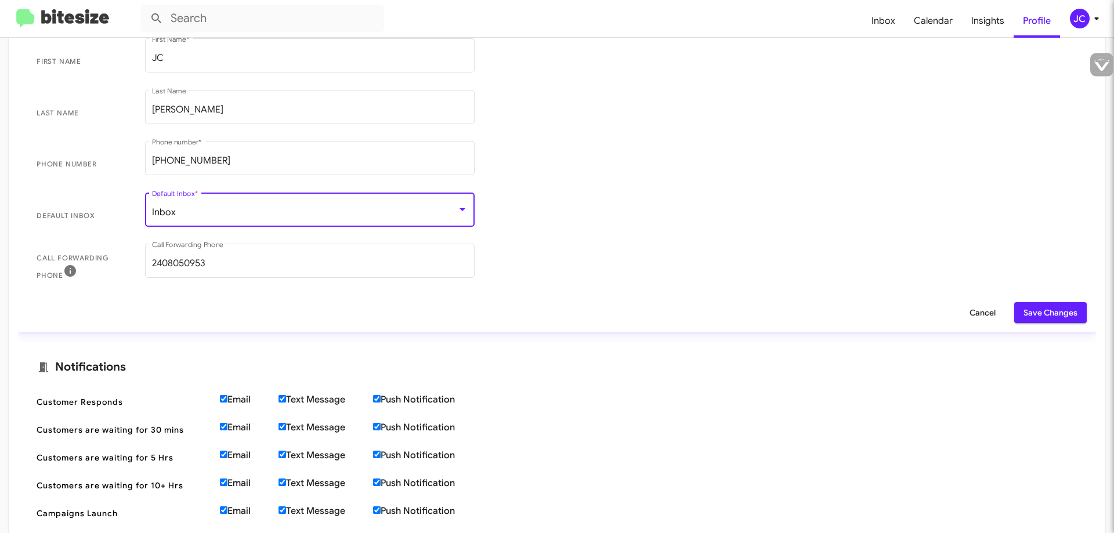
click at [460, 210] on div at bounding box center [462, 209] width 6 height 3
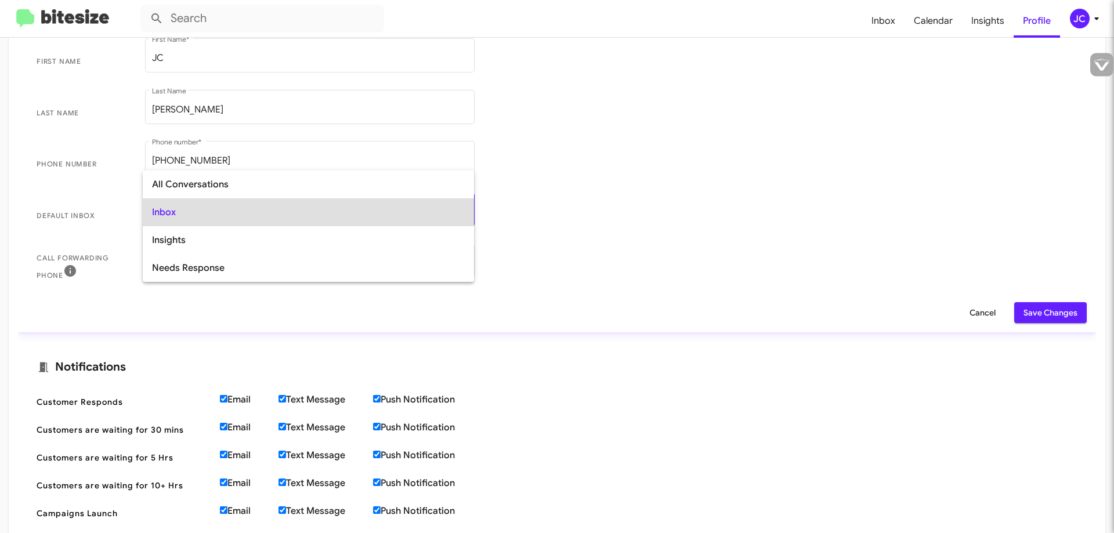
click at [738, 198] on div at bounding box center [557, 266] width 1114 height 533
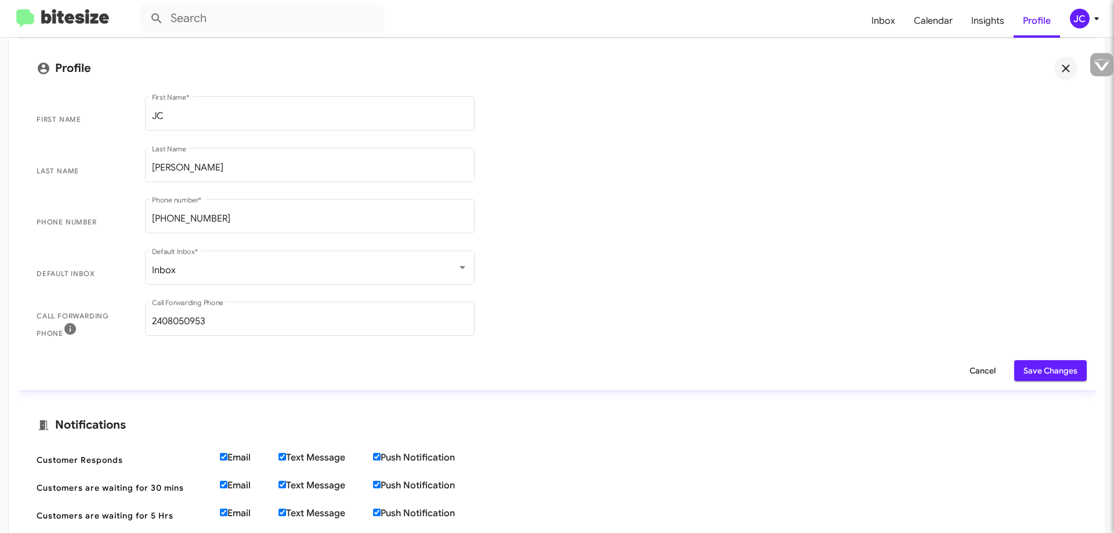
scroll to position [0, 0]
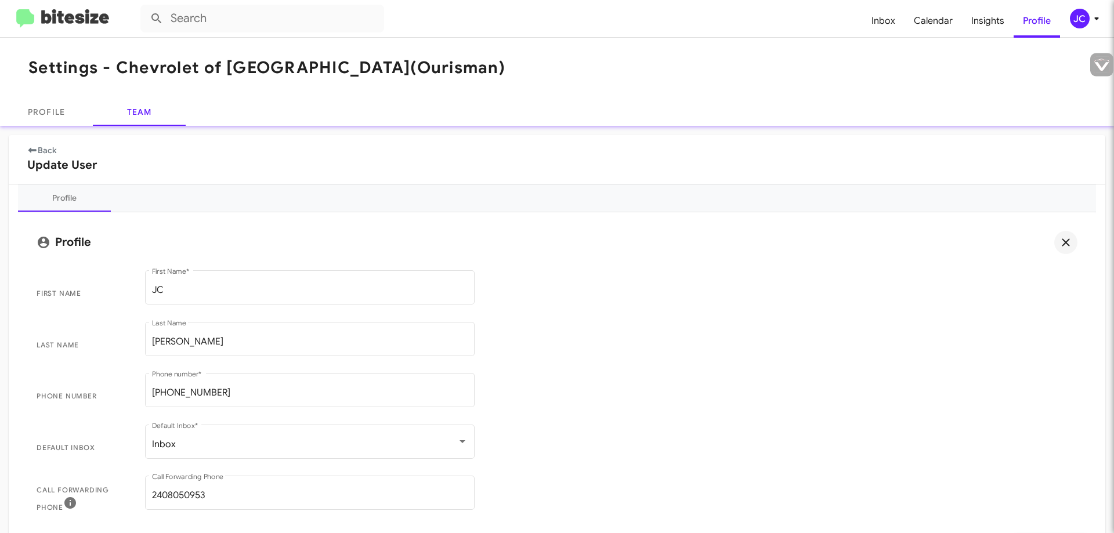
click at [1059, 247] on icon at bounding box center [1066, 243] width 14 height 14
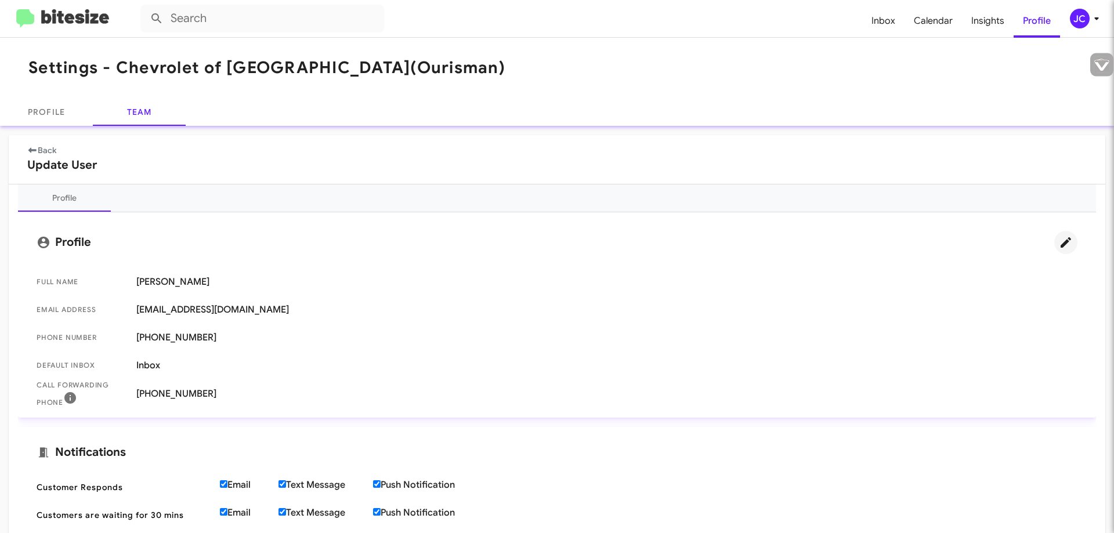
click at [41, 154] on link "Back" at bounding box center [41, 150] width 29 height 10
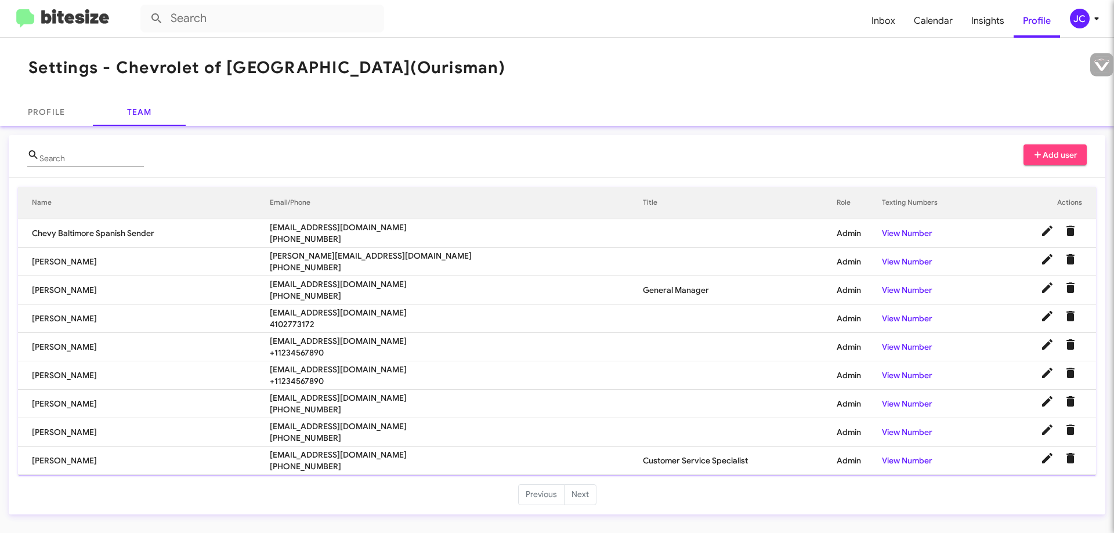
click at [270, 432] on td "[PERSON_NAME]" at bounding box center [144, 432] width 252 height 28
click at [888, 435] on link "View Number" at bounding box center [907, 432] width 50 height 10
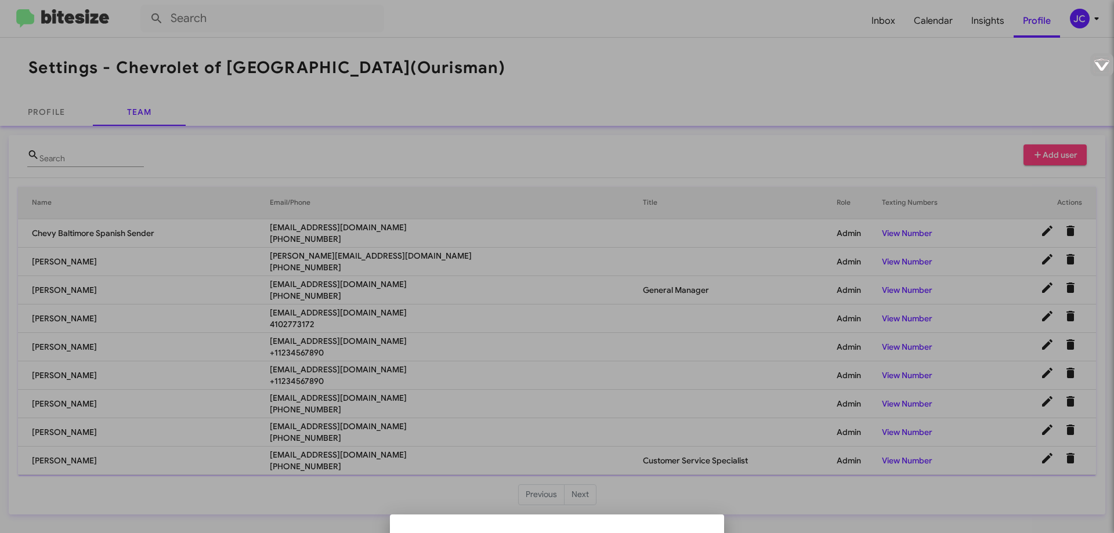
click at [599, 375] on div at bounding box center [557, 266] width 1114 height 533
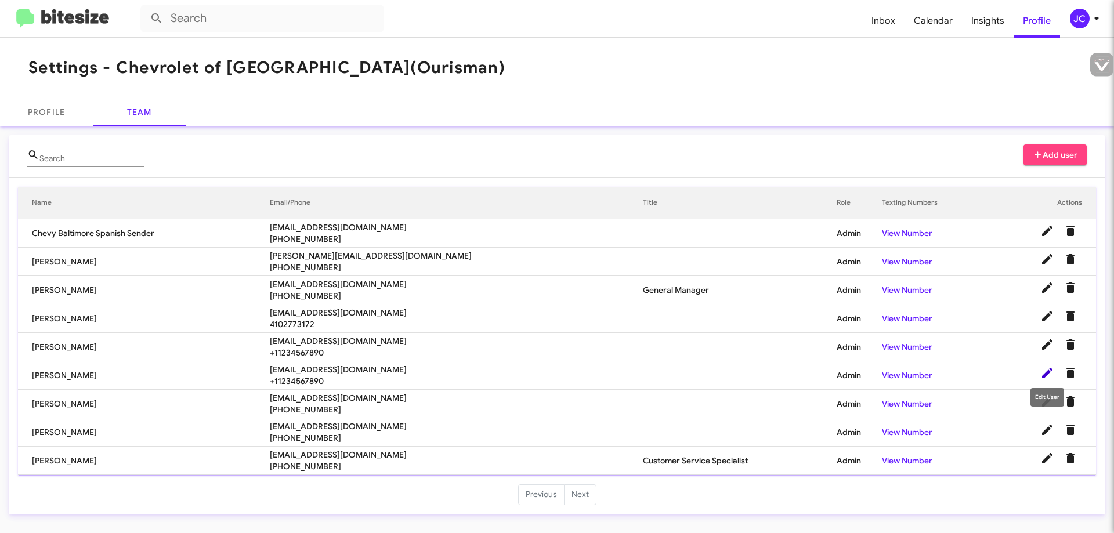
click at [1046, 373] on icon at bounding box center [1047, 373] width 10 height 10
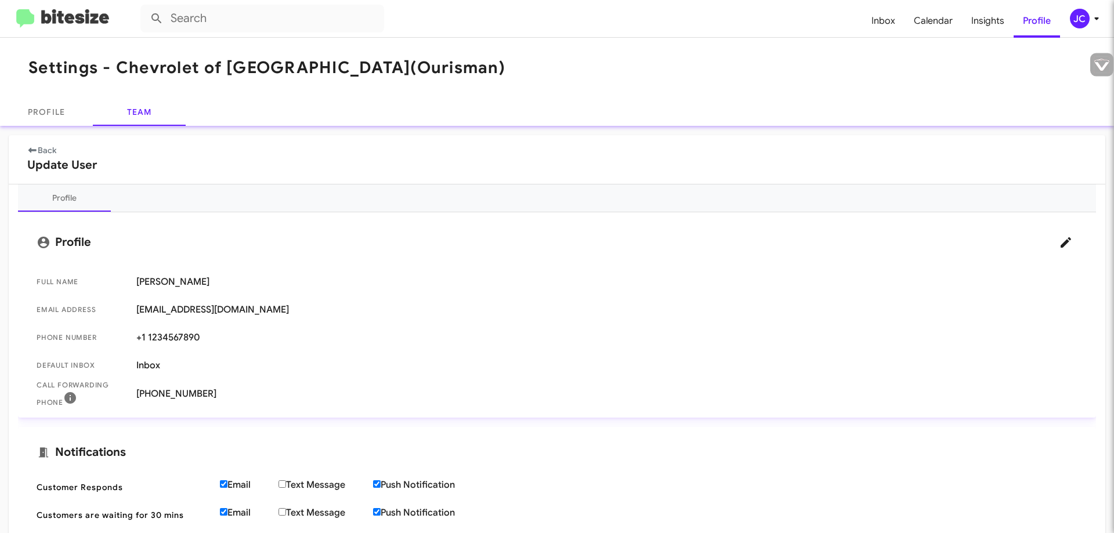
click at [32, 148] on icon at bounding box center [32, 150] width 10 height 8
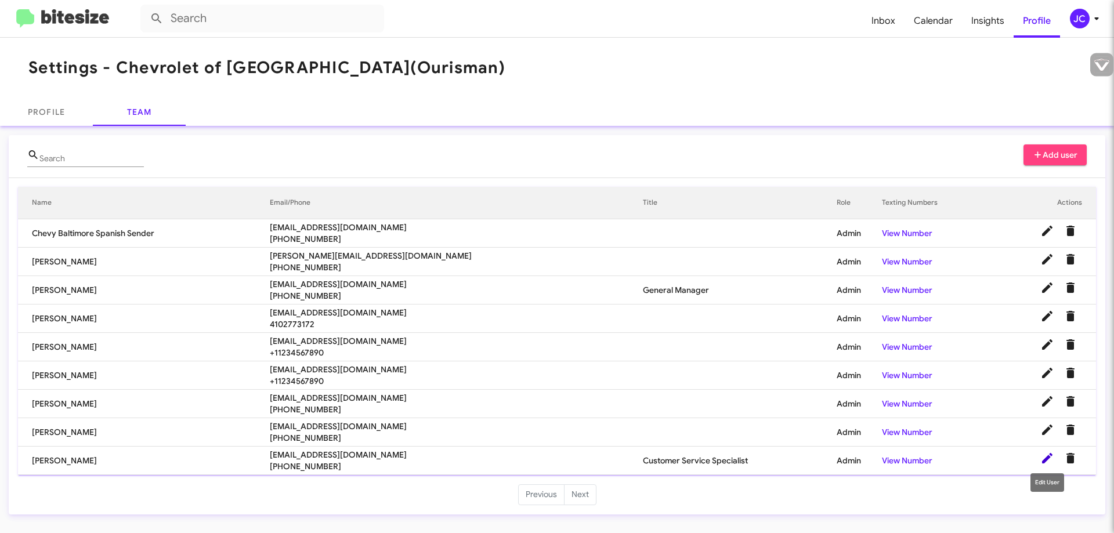
click at [1052, 459] on icon at bounding box center [1047, 458] width 14 height 14
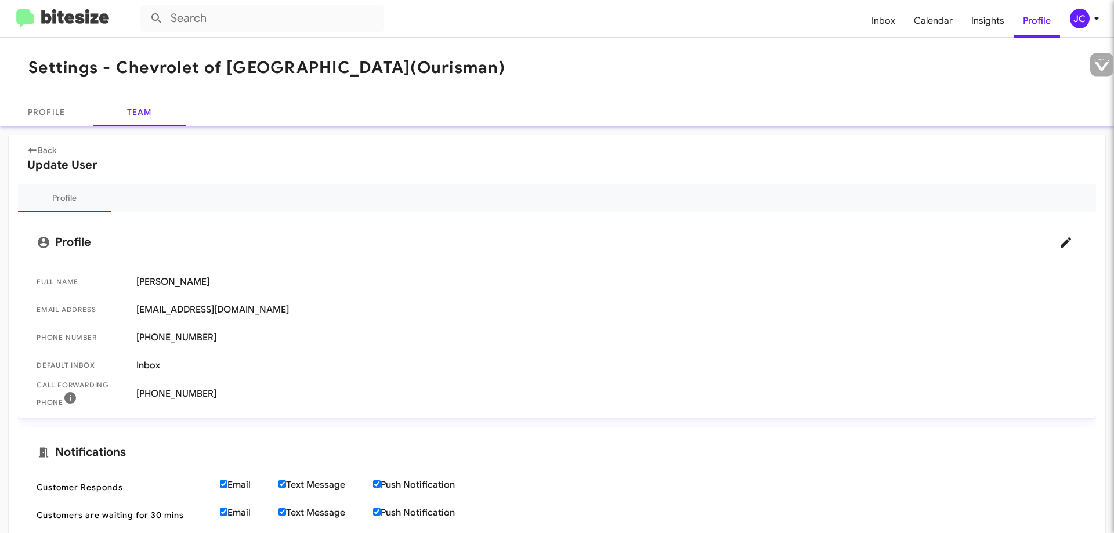
click at [202, 336] on span "[PHONE_NUMBER]" at bounding box center [606, 338] width 941 height 12
click at [284, 340] on span "[PHONE_NUMBER]" at bounding box center [606, 338] width 941 height 12
click at [210, 367] on span "Inbox" at bounding box center [606, 366] width 941 height 12
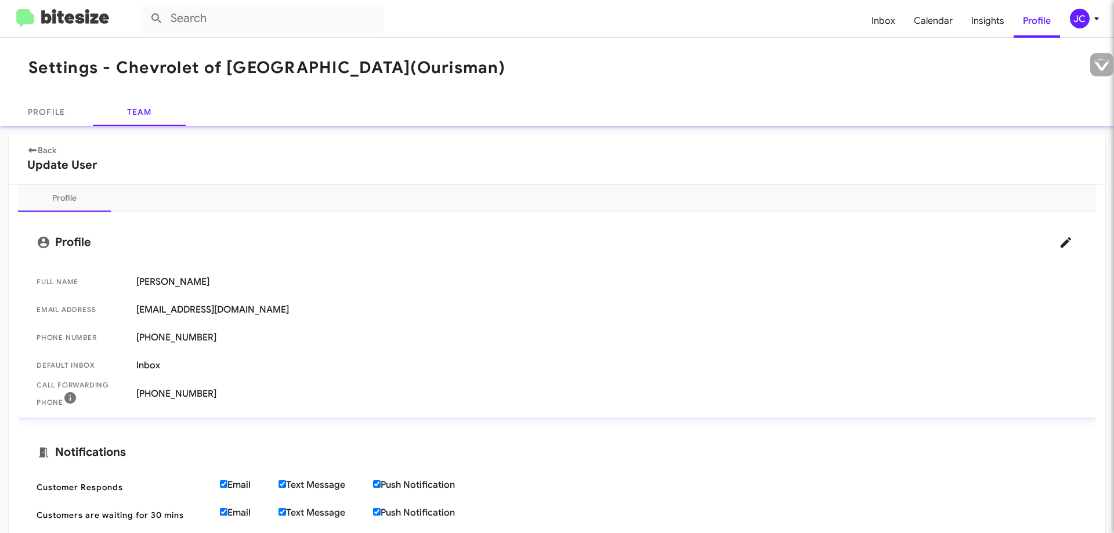
click at [136, 362] on span "Inbox" at bounding box center [606, 366] width 941 height 12
click at [176, 365] on span "Inbox" at bounding box center [606, 366] width 941 height 12
click at [1059, 242] on icon at bounding box center [1066, 243] width 14 height 14
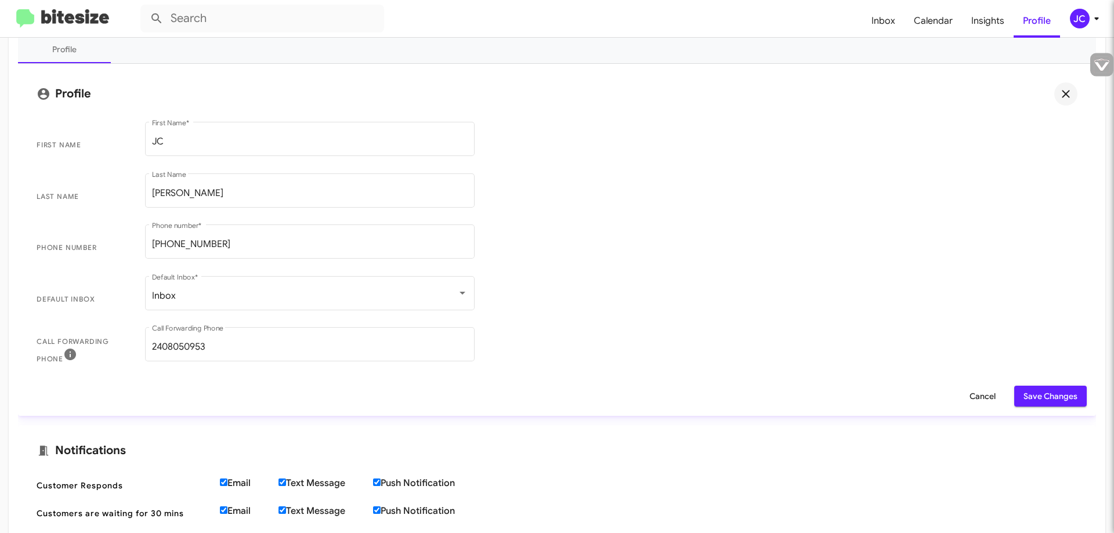
scroll to position [174, 0]
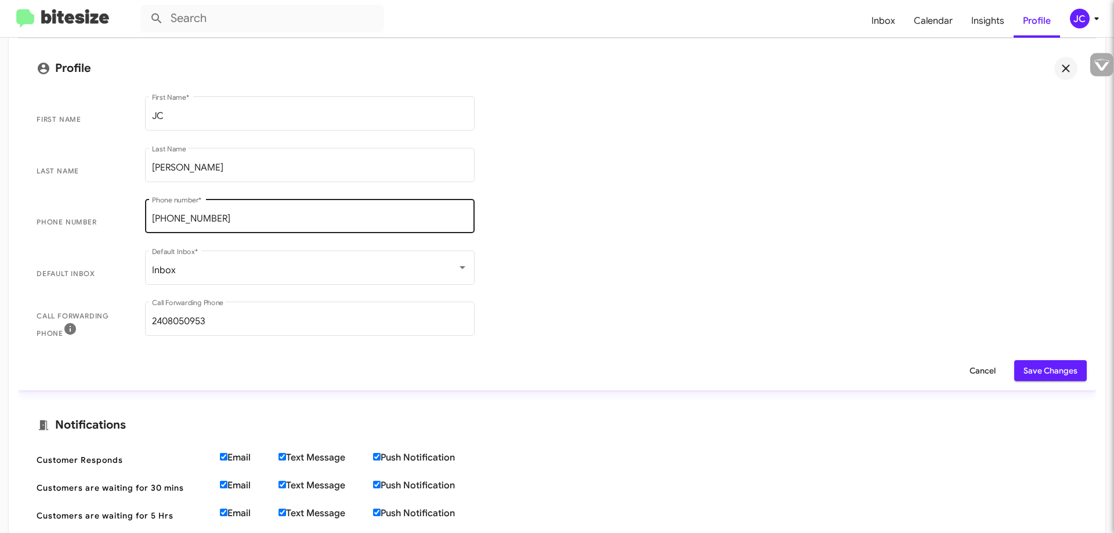
click at [215, 217] on input "[PHONE_NUMBER]" at bounding box center [310, 218] width 316 height 10
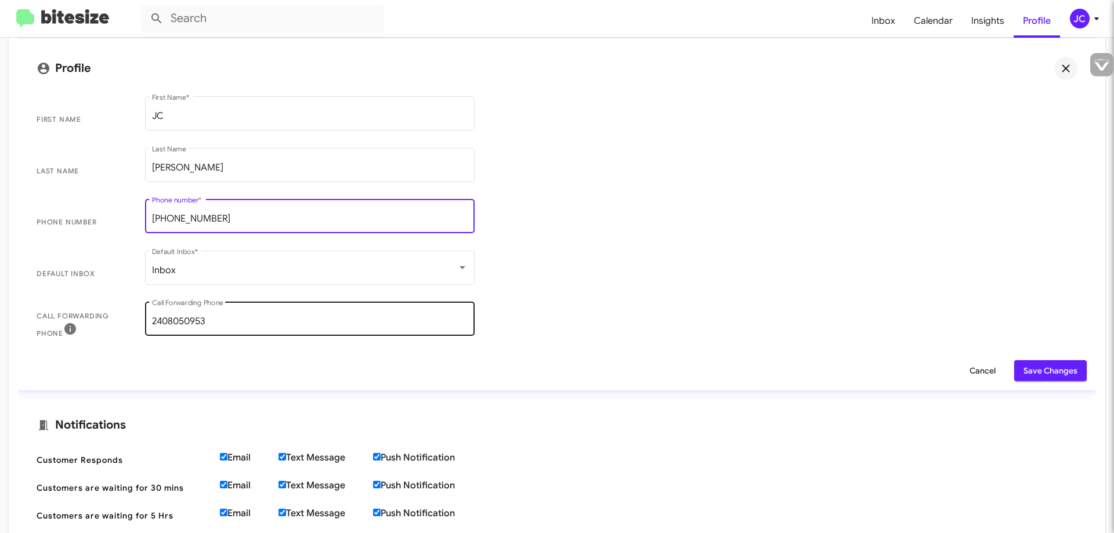
click at [290, 316] on div "[PHONE_NUMBER] Call Forwarding Phone" at bounding box center [310, 317] width 316 height 37
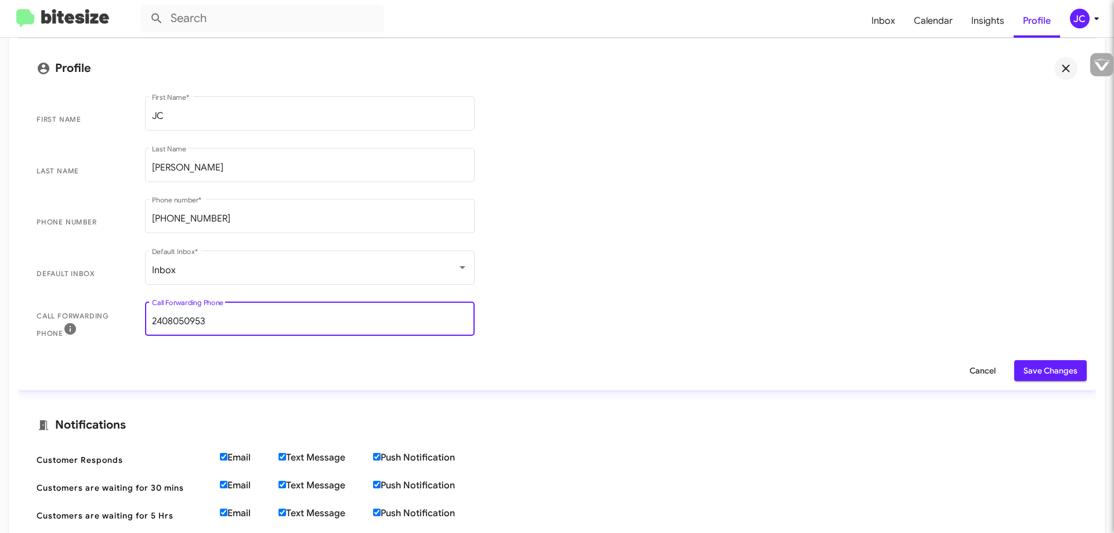
drag, startPoint x: 226, startPoint y: 316, endPoint x: 149, endPoint y: 317, distance: 77.7
click at [149, 317] on div "[PHONE_NUMBER] Call Forwarding Phone" at bounding box center [309, 317] width 329 height 37
drag, startPoint x: 199, startPoint y: 323, endPoint x: 695, endPoint y: 206, distance: 509.5
click at [695, 206] on span "Phone number [PHONE_NUMBER] Phone number *" at bounding box center [556, 223] width 1059 height 52
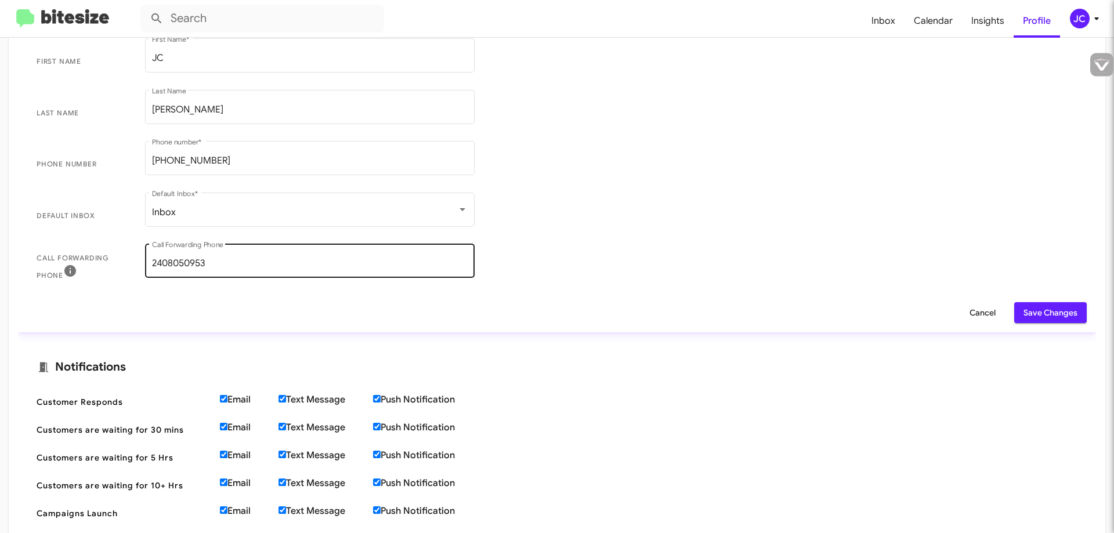
scroll to position [0, 0]
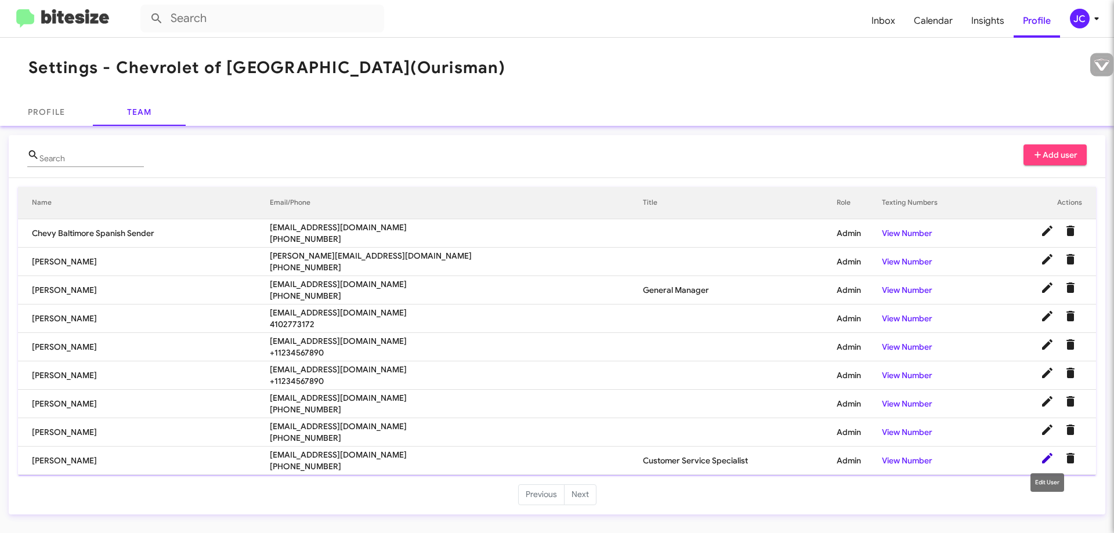
click at [1045, 464] on icon at bounding box center [1047, 458] width 14 height 14
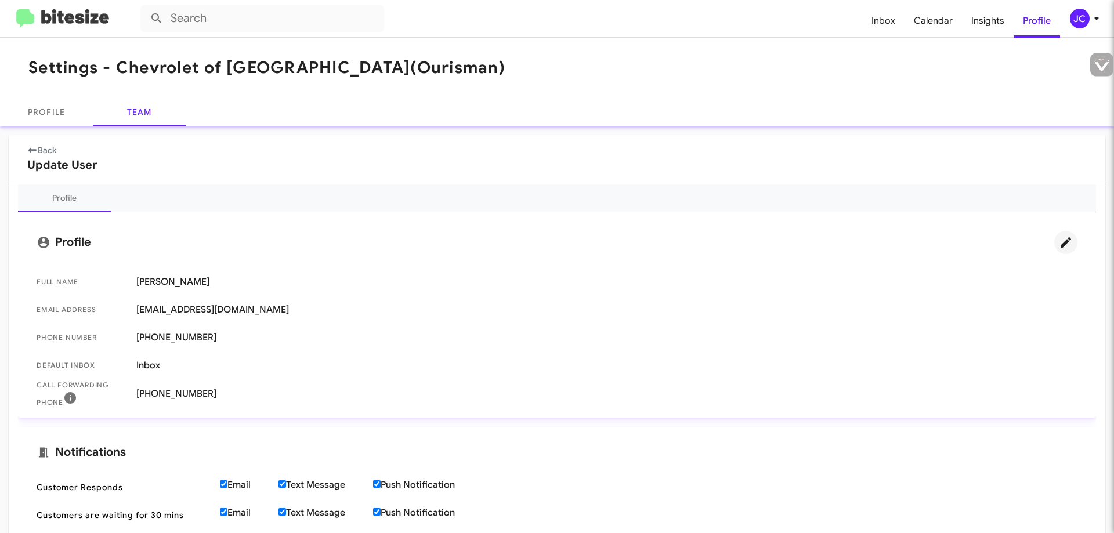
click at [1059, 244] on icon at bounding box center [1066, 243] width 14 height 14
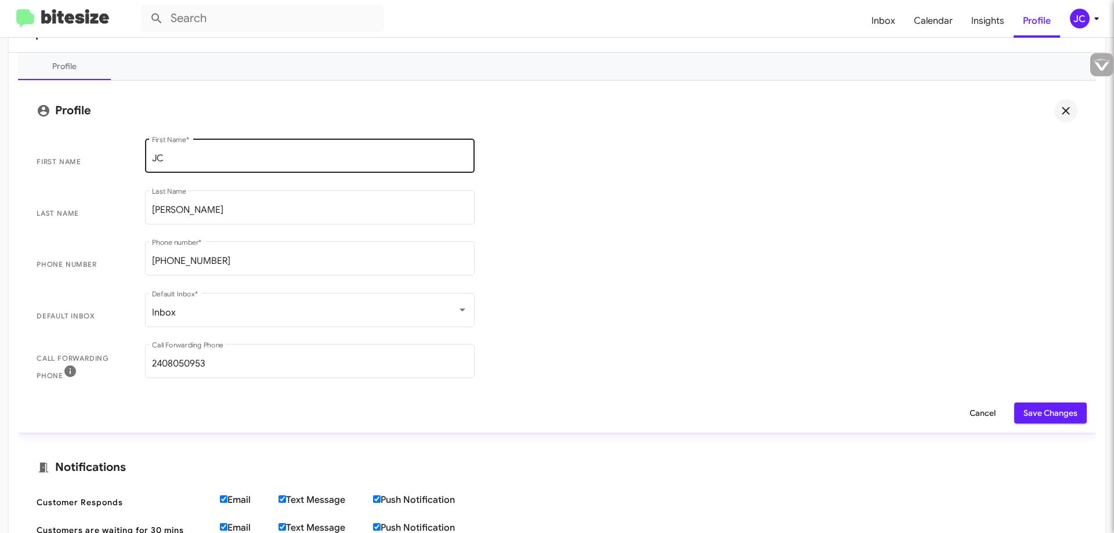
scroll to position [224, 0]
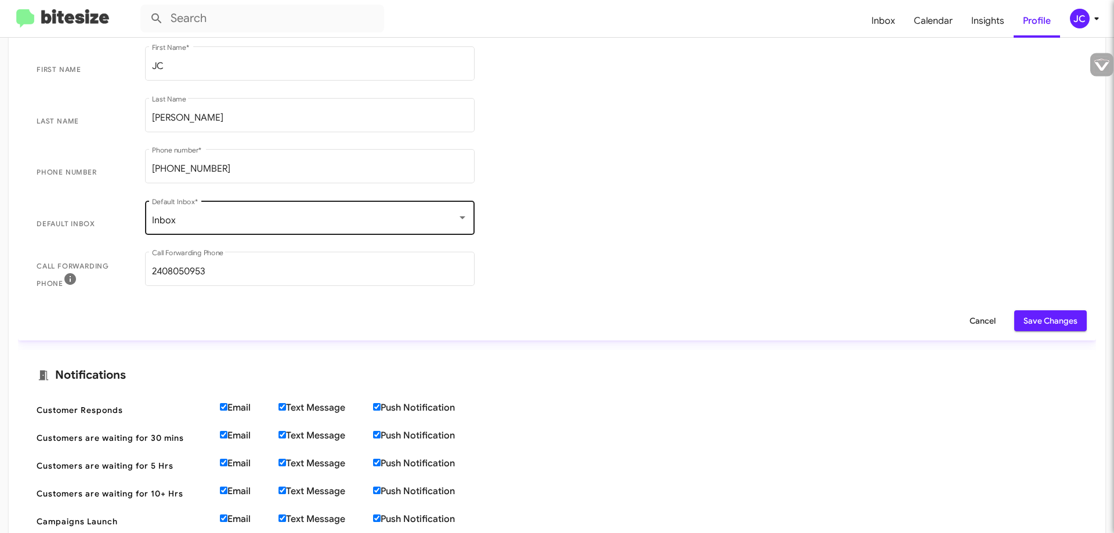
click at [465, 226] on div "Inbox Default Inbox *" at bounding box center [309, 216] width 329 height 37
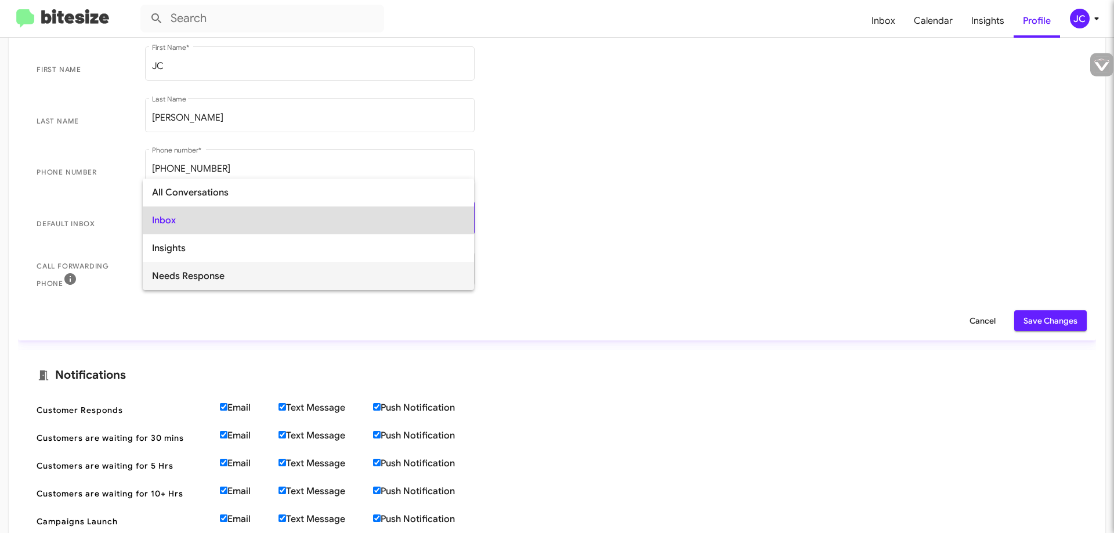
click at [407, 269] on span "Needs Response" at bounding box center [308, 276] width 313 height 28
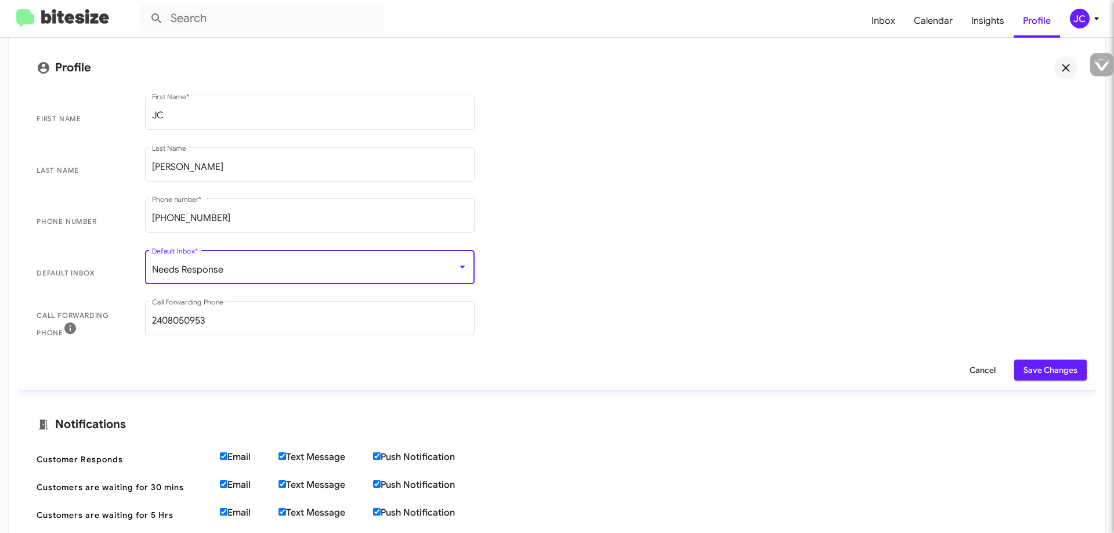
scroll to position [108, 0]
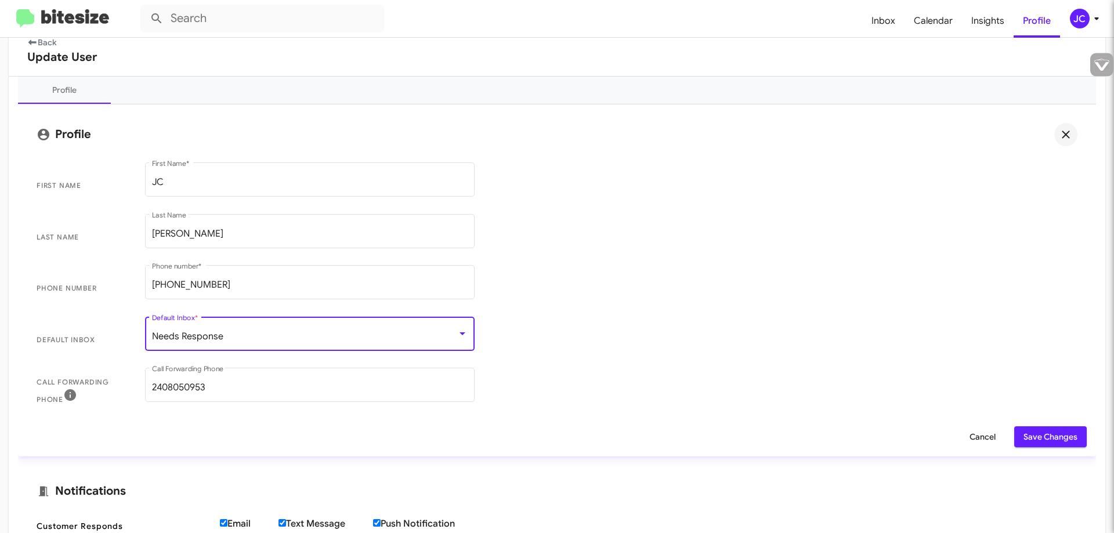
click at [450, 325] on div "Needs Response Default Inbox *" at bounding box center [310, 332] width 316 height 37
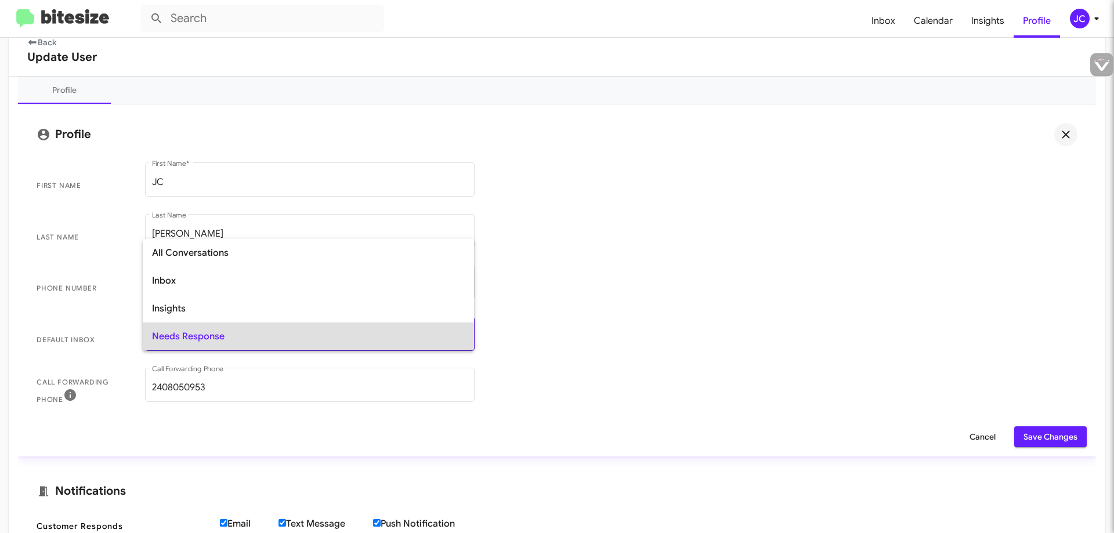
click at [378, 342] on span "Needs Response" at bounding box center [308, 337] width 313 height 28
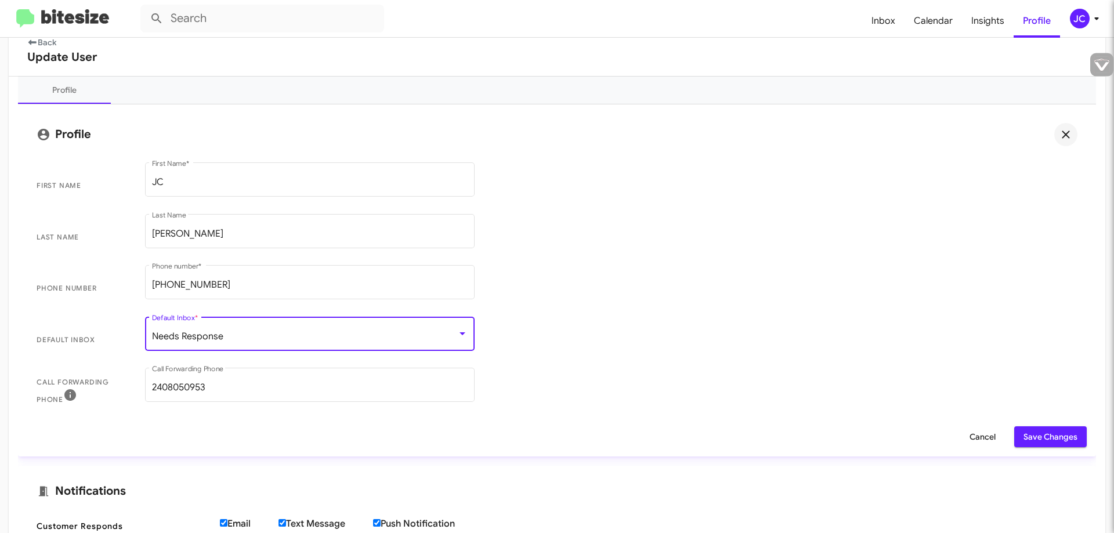
click at [727, 300] on span "Phone number [PHONE_NUMBER] Phone number *" at bounding box center [556, 289] width 1059 height 52
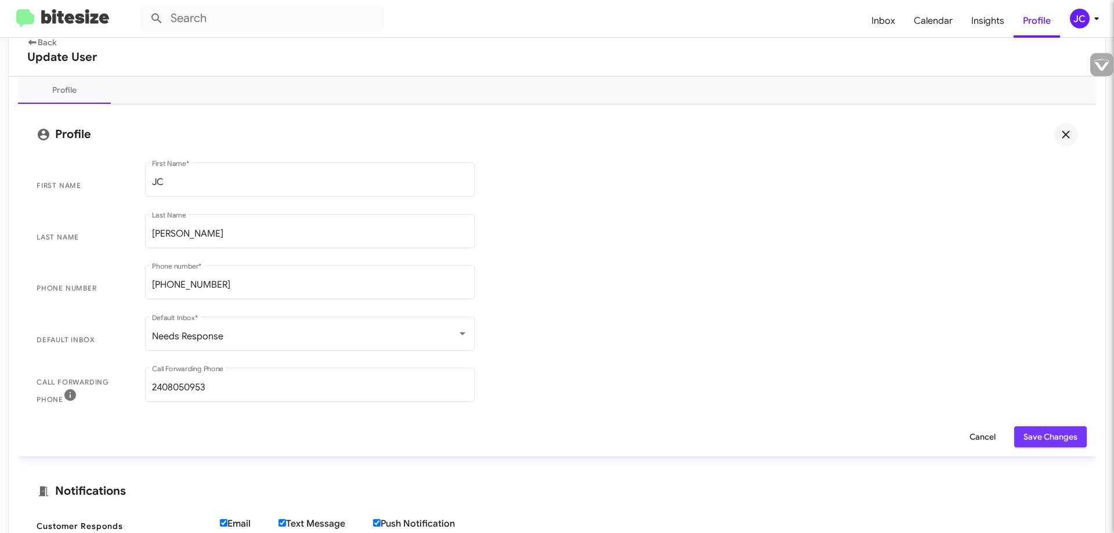
click at [1044, 434] on span "Save Changes" at bounding box center [1050, 436] width 54 height 21
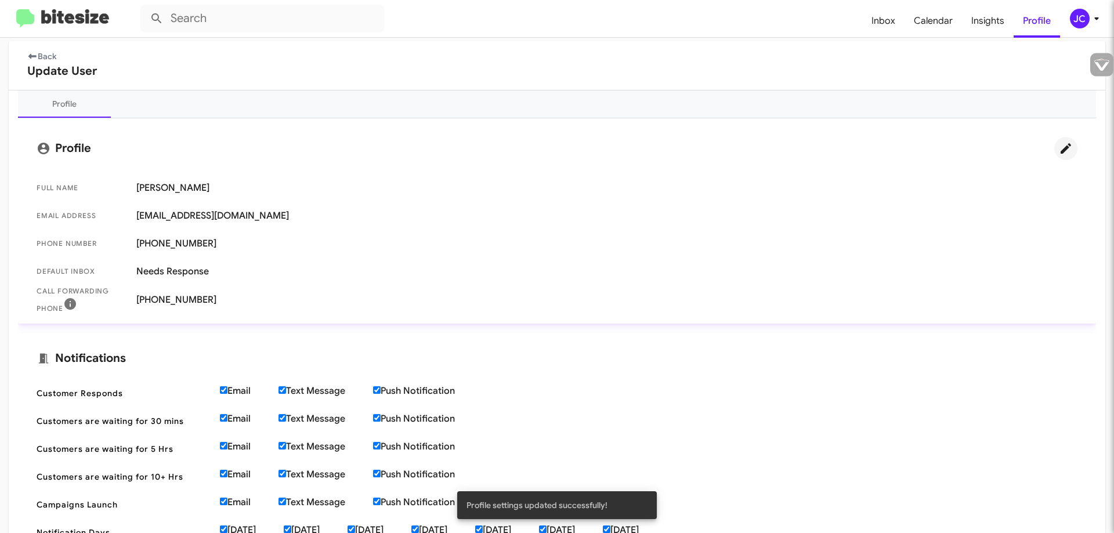
scroll to position [19, 0]
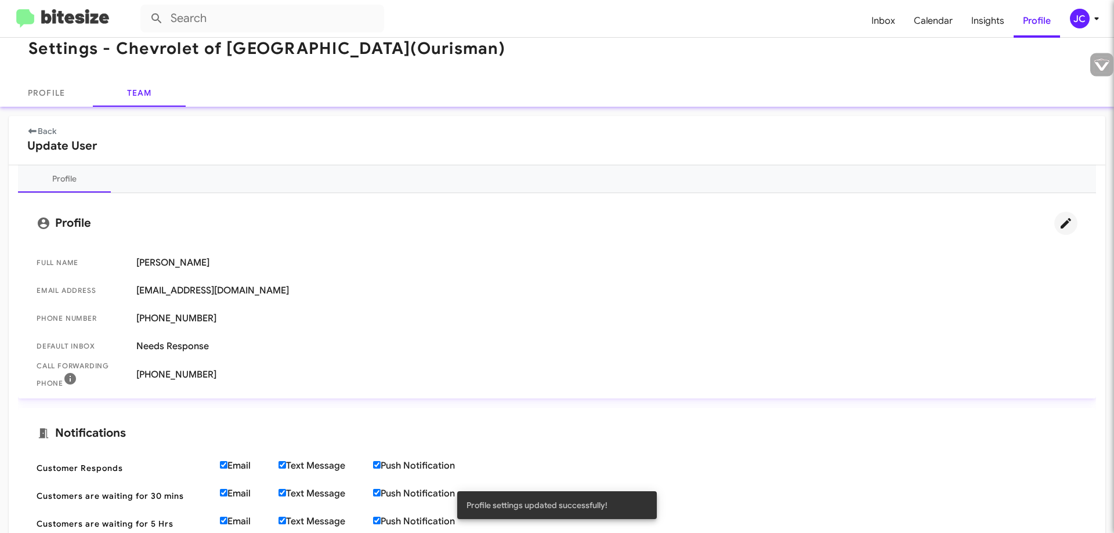
click at [33, 134] on fa-icon at bounding box center [32, 131] width 10 height 10
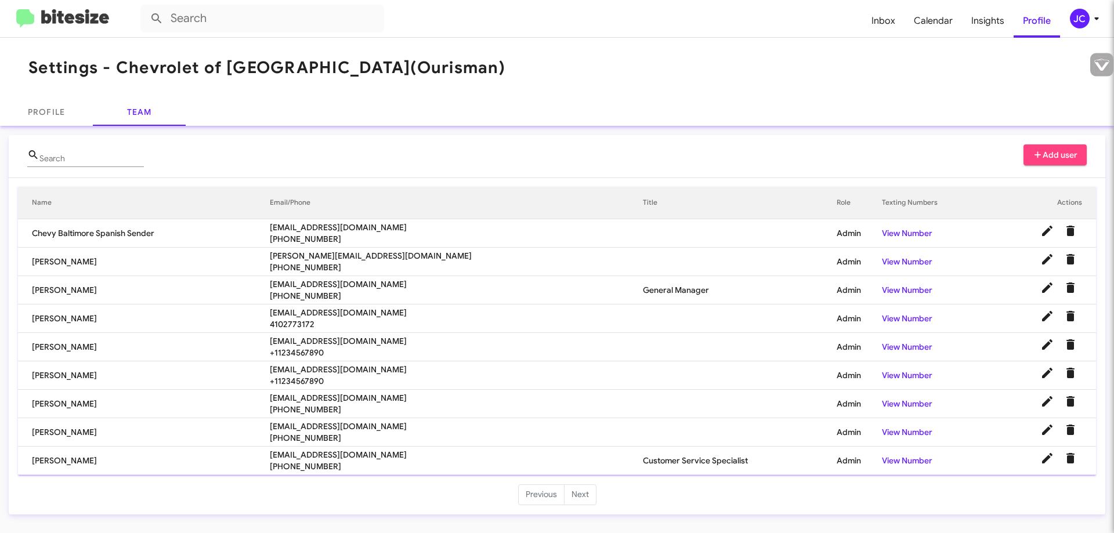
click at [643, 199] on th "Title" at bounding box center [740, 203] width 194 height 32
click at [643, 287] on td "General Manager" at bounding box center [740, 290] width 194 height 28
click at [643, 461] on td "Customer Service Specialist" at bounding box center [740, 461] width 194 height 28
click at [34, 106] on link "Profile" at bounding box center [46, 112] width 93 height 28
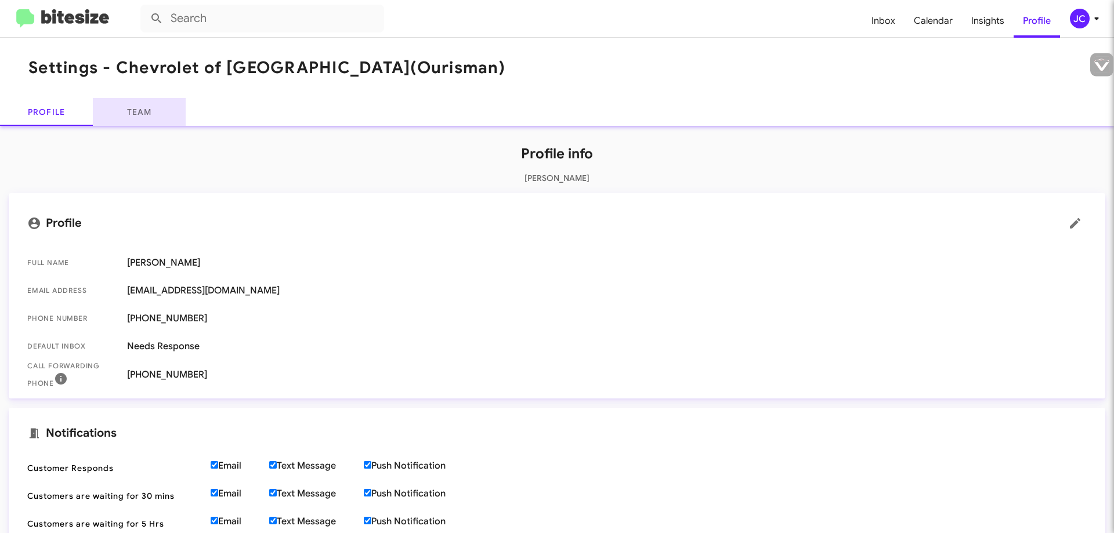
click at [133, 119] on link "Team" at bounding box center [139, 112] width 93 height 28
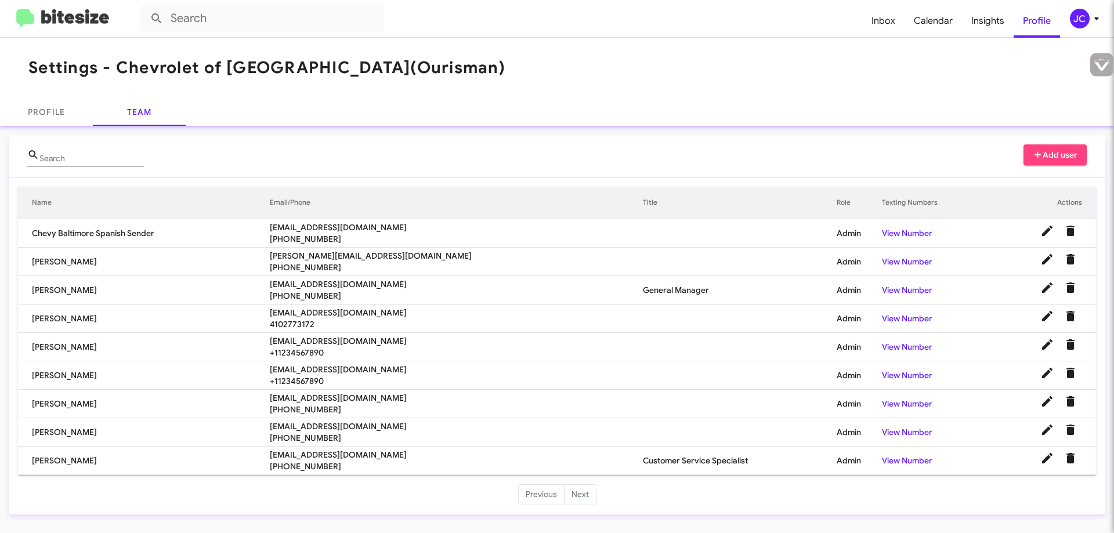
click at [1095, 13] on icon at bounding box center [1096, 19] width 14 height 14
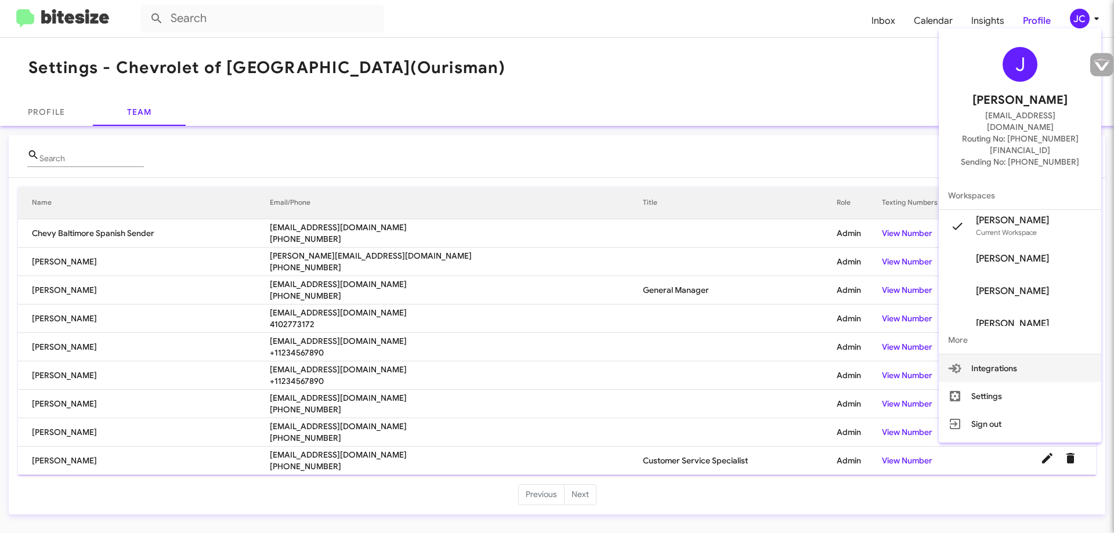
click at [1015, 354] on button "Integrations" at bounding box center [1020, 368] width 162 height 28
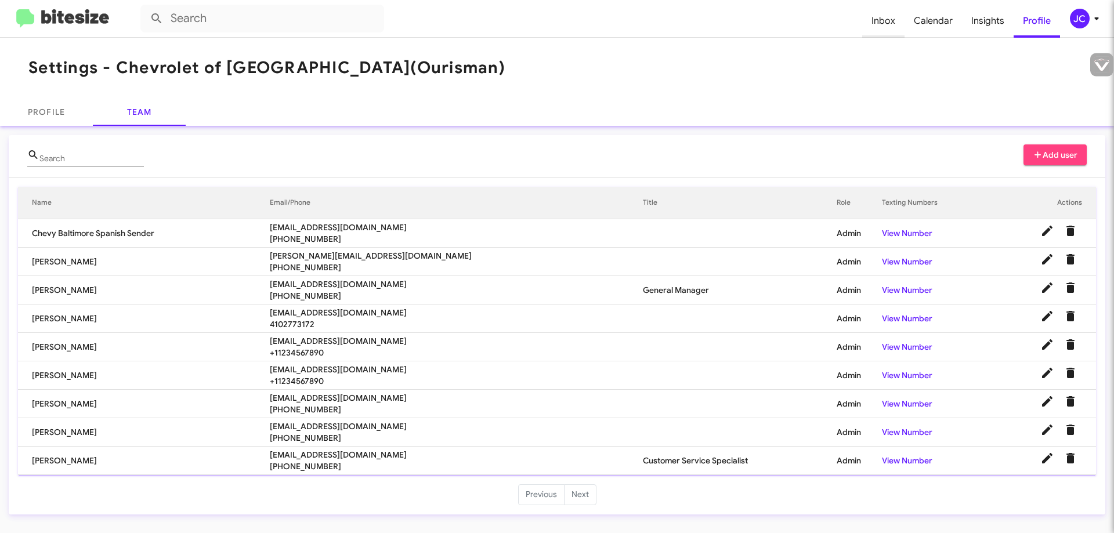
click at [874, 16] on span "Inbox" at bounding box center [883, 21] width 42 height 34
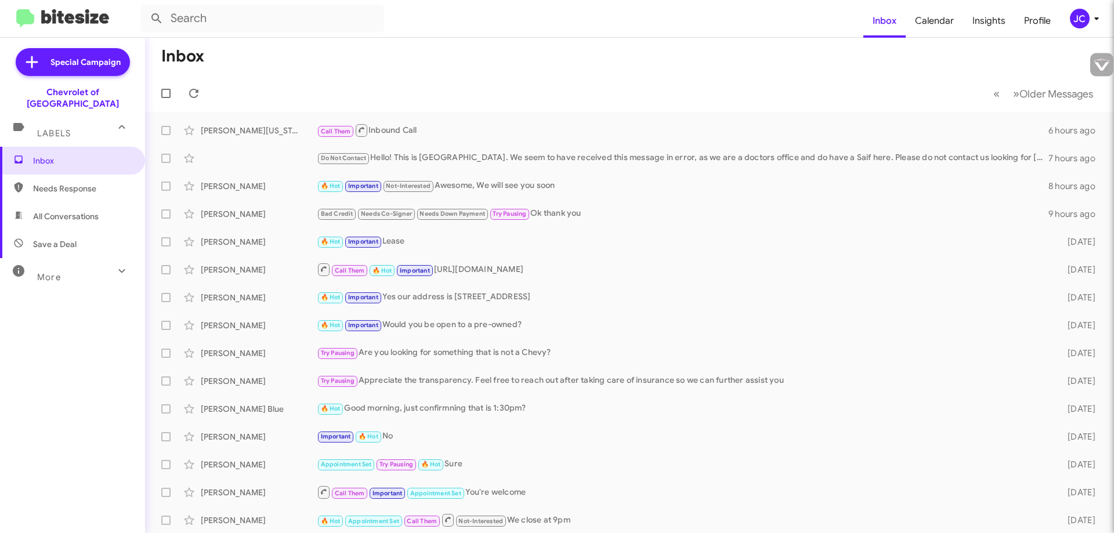
click at [113, 267] on mat-icon at bounding box center [122, 271] width 19 height 19
